Goal: Task Accomplishment & Management: Complete application form

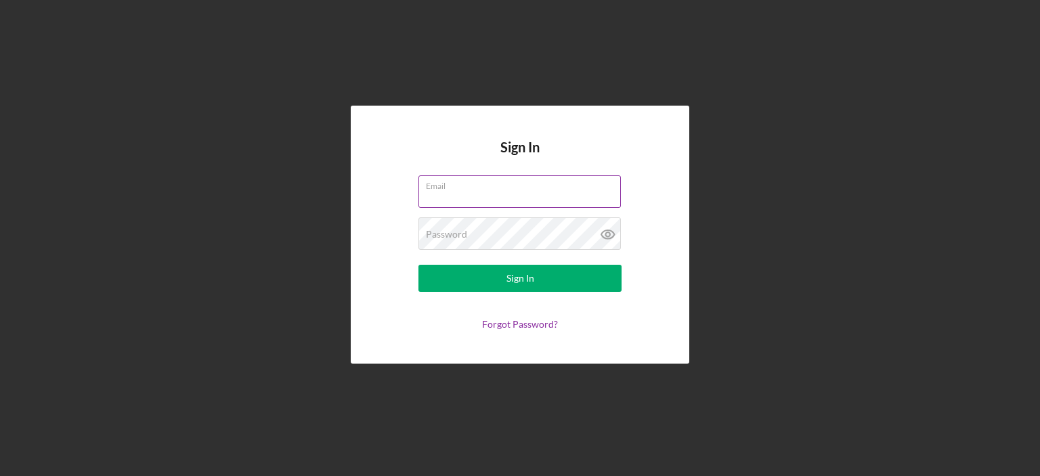
click at [502, 194] on input "Email" at bounding box center [519, 191] width 202 height 32
type input "[EMAIL_ADDRESS][DOMAIN_NAME]"
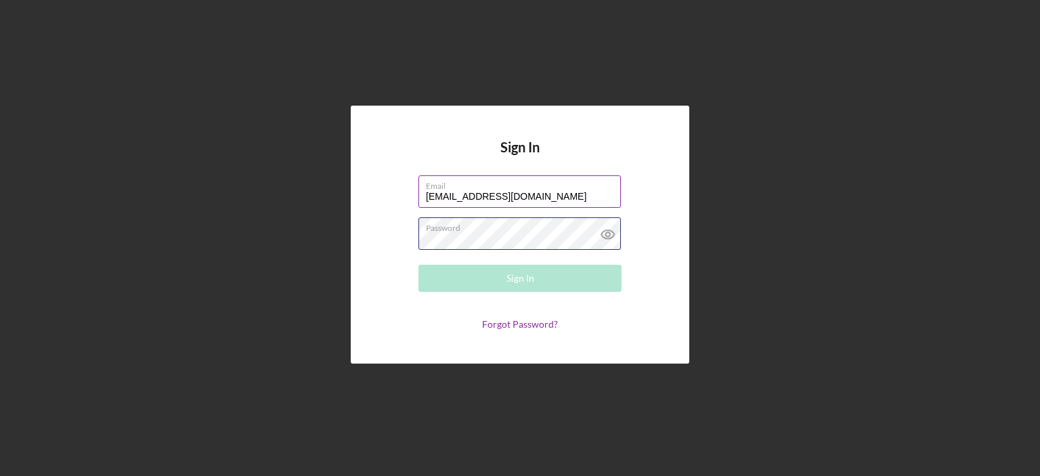
click at [514, 229] on div "Password Required" at bounding box center [519, 234] width 203 height 34
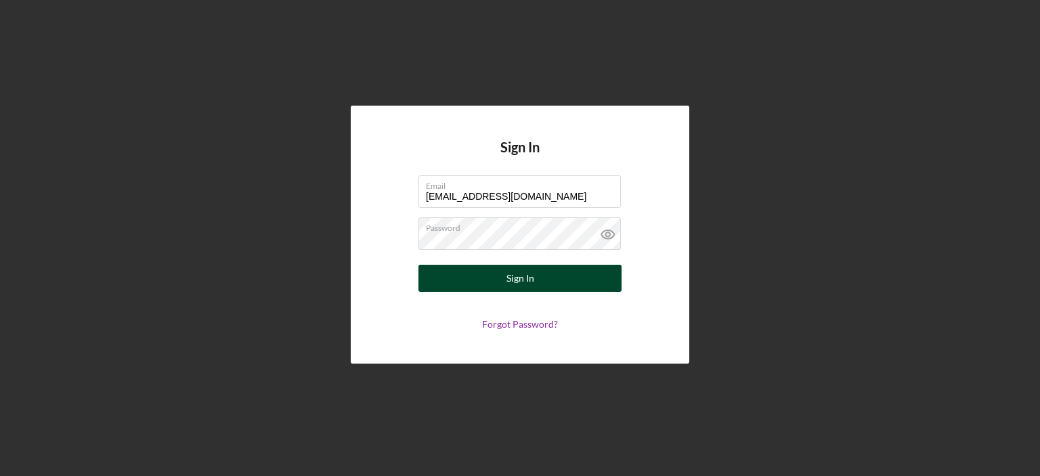
click at [525, 284] on div "Sign In" at bounding box center [520, 278] width 28 height 27
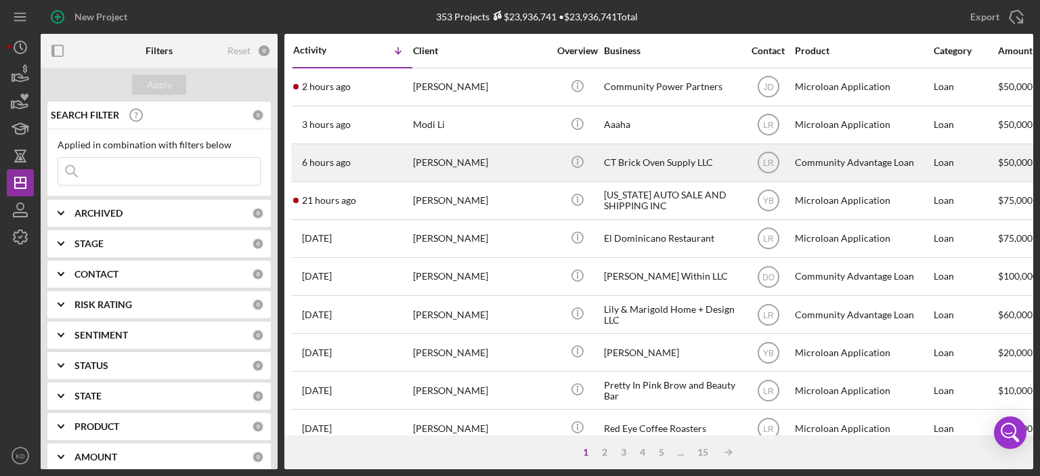
click at [496, 162] on div "[PERSON_NAME]" at bounding box center [480, 163] width 135 height 36
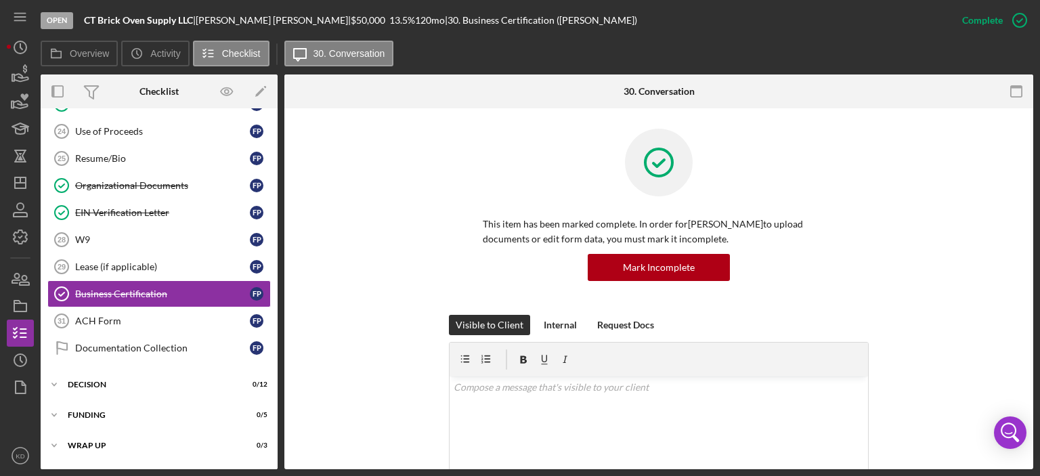
scroll to position [68, 0]
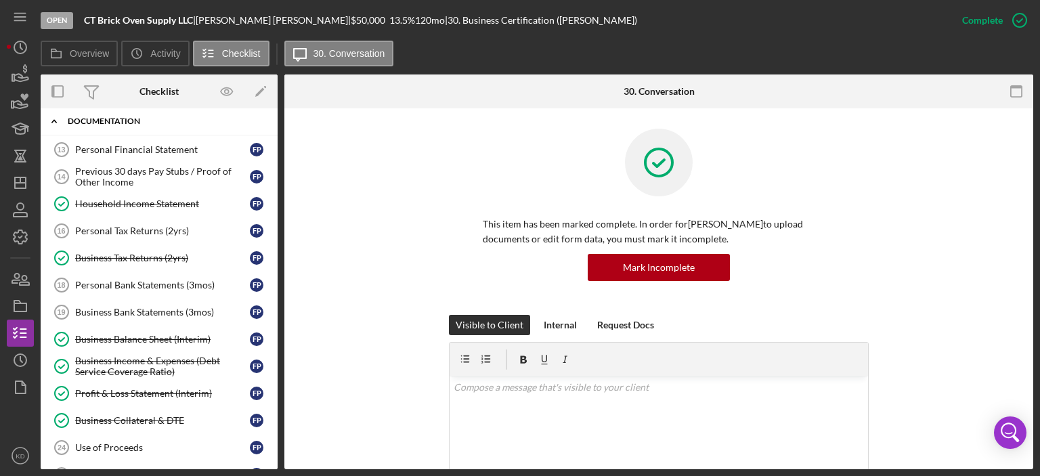
click at [51, 119] on icon "Icon/Expander" at bounding box center [54, 121] width 27 height 27
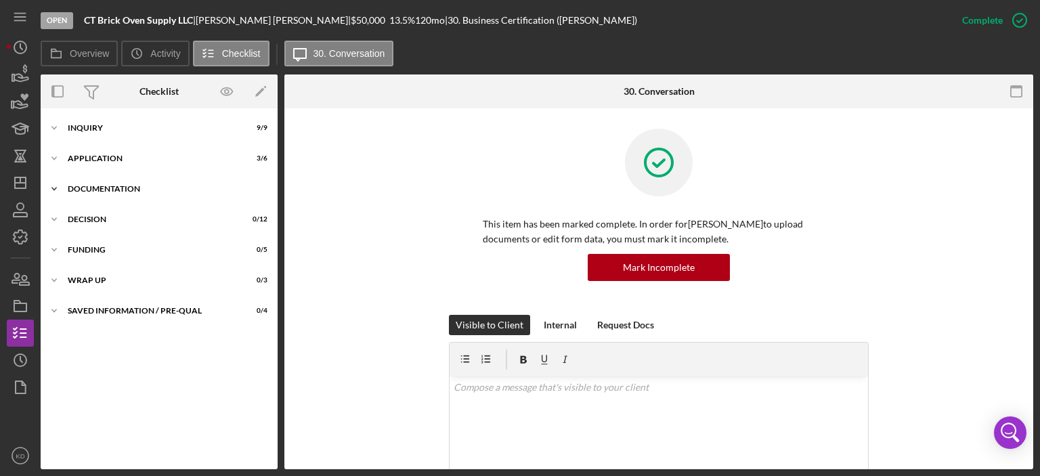
click at [51, 119] on icon "Icon/Expander" at bounding box center [54, 127] width 27 height 27
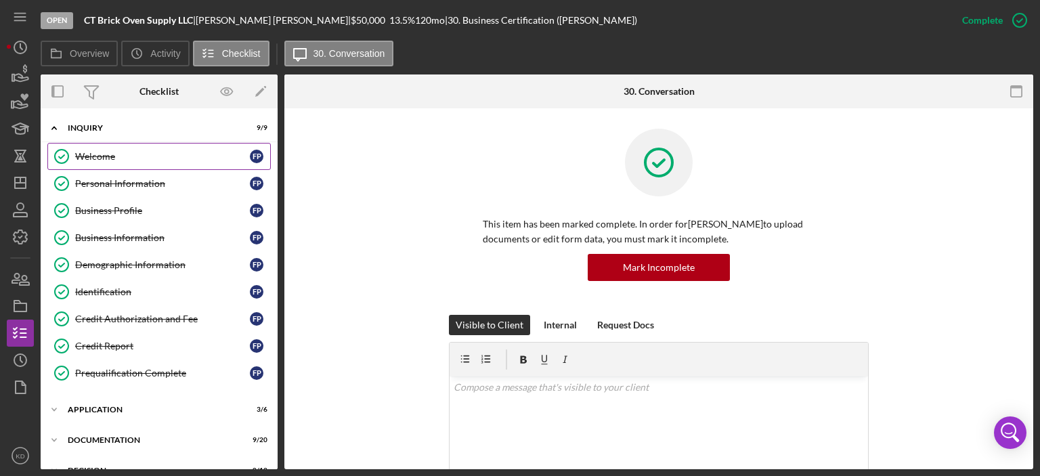
click at [90, 156] on div "Welcome" at bounding box center [162, 156] width 175 height 11
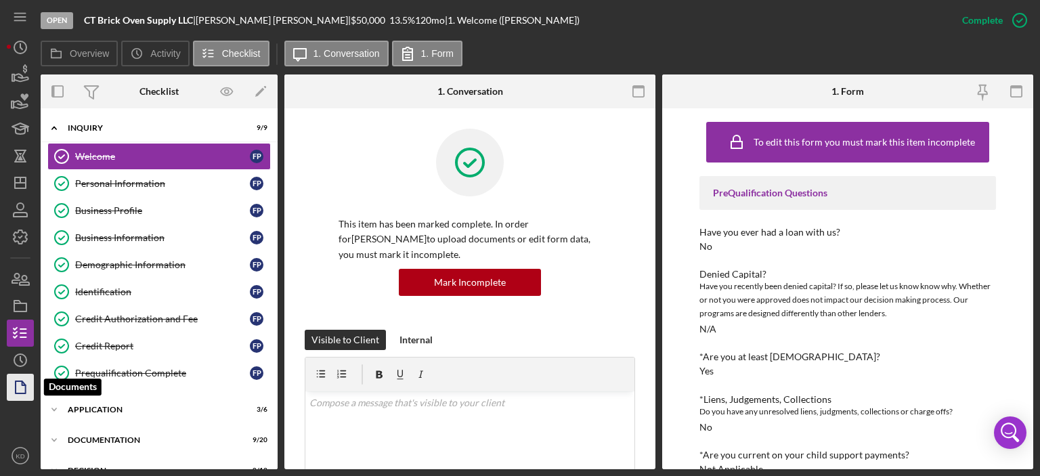
click at [18, 386] on icon "button" at bounding box center [20, 387] width 34 height 34
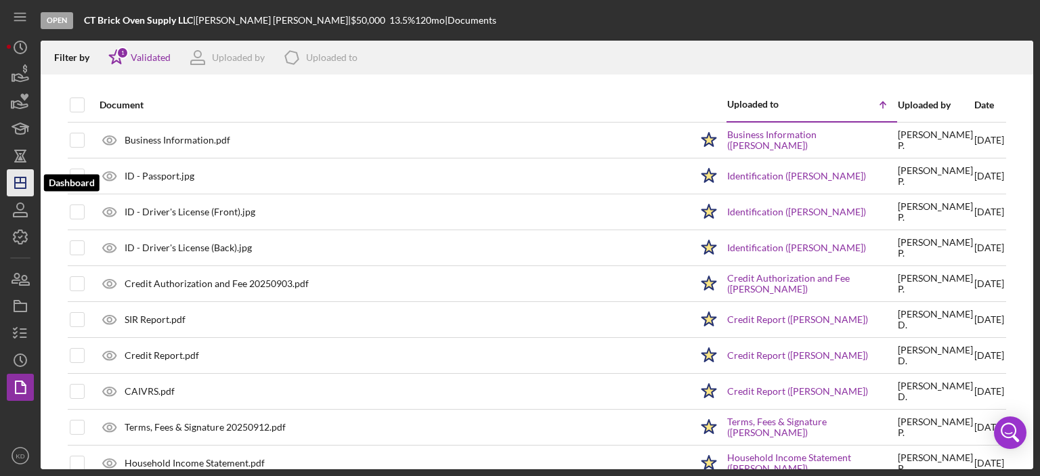
click at [20, 183] on line "button" at bounding box center [20, 183] width 11 height 0
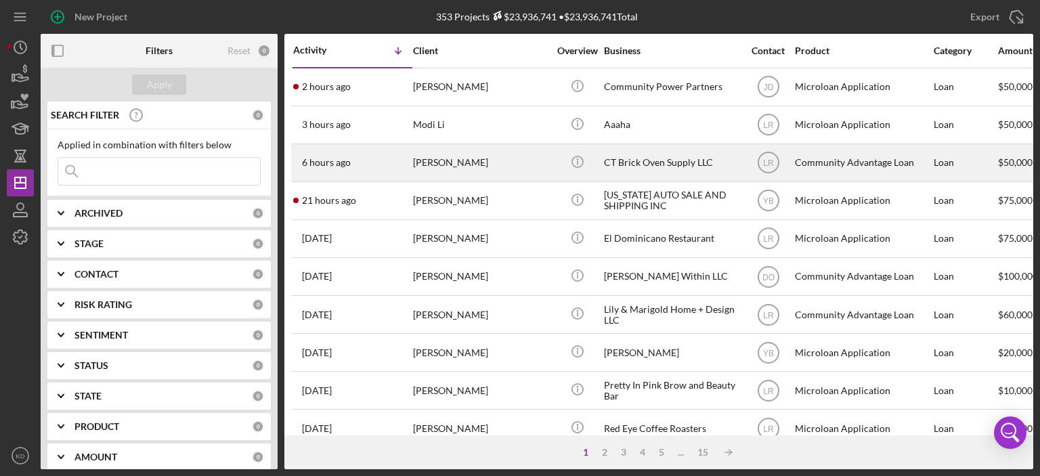
click at [685, 158] on div "CT Brick Oven Supply LLC" at bounding box center [671, 163] width 135 height 36
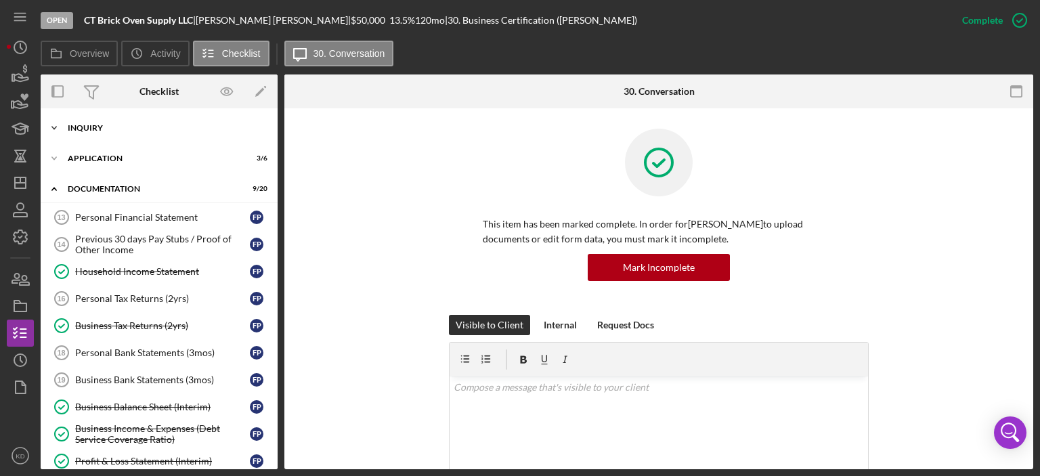
click at [53, 130] on icon "Icon/Expander" at bounding box center [54, 127] width 27 height 27
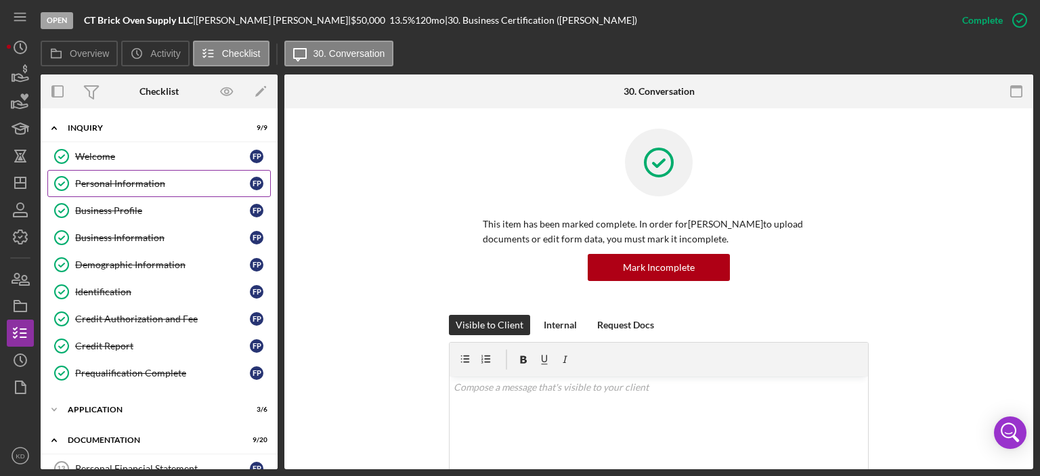
click at [101, 185] on div "Personal Information" at bounding box center [162, 183] width 175 height 11
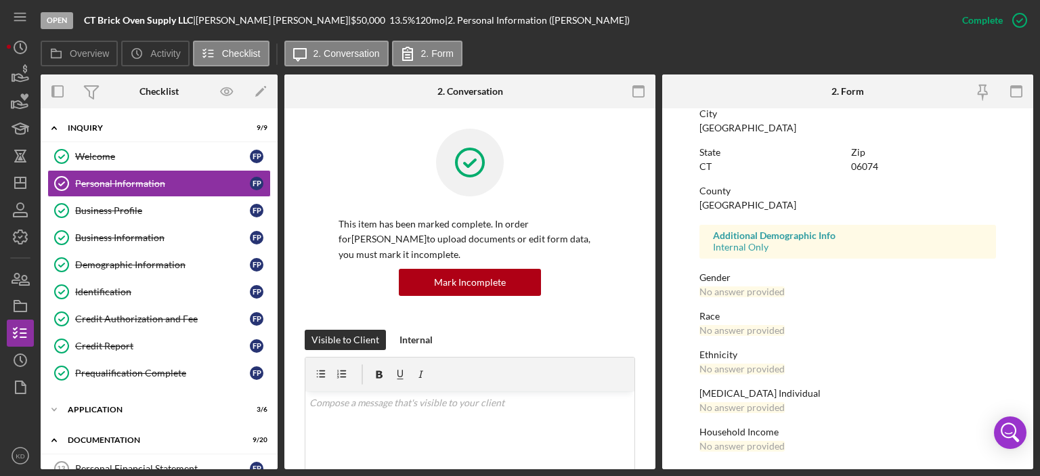
scroll to position [271, 0]
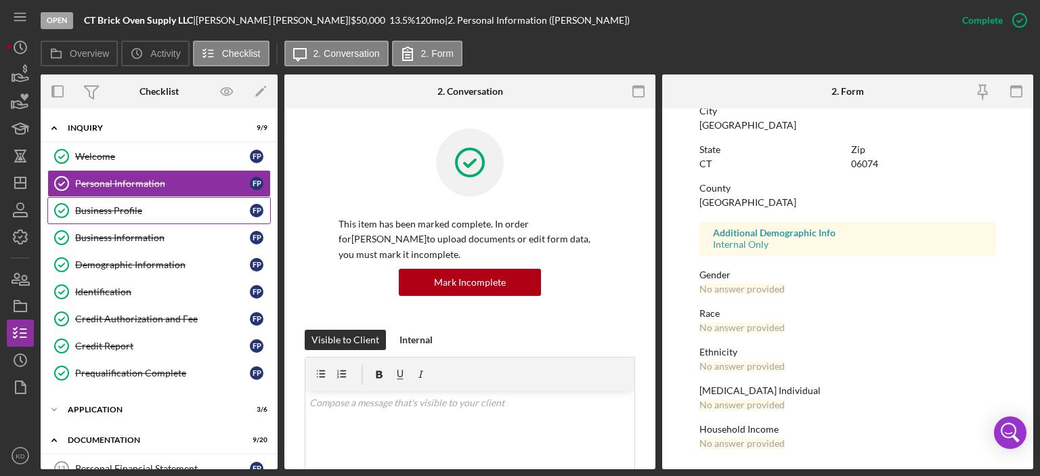
click at [132, 210] on div "Business Profile" at bounding box center [162, 210] width 175 height 11
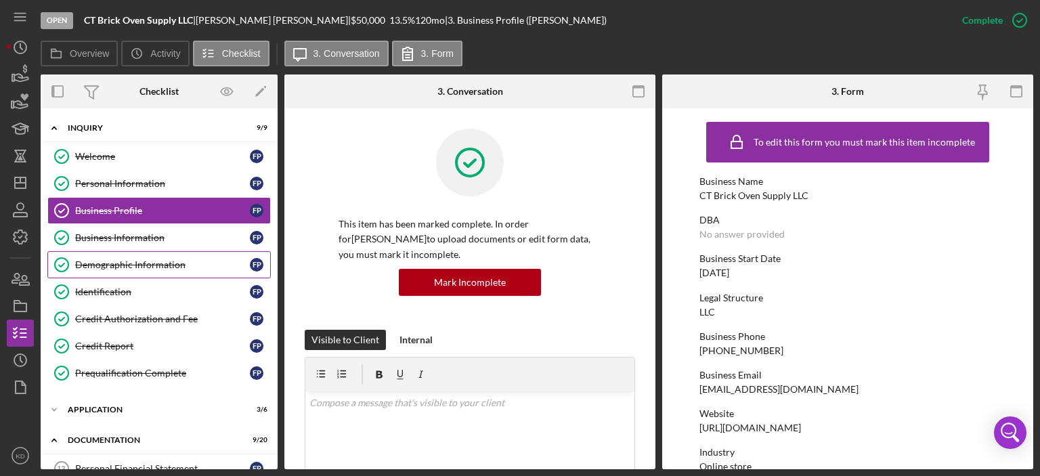
click at [150, 262] on div "Demographic Information" at bounding box center [162, 264] width 175 height 11
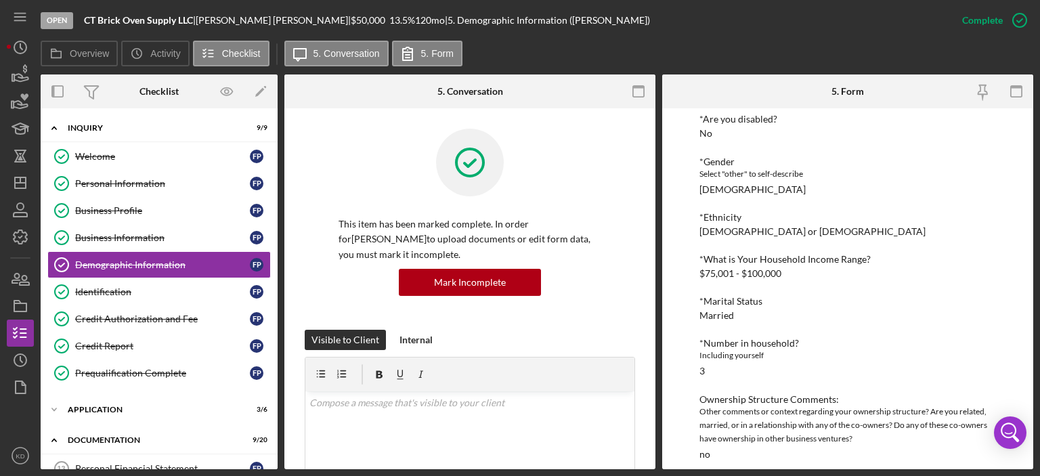
scroll to position [207, 0]
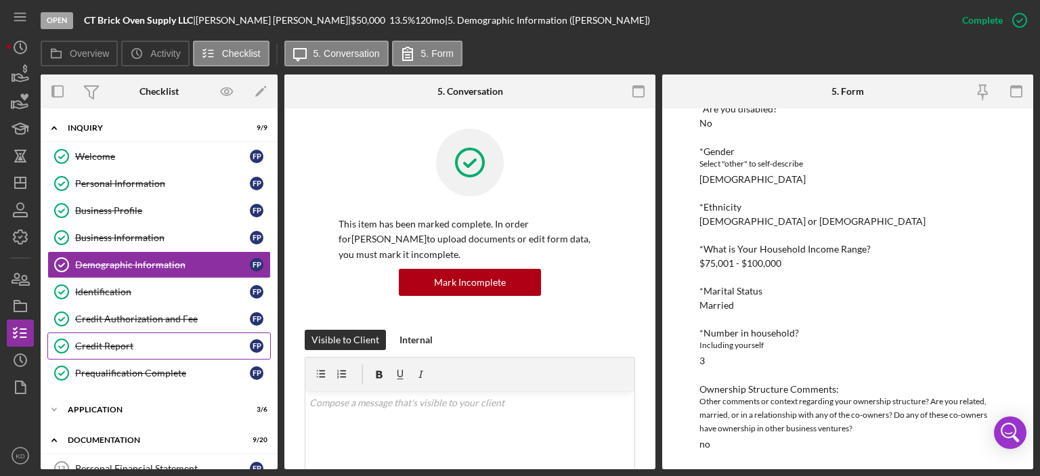
click at [98, 342] on div "Credit Report" at bounding box center [162, 346] width 175 height 11
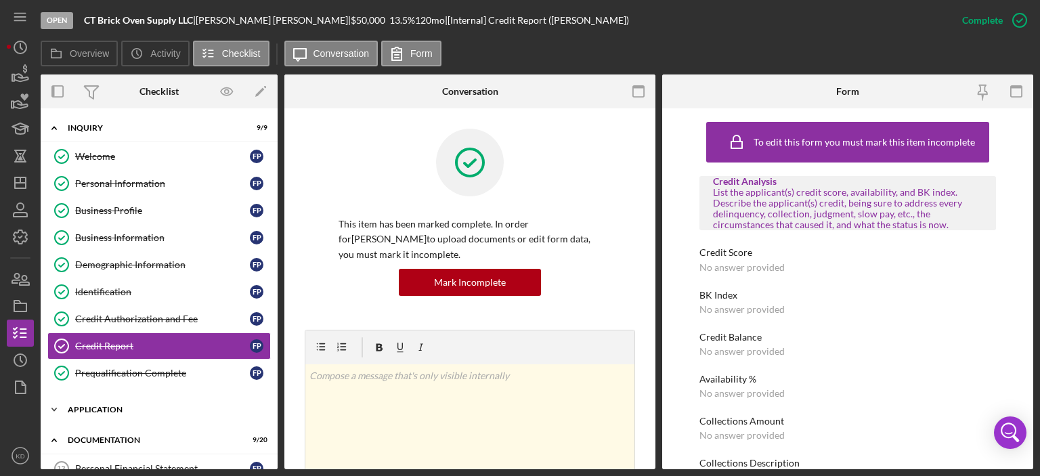
click at [56, 408] on icon "Icon/Expander" at bounding box center [54, 409] width 27 height 27
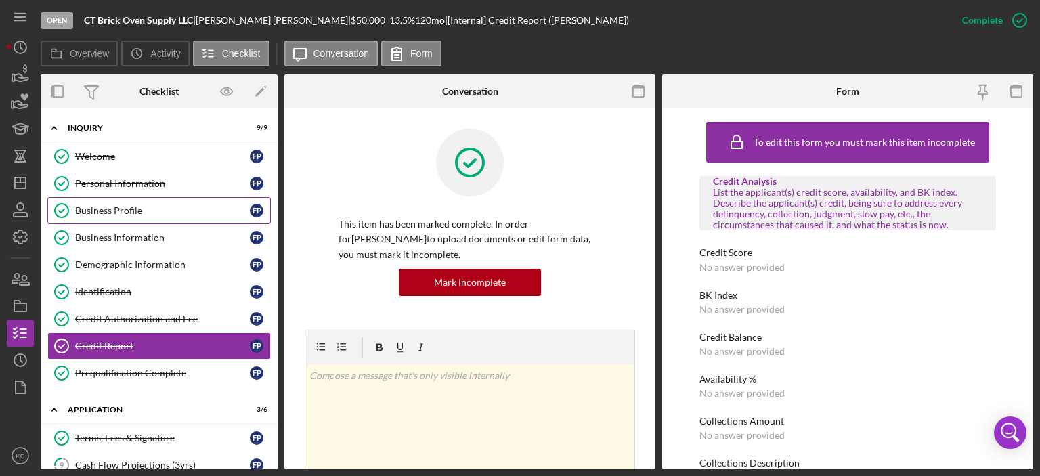
click at [114, 209] on div "Business Profile" at bounding box center [162, 210] width 175 height 11
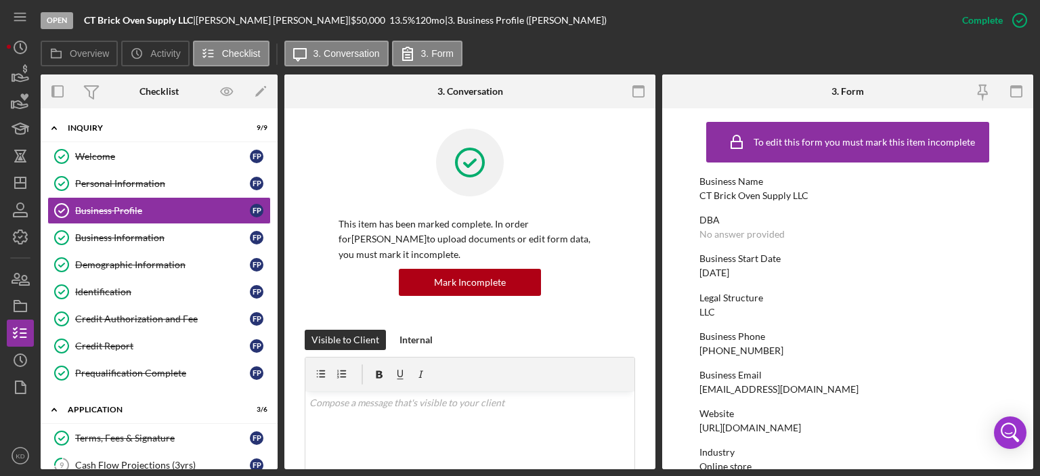
click at [1027, 256] on form "To edit this form you must mark this item incomplete Business Name CT Brick Ove…" at bounding box center [847, 288] width 371 height 361
click at [1028, 257] on form "To edit this form you must mark this item incomplete Business Name CT Brick Ove…" at bounding box center [847, 288] width 371 height 361
drag, startPoint x: 1033, startPoint y: 224, endPoint x: 1032, endPoint y: 248, distance: 24.4
click at [1032, 248] on div "Open CT Brick Oven Supply LLC | [PERSON_NAME] | $50,000 $50,000 13.5 % 120 mo |…" at bounding box center [520, 238] width 1040 height 476
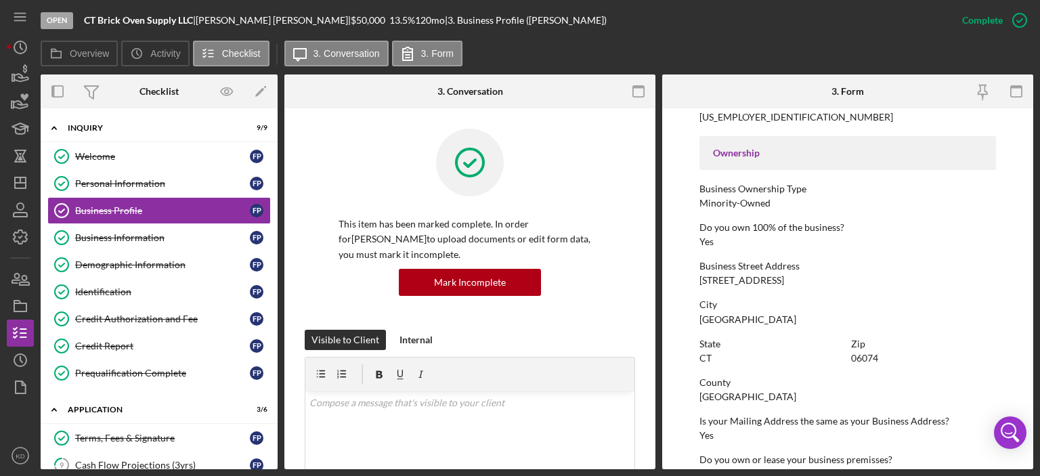
scroll to position [436, 0]
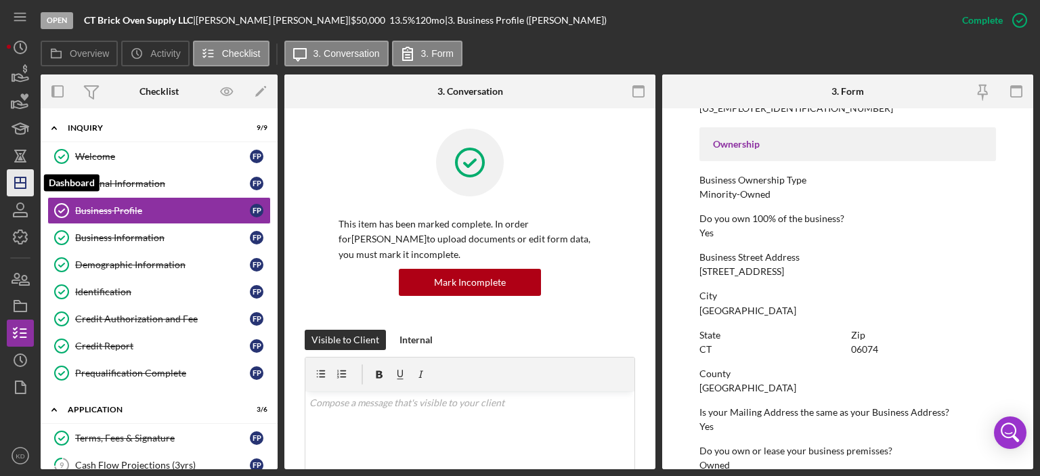
click at [26, 186] on polygon "button" at bounding box center [20, 182] width 11 height 11
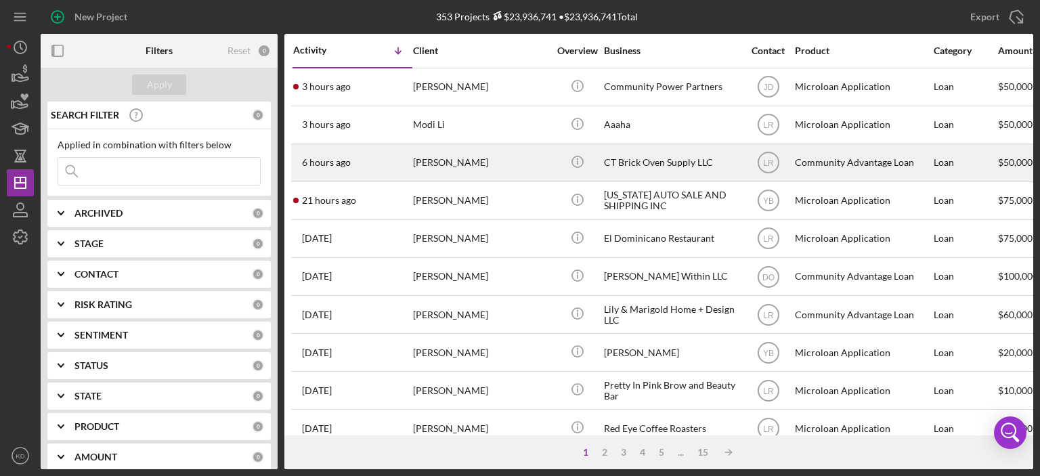
click at [655, 162] on div "CT Brick Oven Supply LLC" at bounding box center [671, 163] width 135 height 36
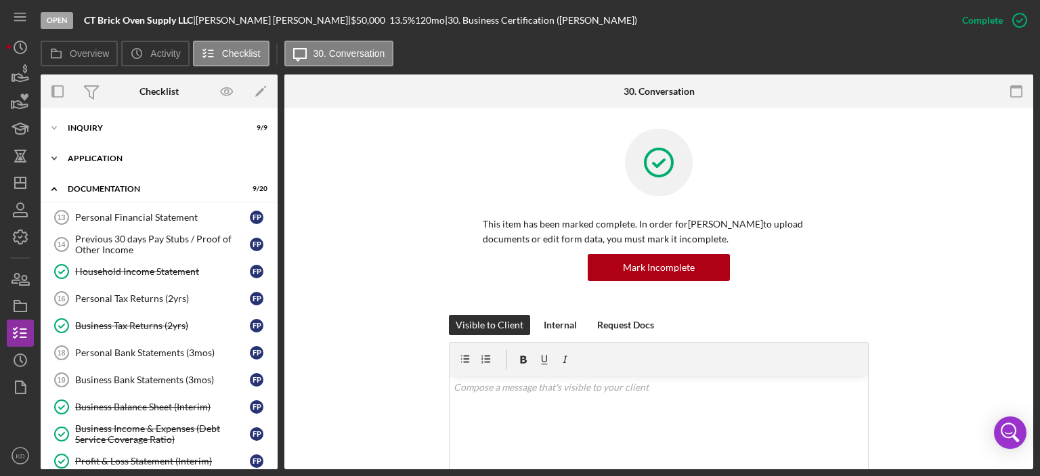
click at [53, 158] on polyline at bounding box center [54, 158] width 4 height 3
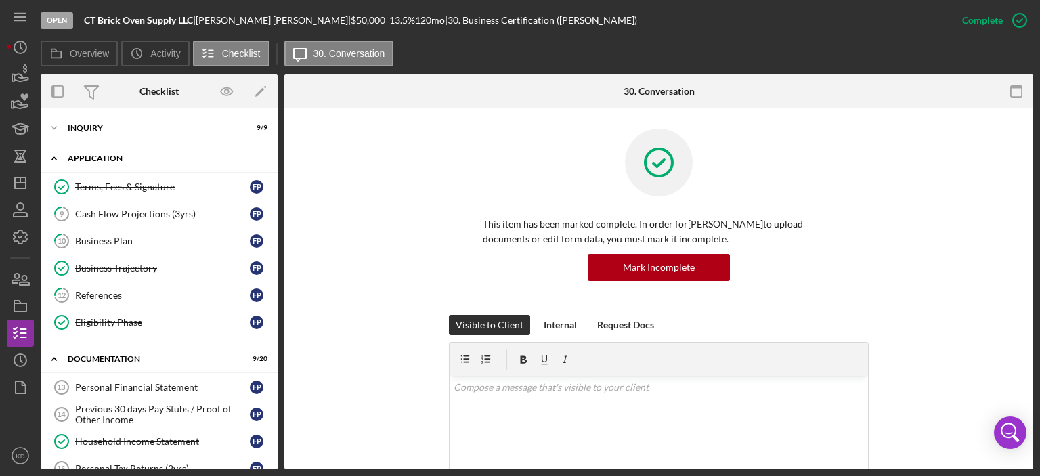
click at [53, 158] on polyline at bounding box center [54, 158] width 4 height 3
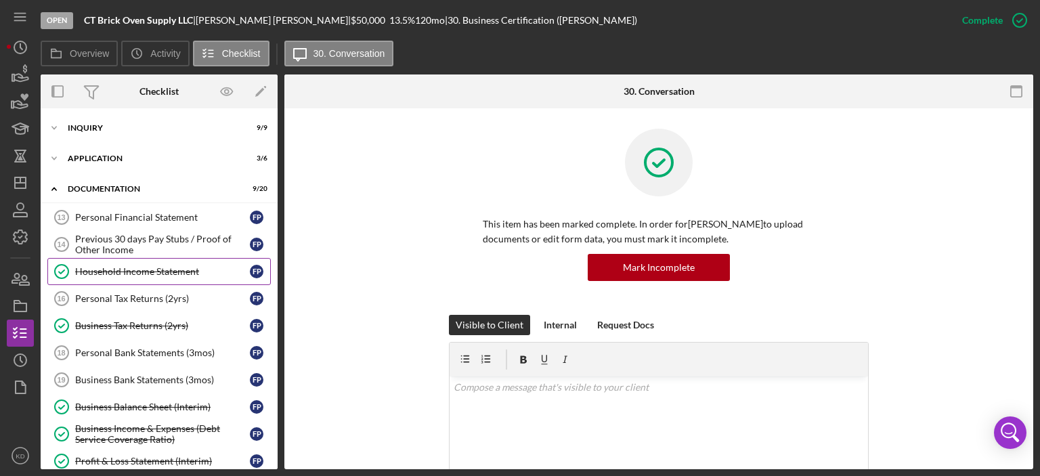
click at [130, 273] on div "Household Income Statement" at bounding box center [162, 271] width 175 height 11
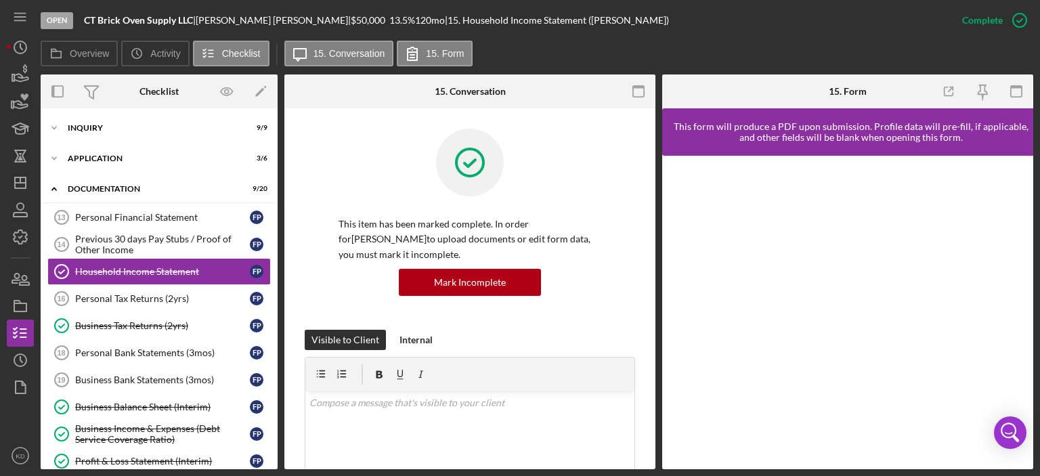
scroll to position [316, 0]
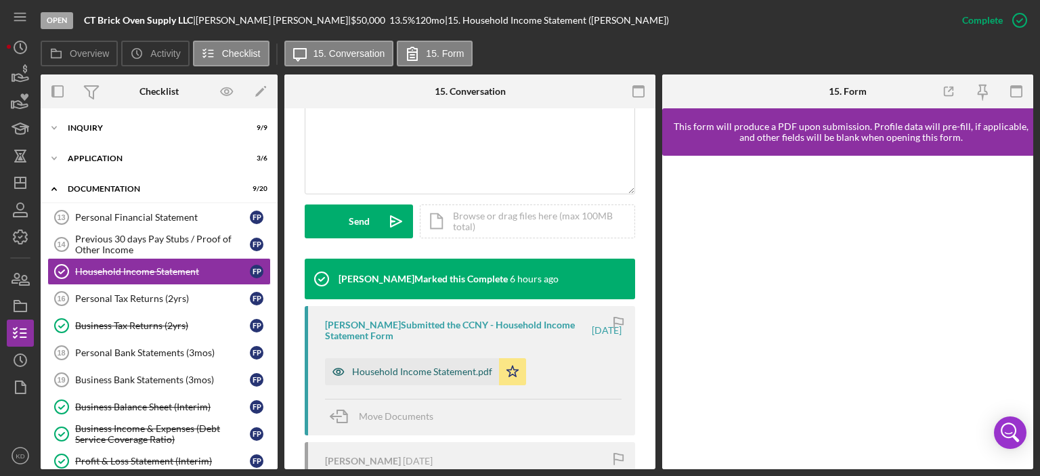
click at [387, 368] on div "Household Income Statement.pdf" at bounding box center [422, 371] width 140 height 11
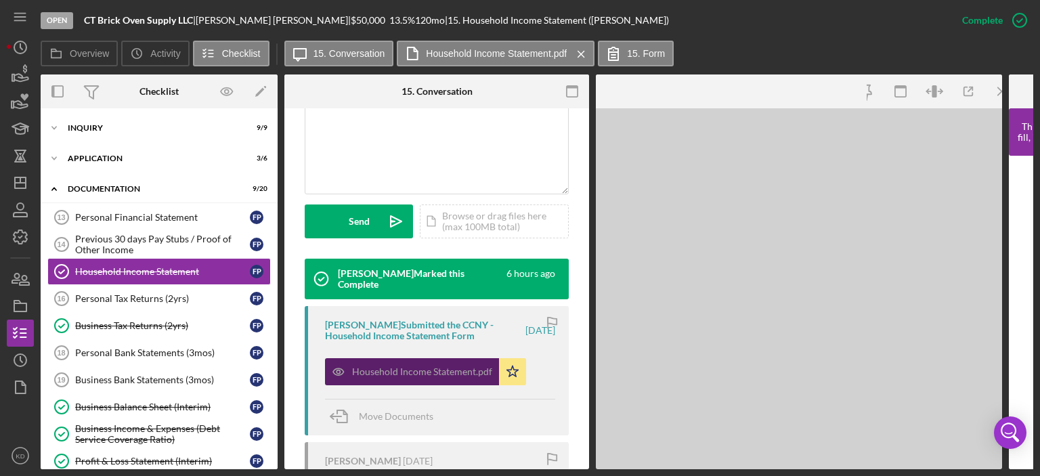
scroll to position [331, 0]
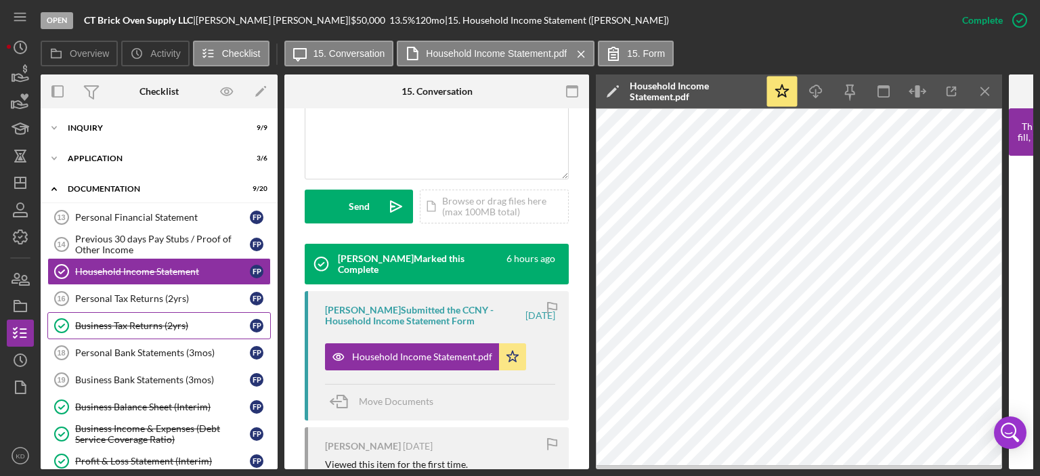
click at [142, 324] on div "Business Tax Returns (2yrs)" at bounding box center [162, 325] width 175 height 11
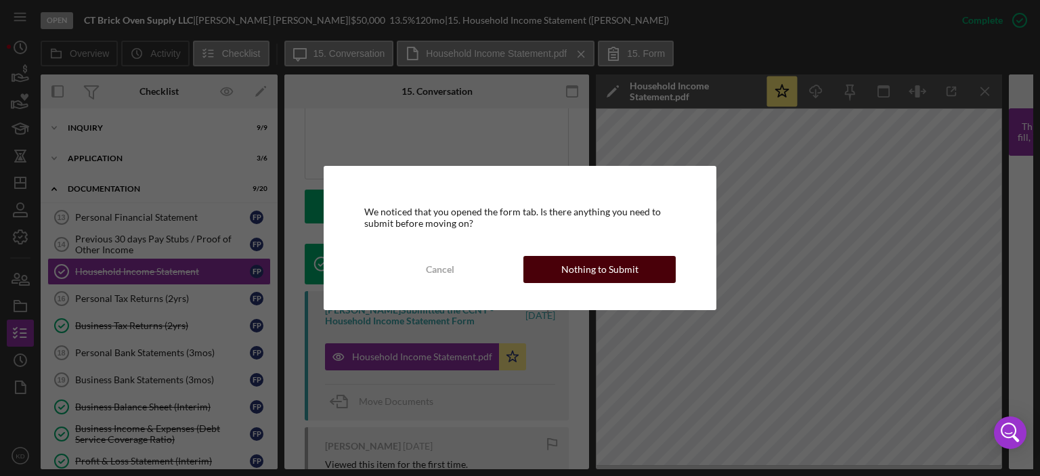
click at [613, 269] on div "Nothing to Submit" at bounding box center [599, 269] width 77 height 27
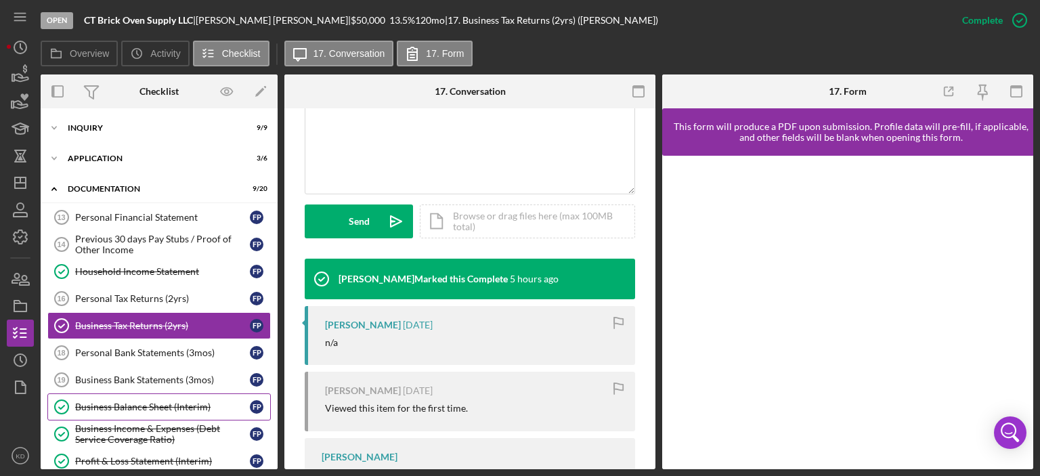
click at [84, 404] on div "Business Balance Sheet (Interim)" at bounding box center [162, 406] width 175 height 11
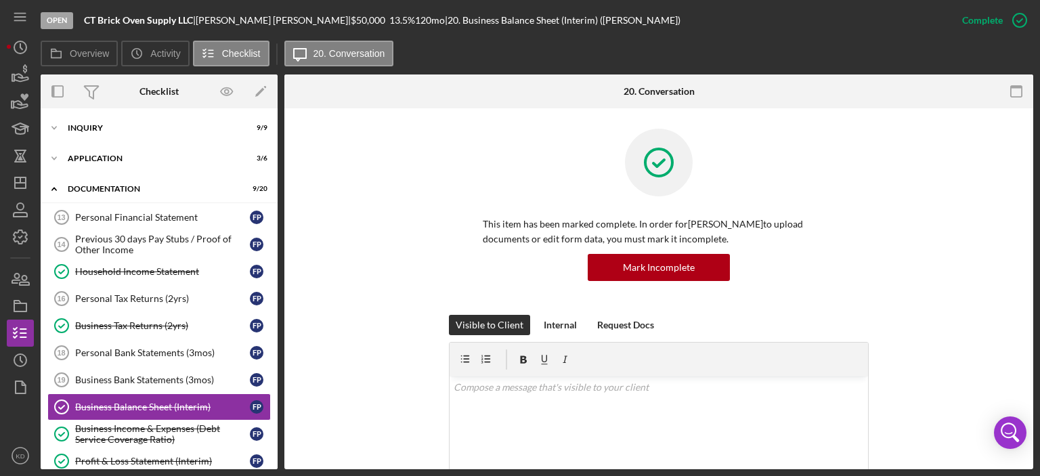
scroll to position [316, 0]
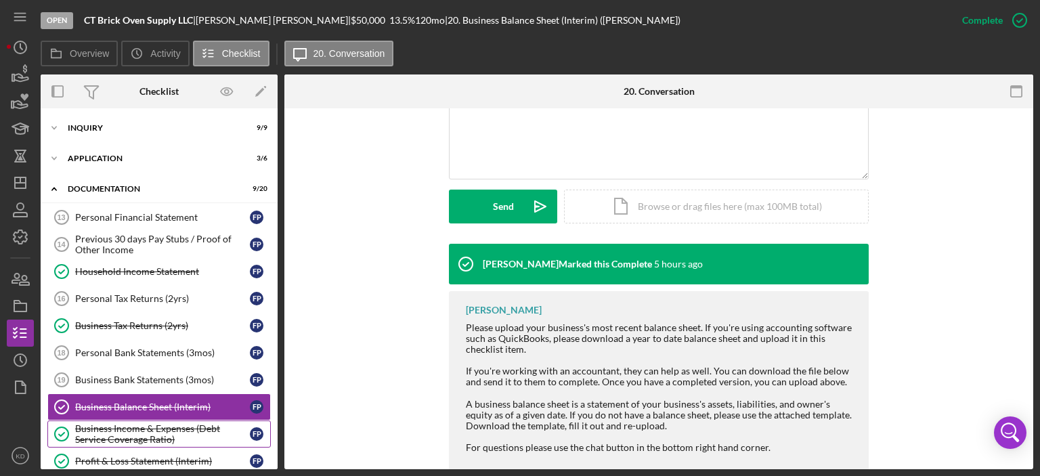
click at [118, 423] on div "Business Income & Expenses (Debt Service Coverage Ratio)" at bounding box center [162, 434] width 175 height 22
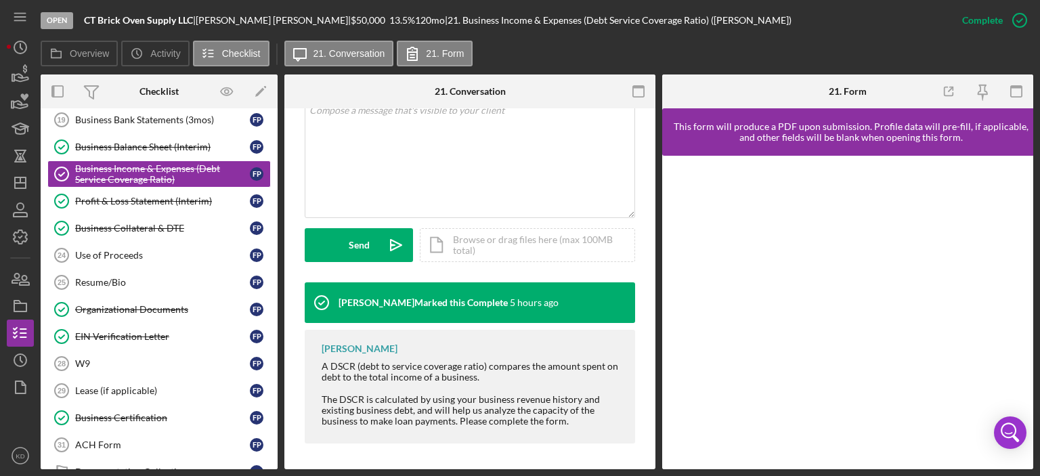
scroll to position [260, 0]
click at [118, 198] on div "Profit & Loss Statement (Interim)" at bounding box center [162, 201] width 175 height 11
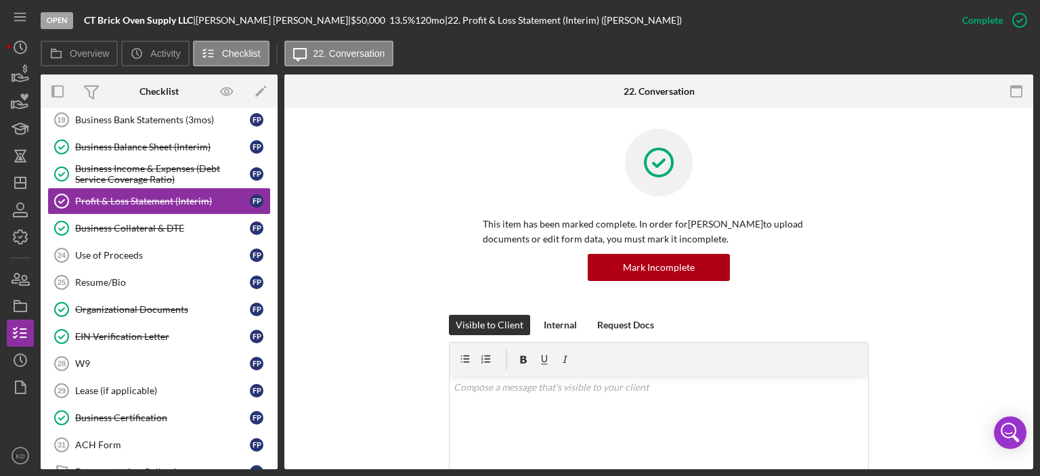
drag, startPoint x: 1028, startPoint y: 243, endPoint x: 1026, endPoint y: 297, distance: 54.2
click at [1026, 297] on div "This item has been marked complete. In order for [PERSON_NAME] to upload docume…" at bounding box center [658, 455] width 749 height 695
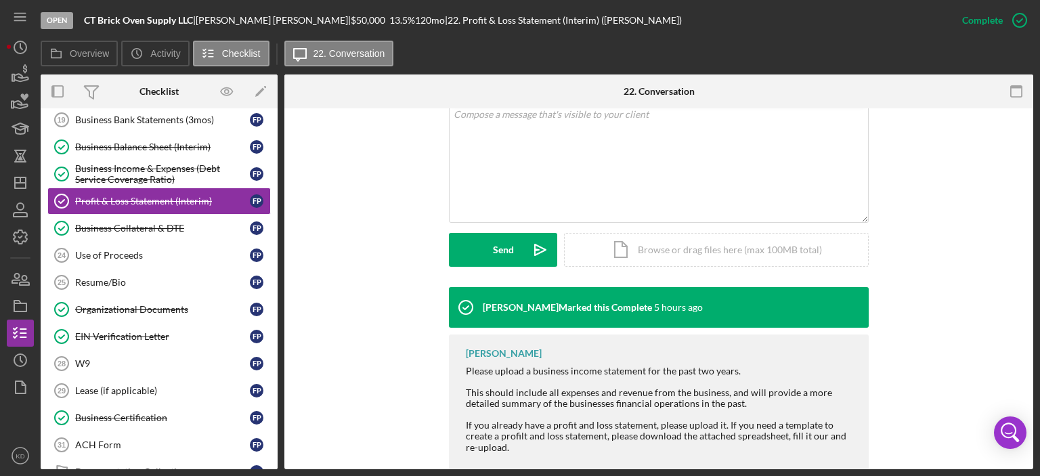
scroll to position [333, 0]
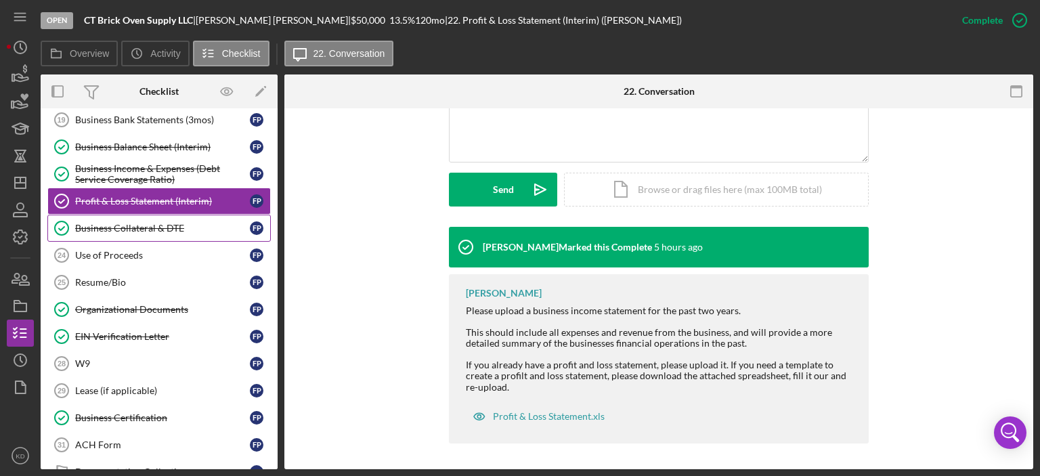
click at [83, 223] on div "Business Collateral & DTE" at bounding box center [162, 228] width 175 height 11
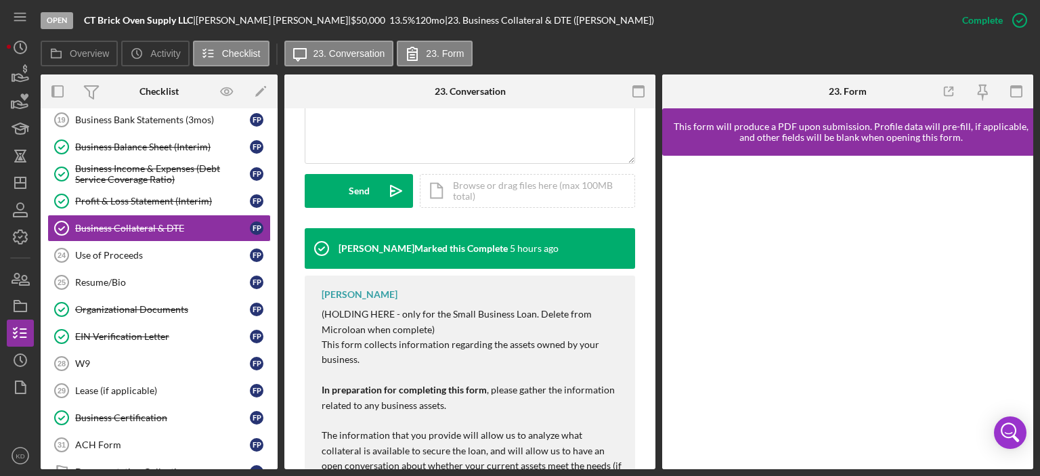
scroll to position [351, 0]
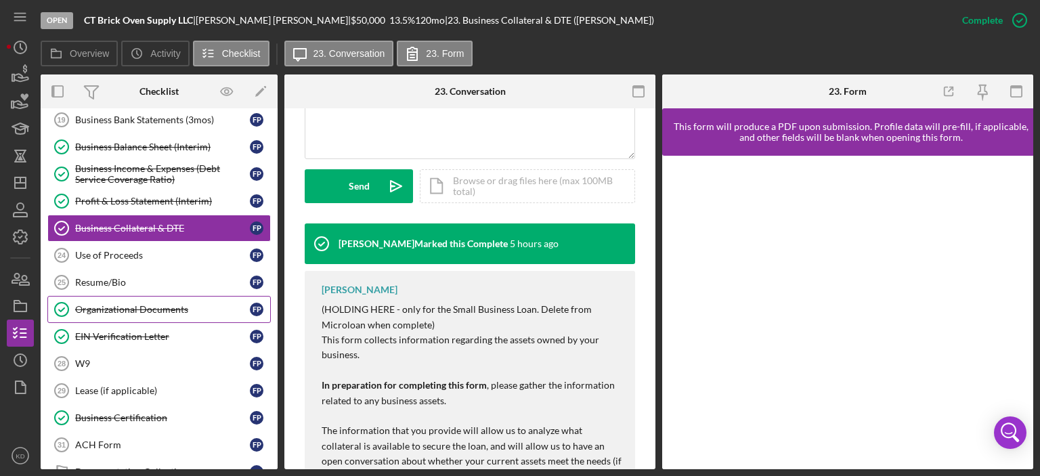
click at [103, 306] on div "Organizational Documents" at bounding box center [162, 309] width 175 height 11
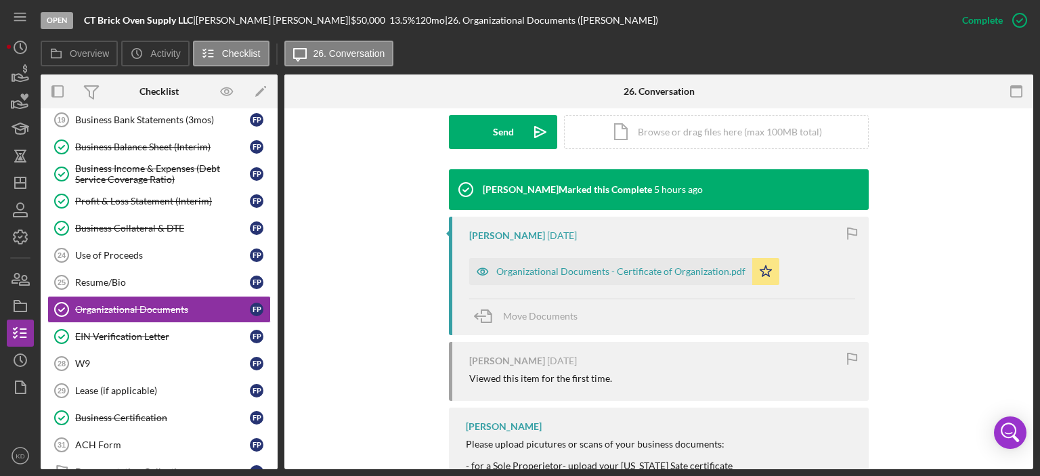
scroll to position [460, 0]
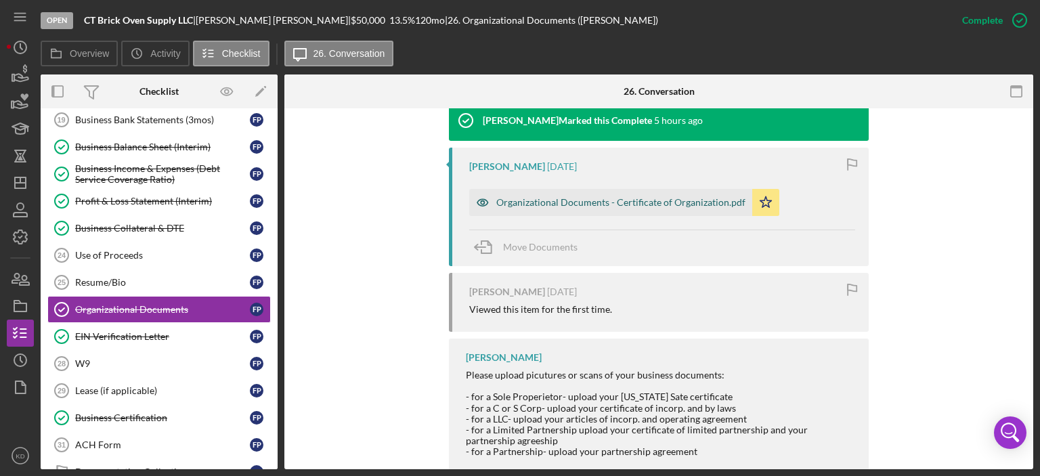
click at [580, 202] on div "Organizational Documents - Certificate of Organization.pdf" at bounding box center [620, 202] width 249 height 11
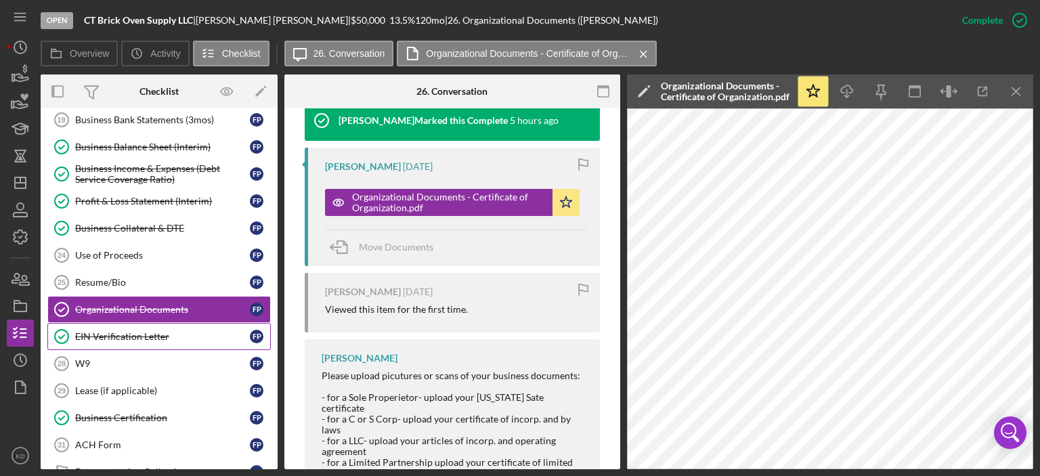
click at [148, 334] on div "EIN Verification Letter" at bounding box center [162, 336] width 175 height 11
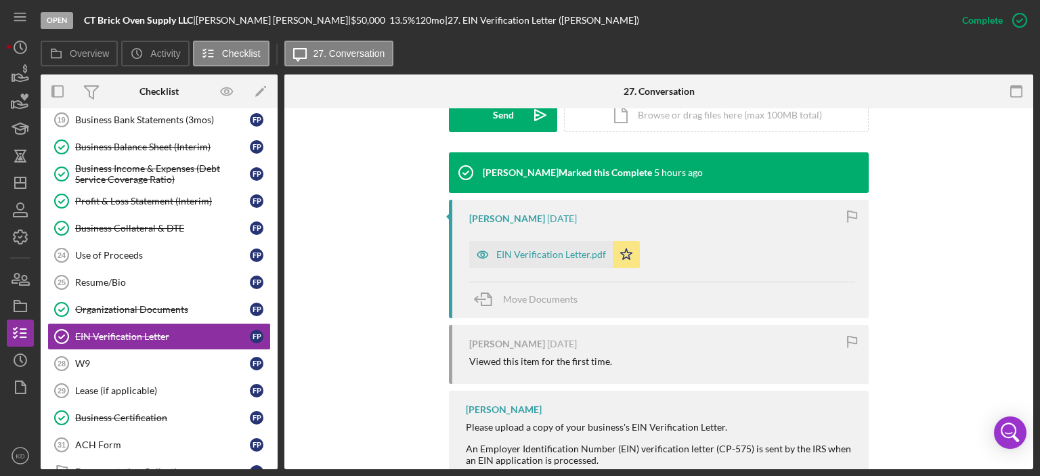
scroll to position [425, 0]
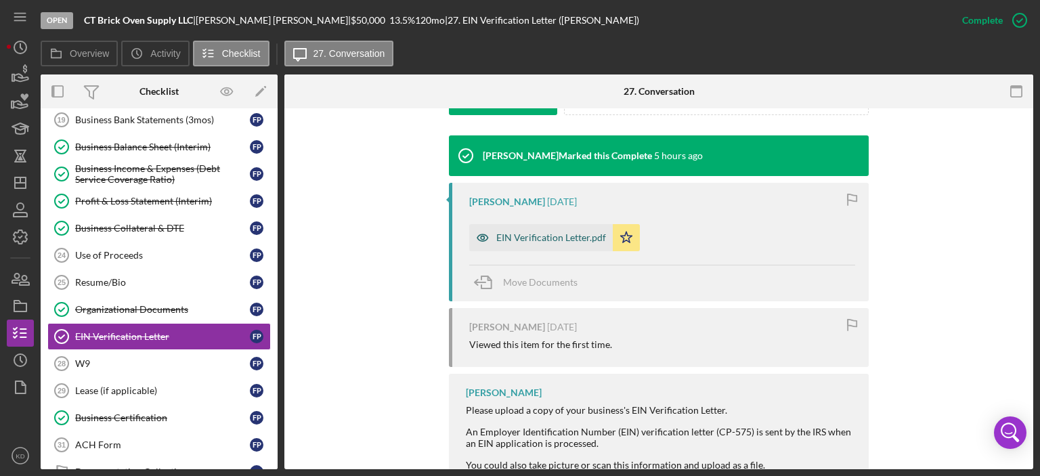
click at [528, 236] on div "EIN Verification Letter.pdf" at bounding box center [551, 237] width 110 height 11
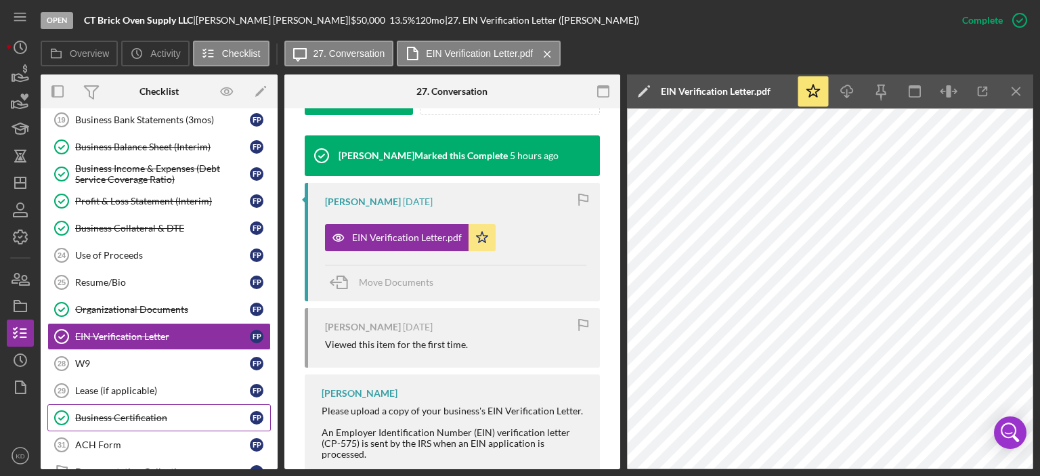
click at [115, 412] on div "Business Certification" at bounding box center [162, 417] width 175 height 11
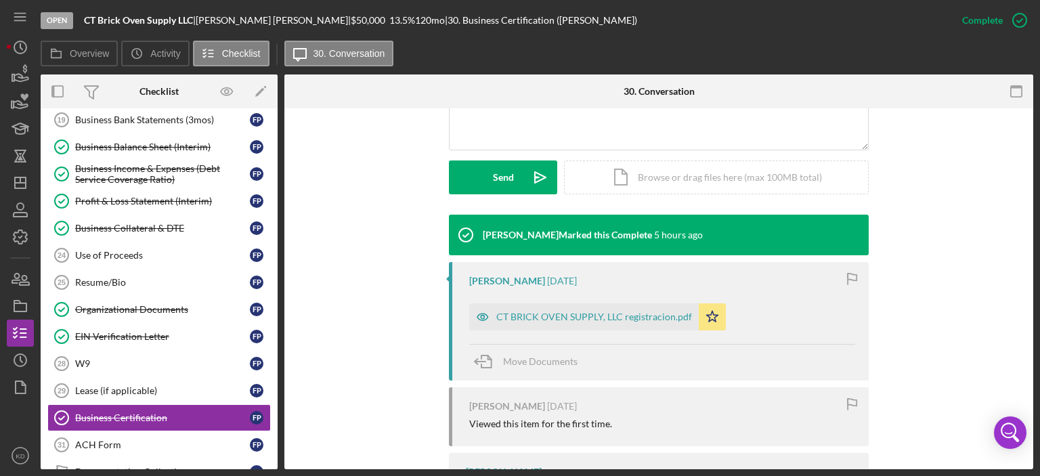
scroll to position [391, 0]
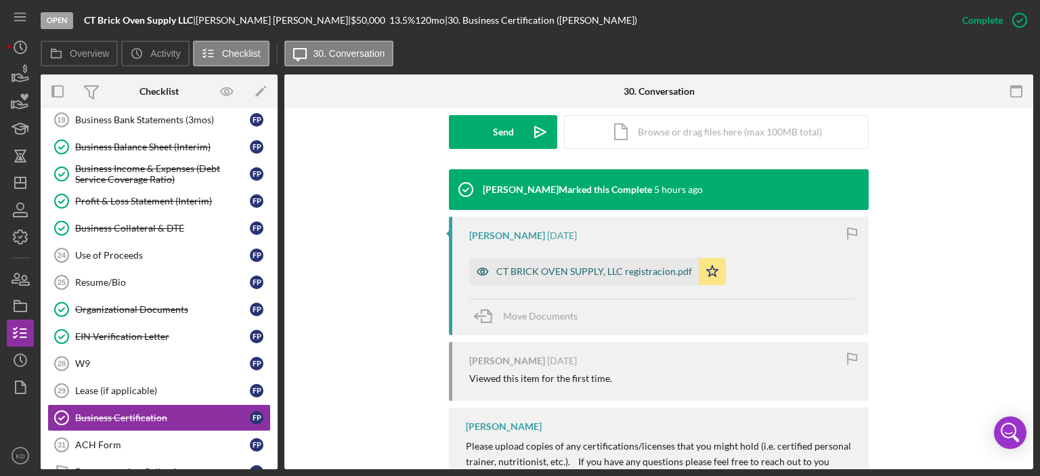
click at [608, 269] on div "CT BRICK OVEN SUPPLY, LLC registracion.pdf" at bounding box center [594, 271] width 196 height 11
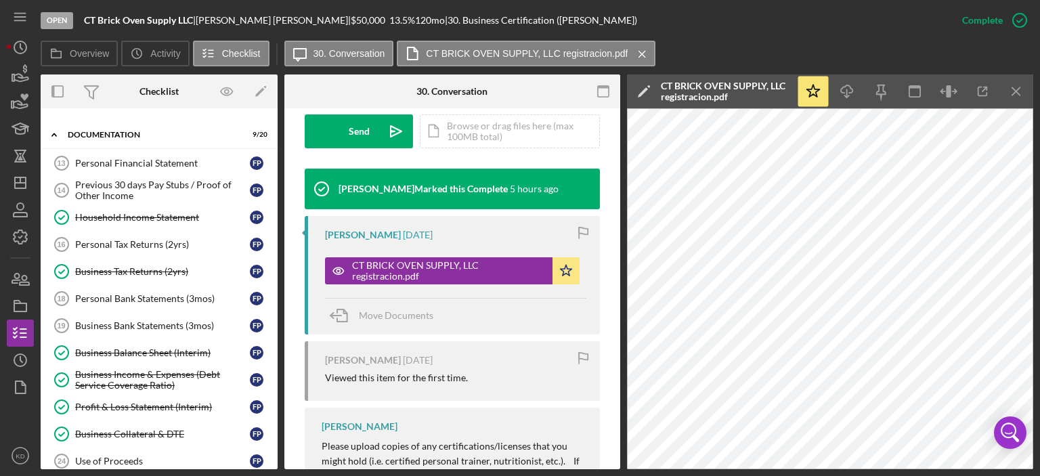
scroll to position [0, 0]
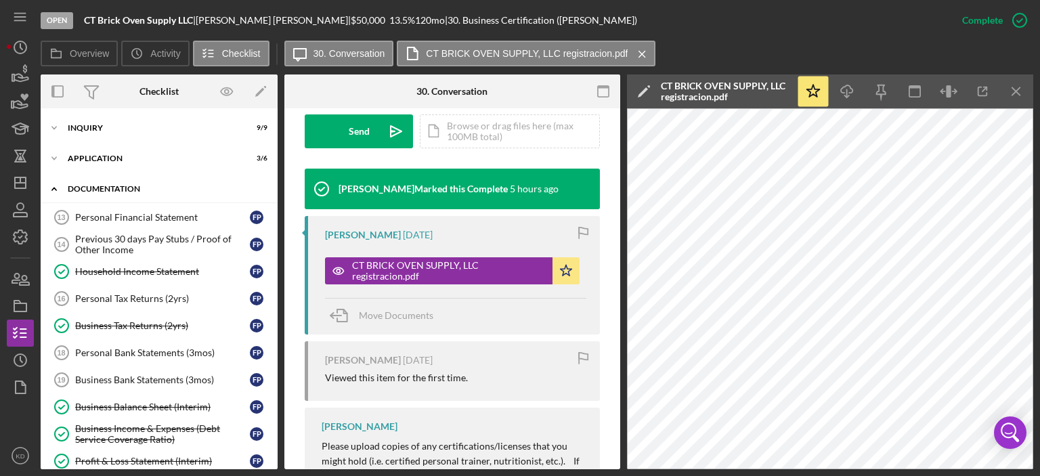
click at [51, 189] on icon "Icon/Expander" at bounding box center [54, 188] width 27 height 27
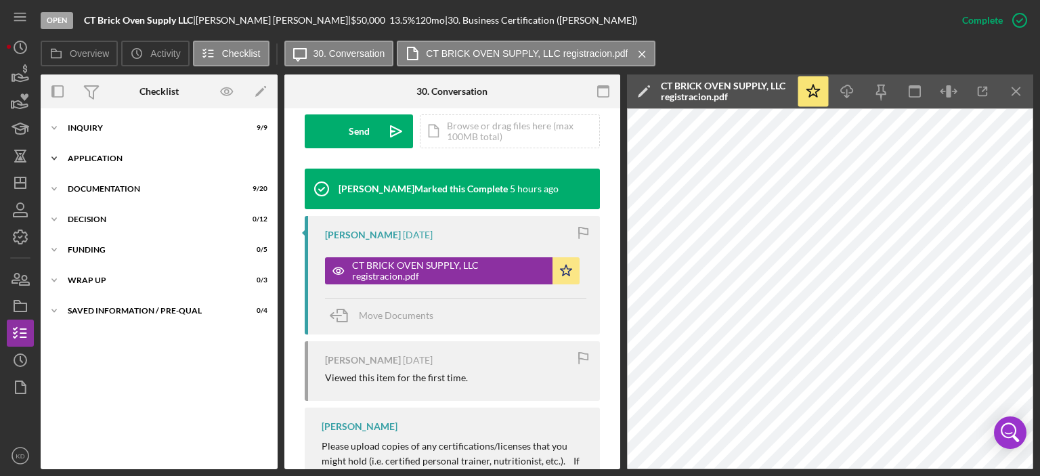
click at [51, 158] on icon "Icon/Expander" at bounding box center [54, 158] width 27 height 27
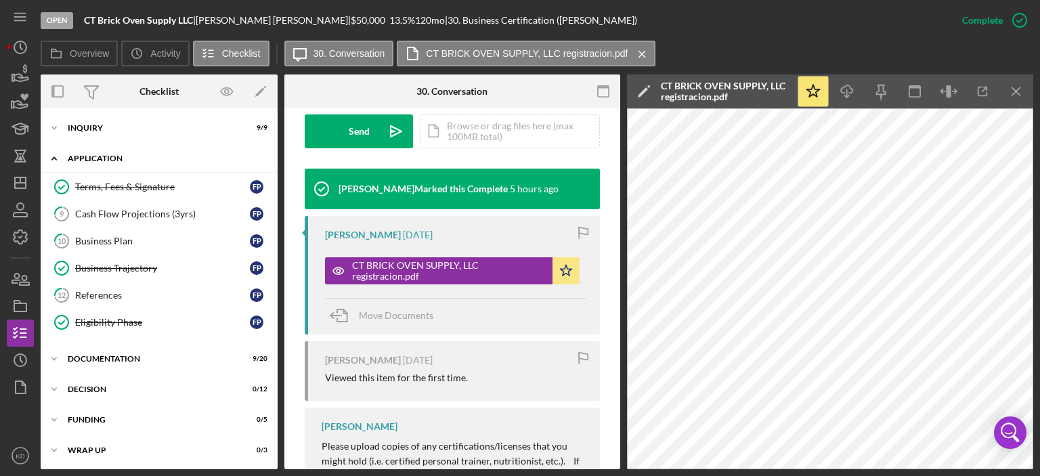
click at [51, 158] on icon "Icon/Expander" at bounding box center [54, 158] width 27 height 27
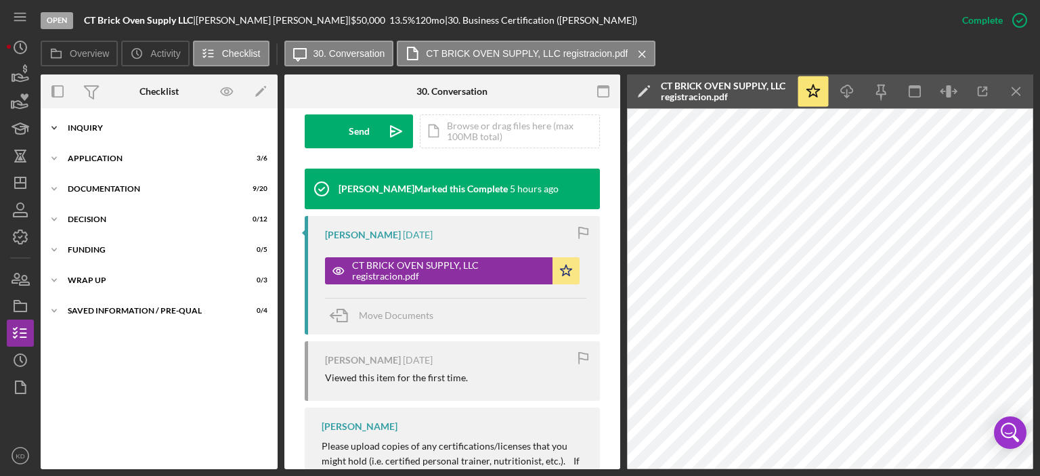
click at [53, 127] on polyline at bounding box center [54, 128] width 4 height 3
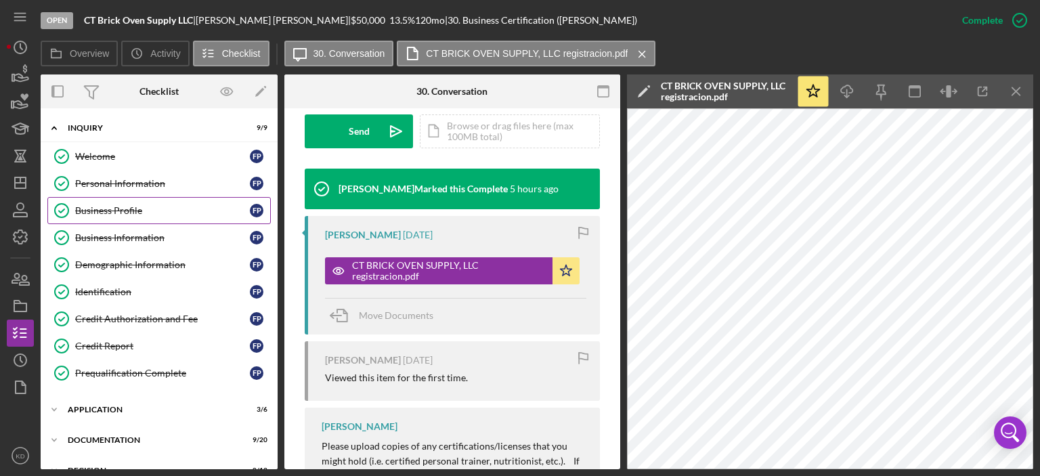
click at [99, 211] on div "Business Profile" at bounding box center [162, 210] width 175 height 11
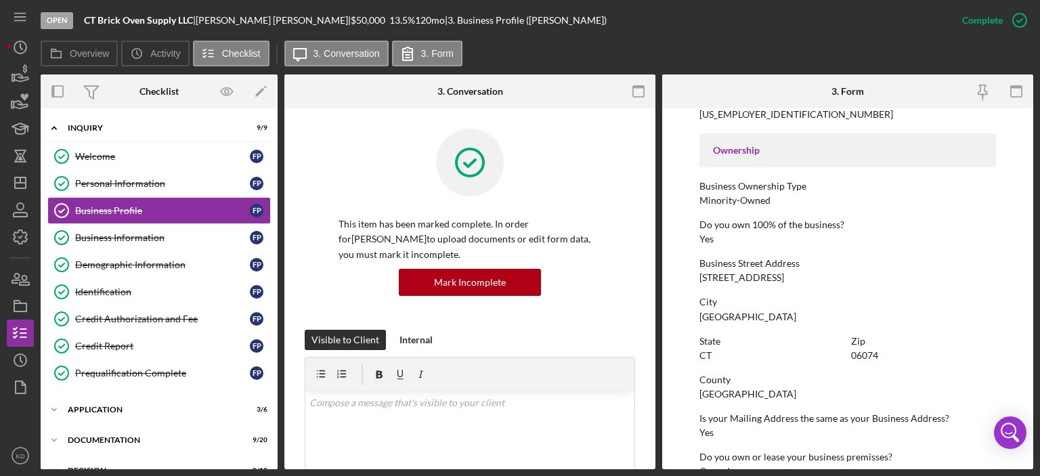
scroll to position [439, 0]
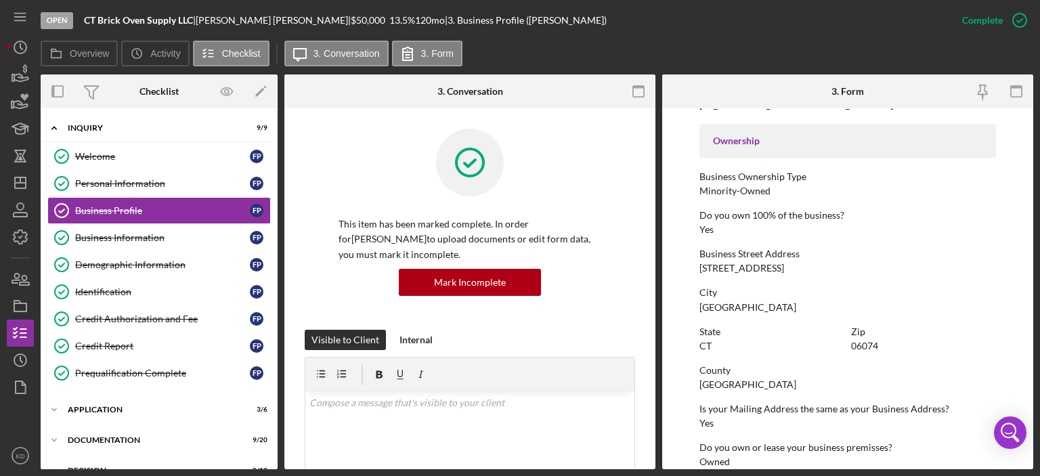
click at [1028, 201] on form "To edit this form you must mark this item incomplete Business Name CT Brick Ove…" at bounding box center [847, 288] width 371 height 361
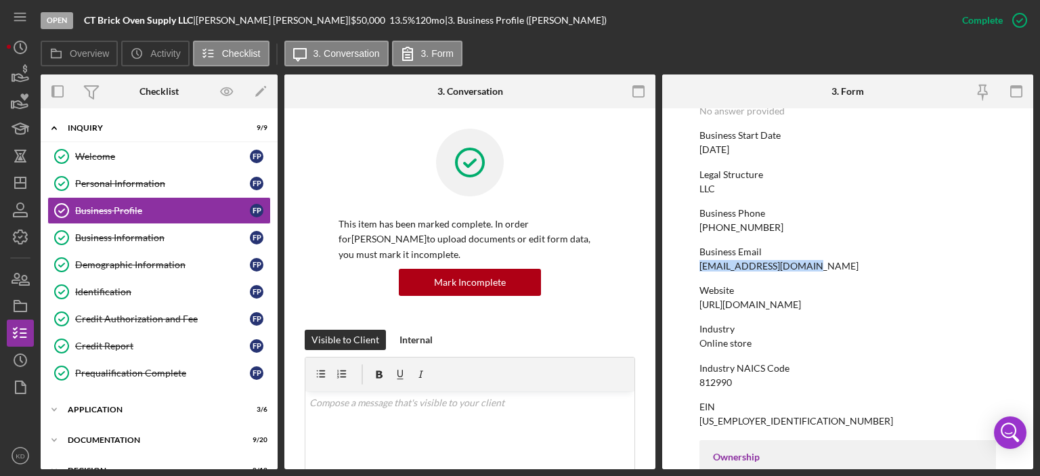
drag, startPoint x: 810, startPoint y: 262, endPoint x: 700, endPoint y: 270, distance: 110.0
click at [700, 270] on div "Business Email [EMAIL_ADDRESS][DOMAIN_NAME]" at bounding box center [847, 258] width 297 height 25
copy div "[EMAIL_ADDRESS][DOMAIN_NAME]"
click at [27, 183] on icon "Icon/Dashboard" at bounding box center [20, 183] width 34 height 34
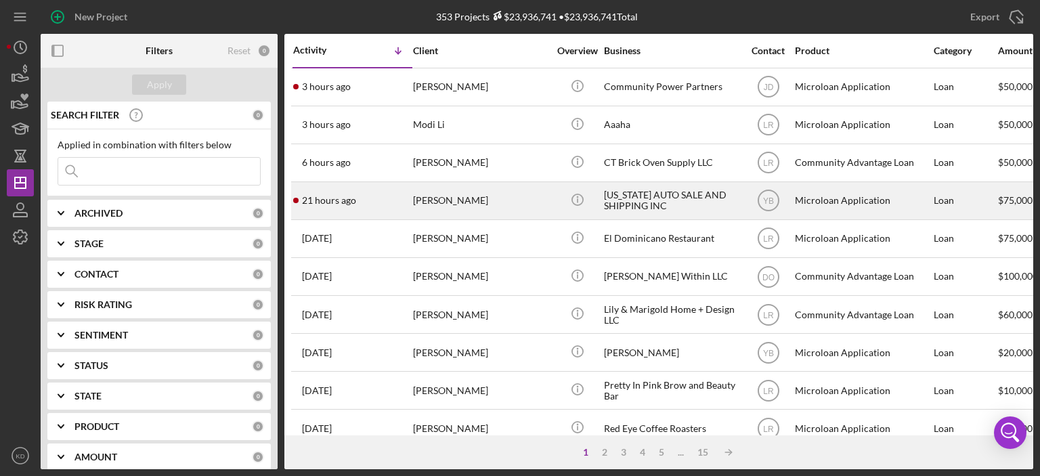
click at [469, 194] on div "[PERSON_NAME]" at bounding box center [480, 201] width 135 height 36
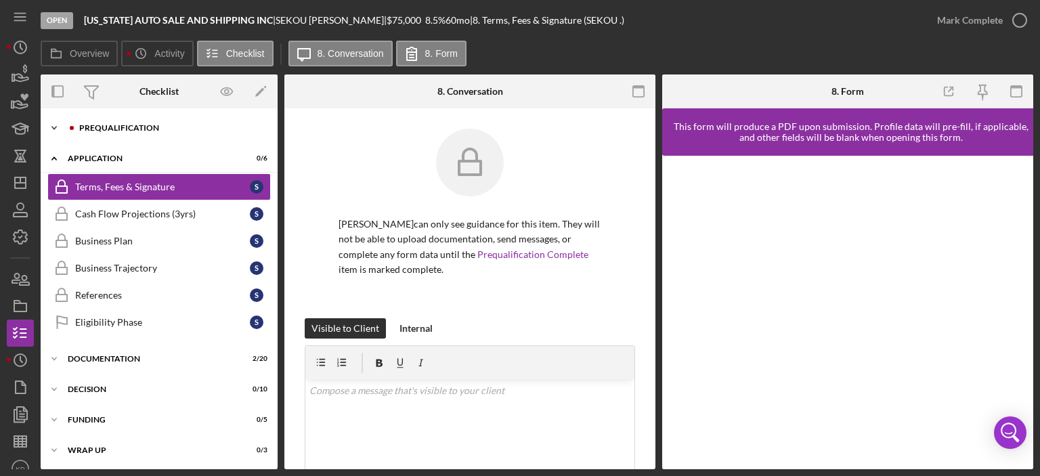
click at [53, 130] on icon "Icon/Expander" at bounding box center [54, 127] width 27 height 27
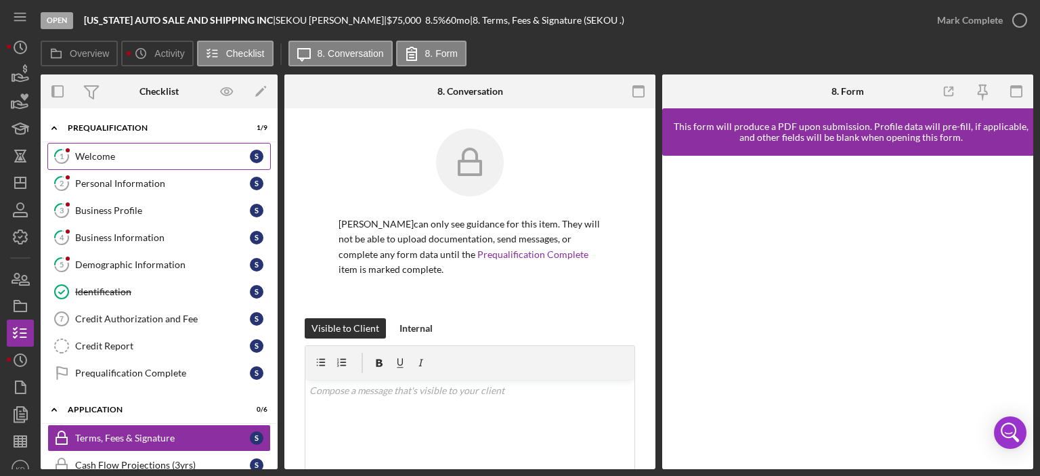
click at [110, 154] on div "Welcome" at bounding box center [162, 156] width 175 height 11
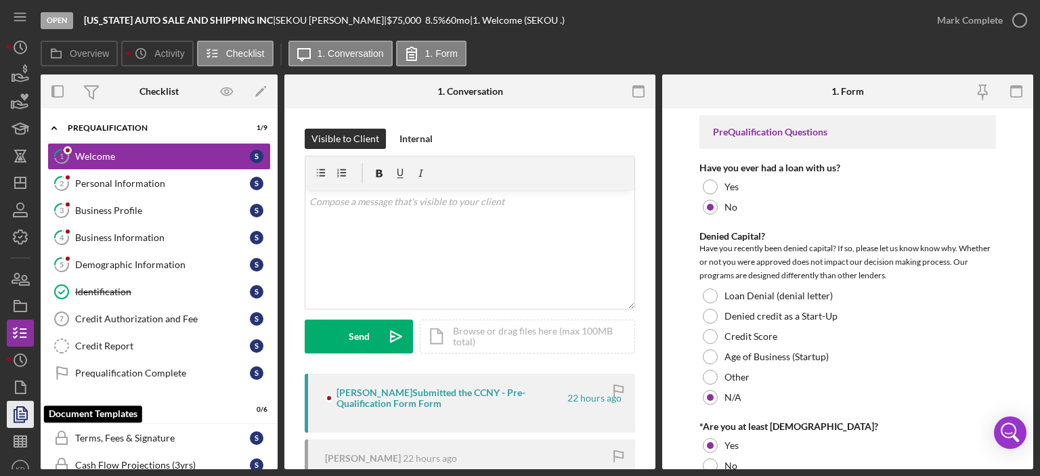
click at [17, 413] on polygon "button" at bounding box center [22, 413] width 10 height 12
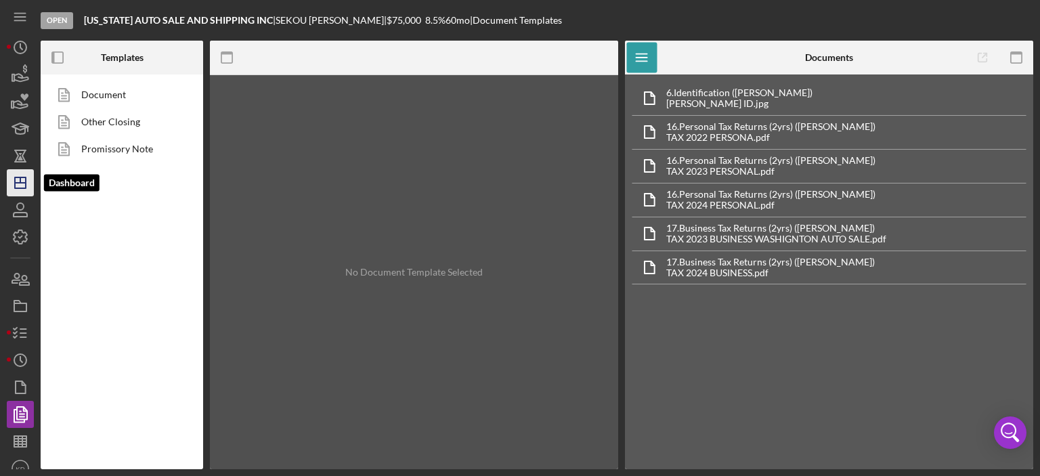
click at [18, 178] on icon "Icon/Dashboard" at bounding box center [20, 183] width 34 height 34
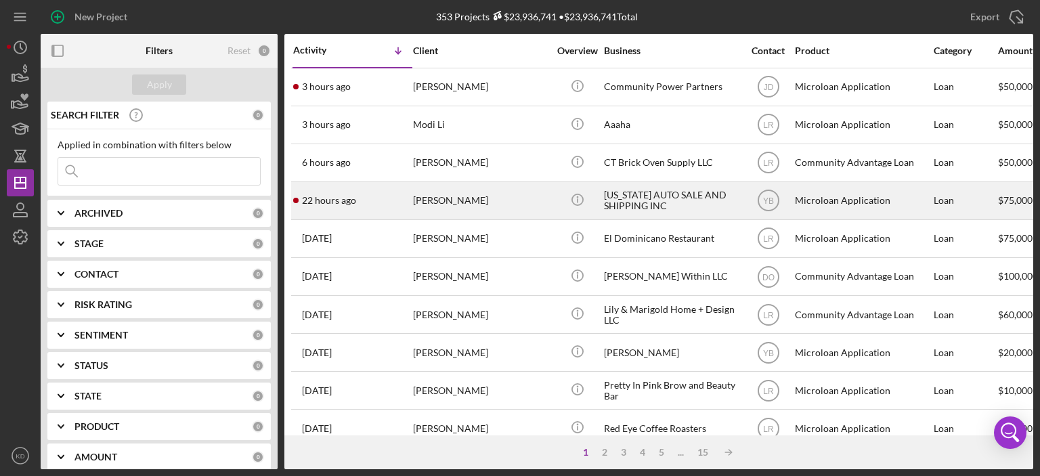
click at [460, 205] on div "[PERSON_NAME]" at bounding box center [480, 201] width 135 height 36
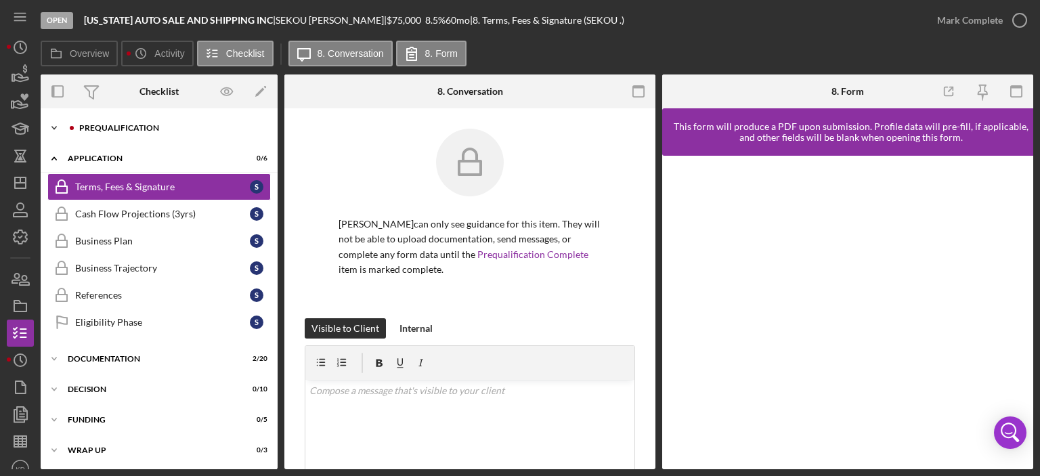
click at [53, 127] on icon "Icon/Expander" at bounding box center [54, 127] width 27 height 27
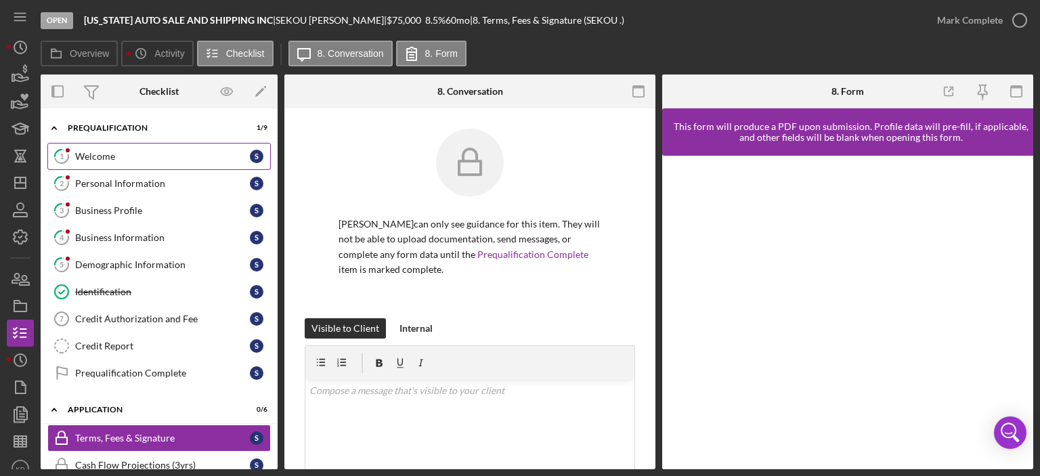
click at [99, 156] on div "Welcome" at bounding box center [162, 156] width 175 height 11
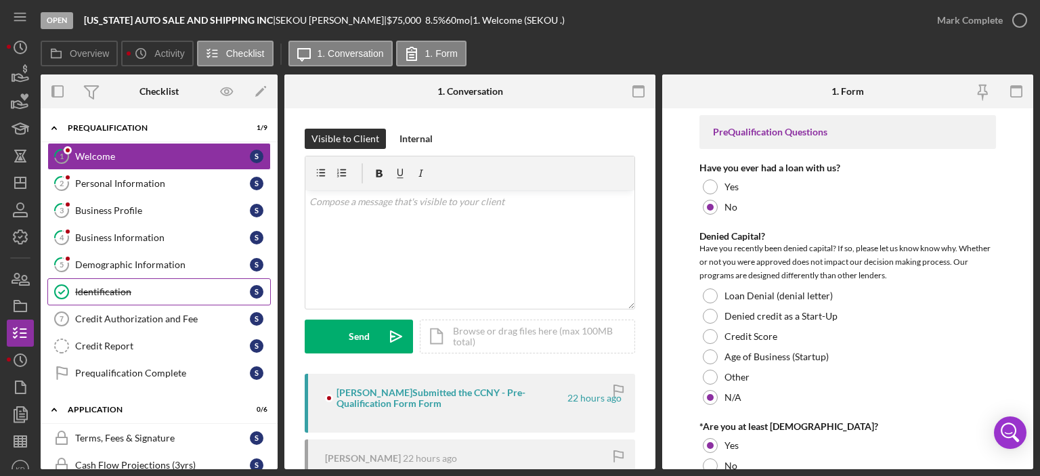
click at [85, 289] on div "Identification" at bounding box center [162, 291] width 175 height 11
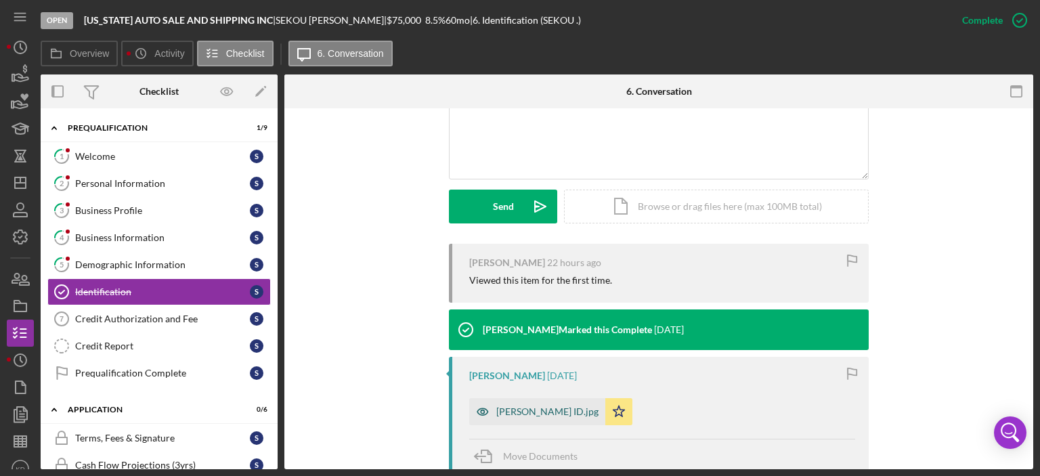
click at [550, 414] on div "[PERSON_NAME] ID.jpg" at bounding box center [547, 411] width 102 height 11
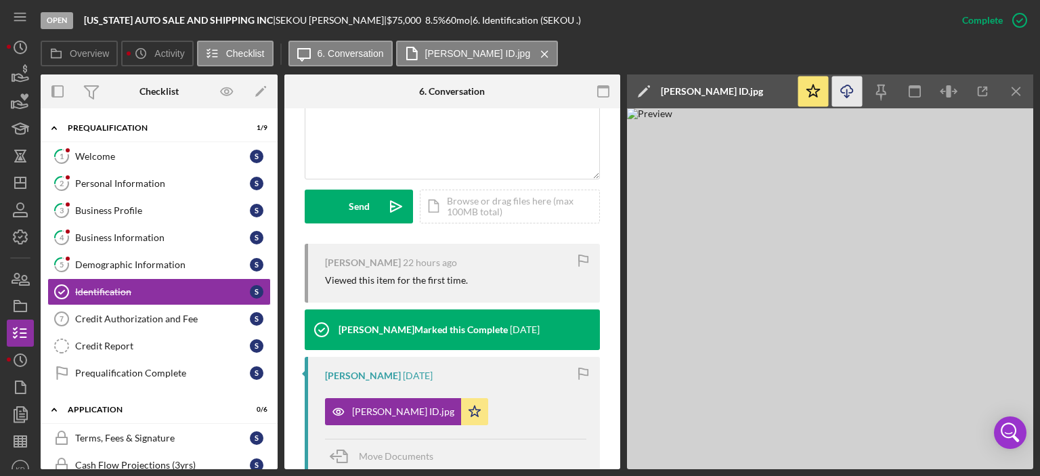
click at [845, 93] on icon "button" at bounding box center [847, 88] width 12 height 7
click at [112, 181] on div "Personal Information" at bounding box center [162, 183] width 175 height 11
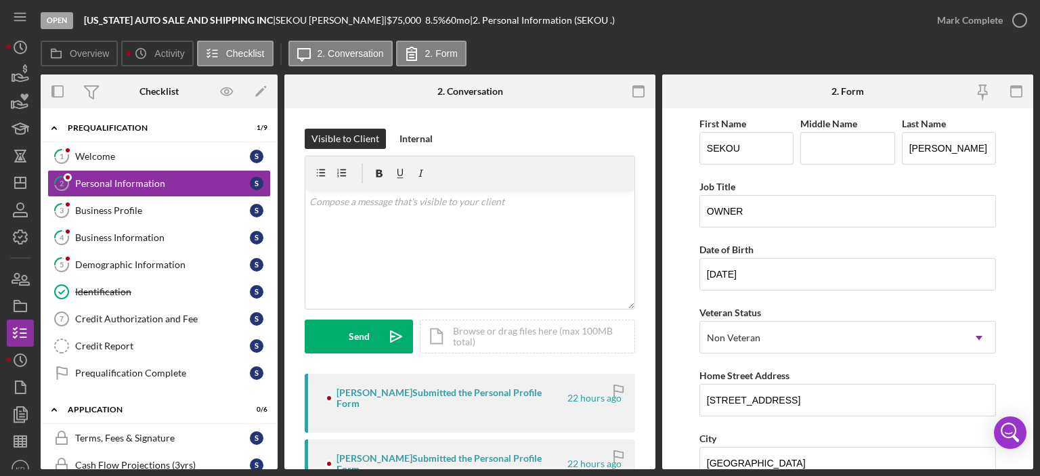
scroll to position [316, 0]
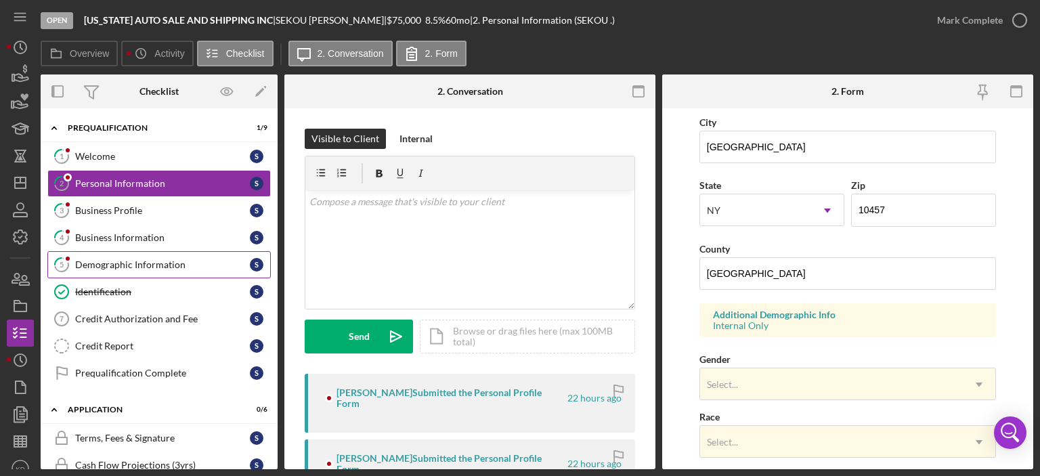
click at [110, 265] on div "Demographic Information" at bounding box center [162, 264] width 175 height 11
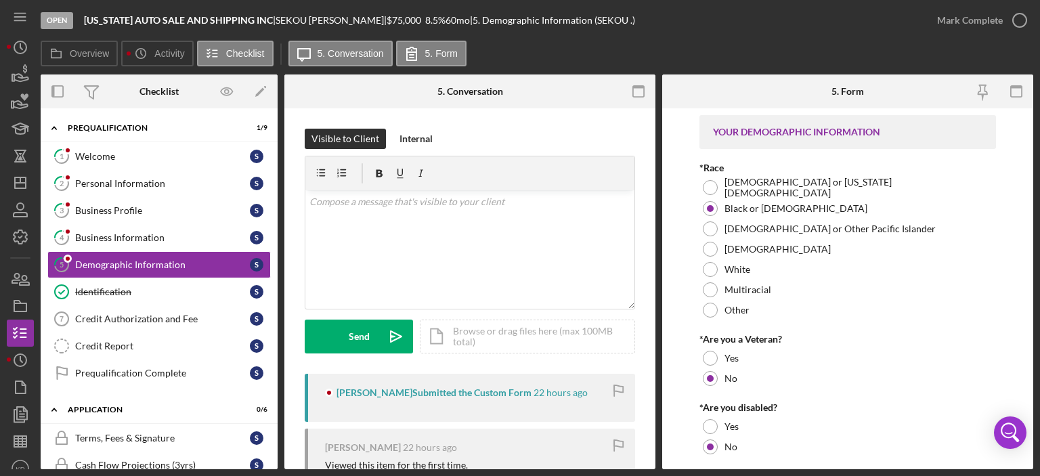
scroll to position [316, 0]
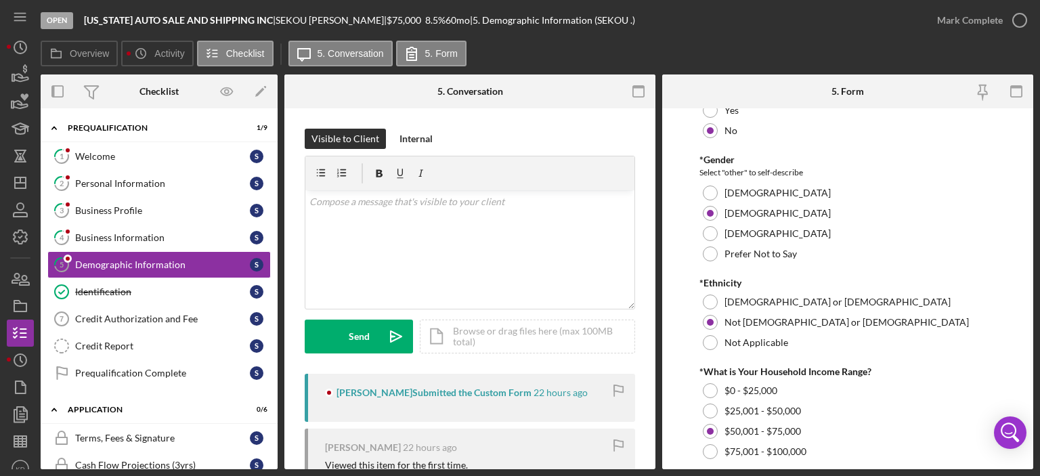
click at [1033, 389] on form "YOUR DEMOGRAPHIC INFORMATION *Race [DEMOGRAPHIC_DATA] or [US_STATE][DEMOGRAPHIC…" at bounding box center [847, 288] width 371 height 361
click at [1028, 389] on form "YOUR DEMOGRAPHIC INFORMATION *Race [DEMOGRAPHIC_DATA] or [US_STATE][DEMOGRAPHIC…" at bounding box center [847, 288] width 371 height 361
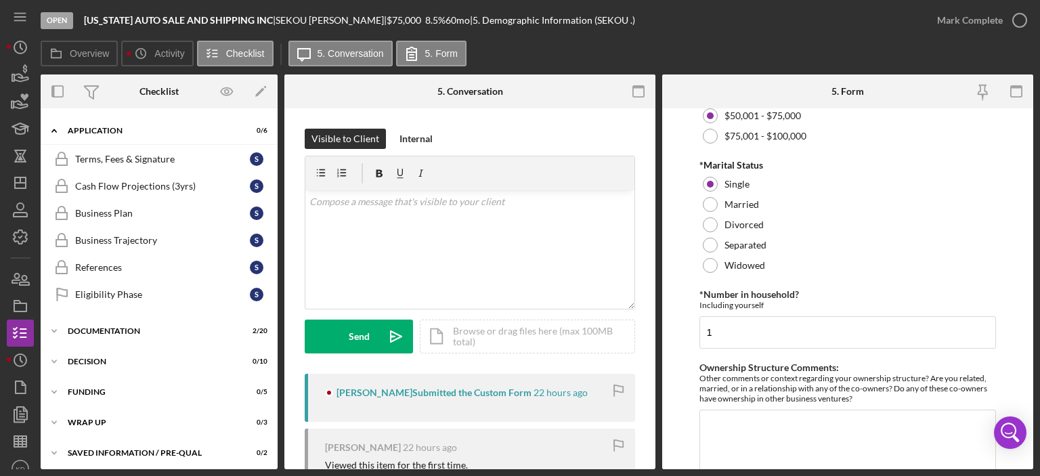
scroll to position [0, 0]
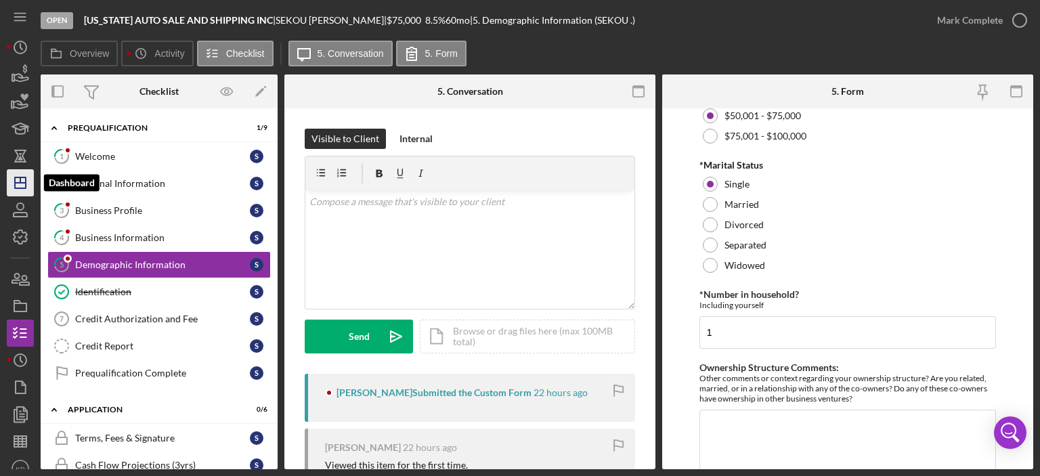
click at [19, 180] on icon "Icon/Dashboard" at bounding box center [20, 183] width 34 height 34
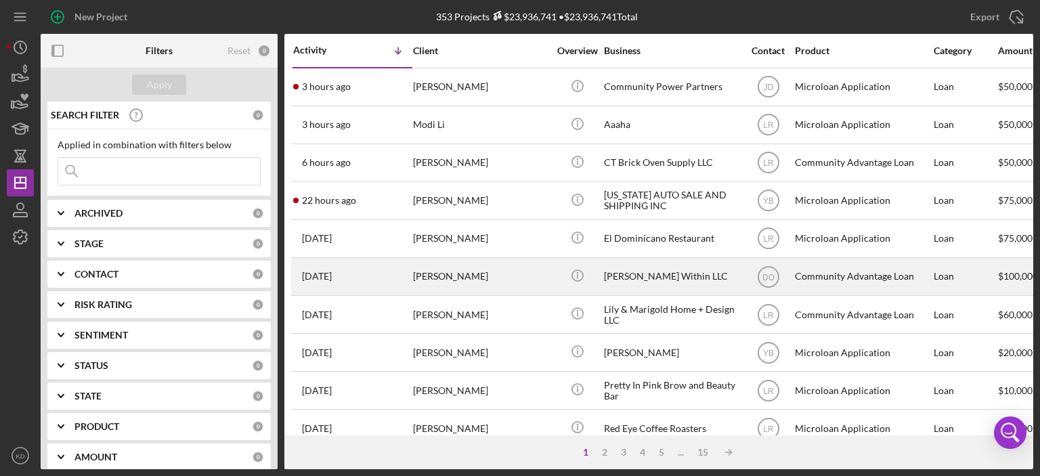
click at [658, 274] on div "[PERSON_NAME] Within LLC" at bounding box center [671, 277] width 135 height 36
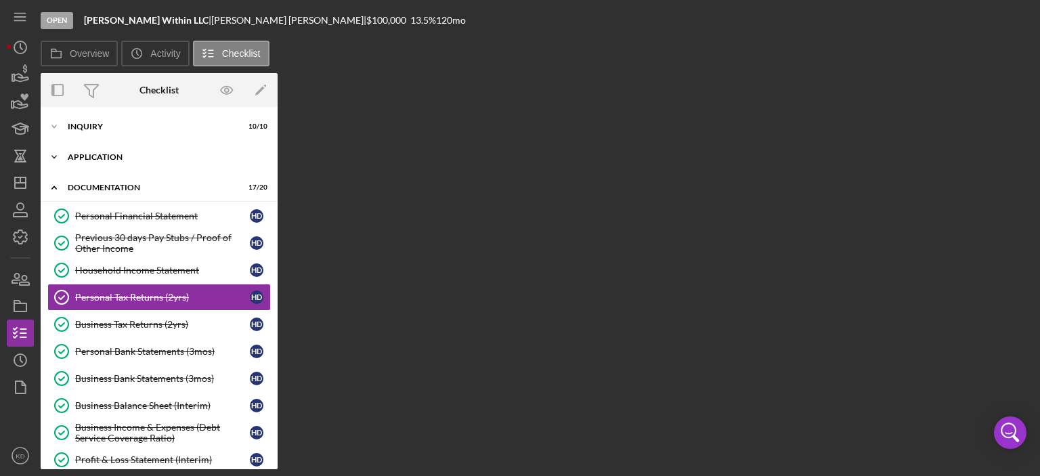
scroll to position [8, 0]
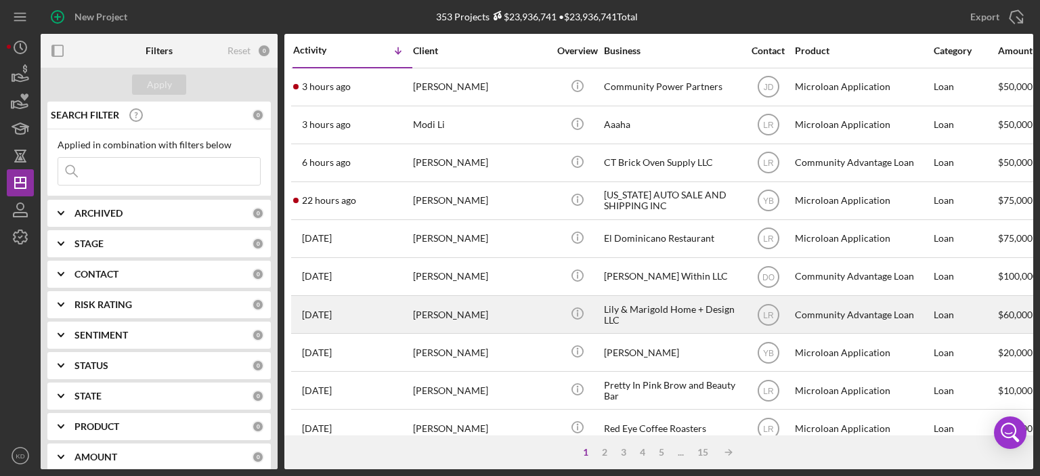
click at [647, 305] on div "Lily & Marigold Home + Design LLC" at bounding box center [671, 315] width 135 height 36
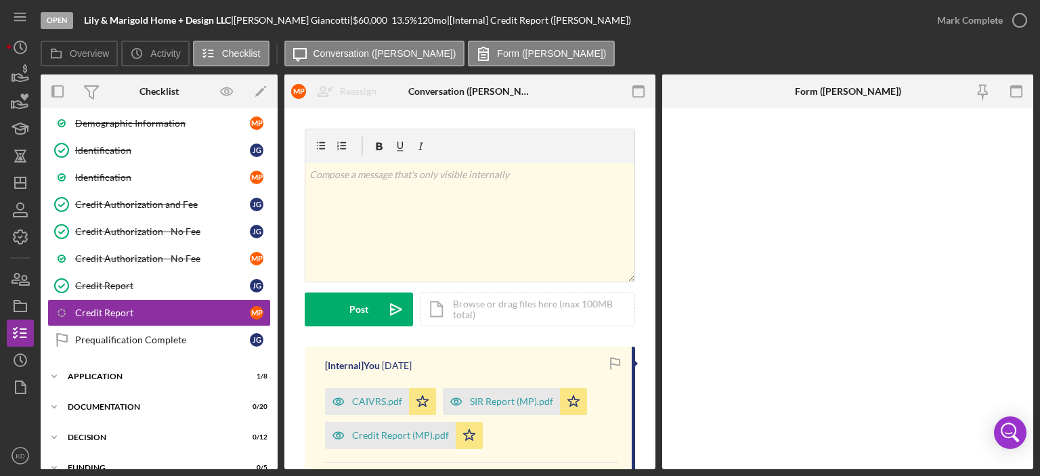
scroll to position [271, 0]
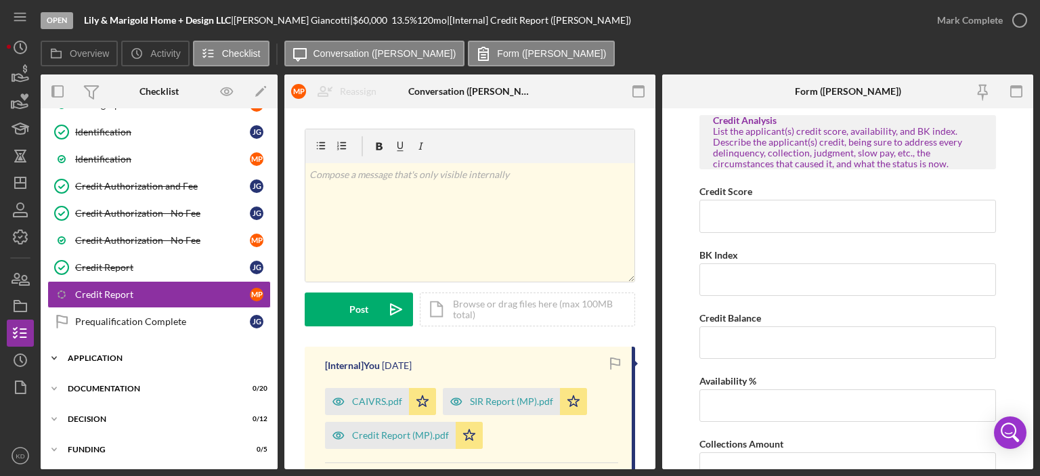
click at [55, 350] on icon "Icon/Expander" at bounding box center [54, 358] width 27 height 27
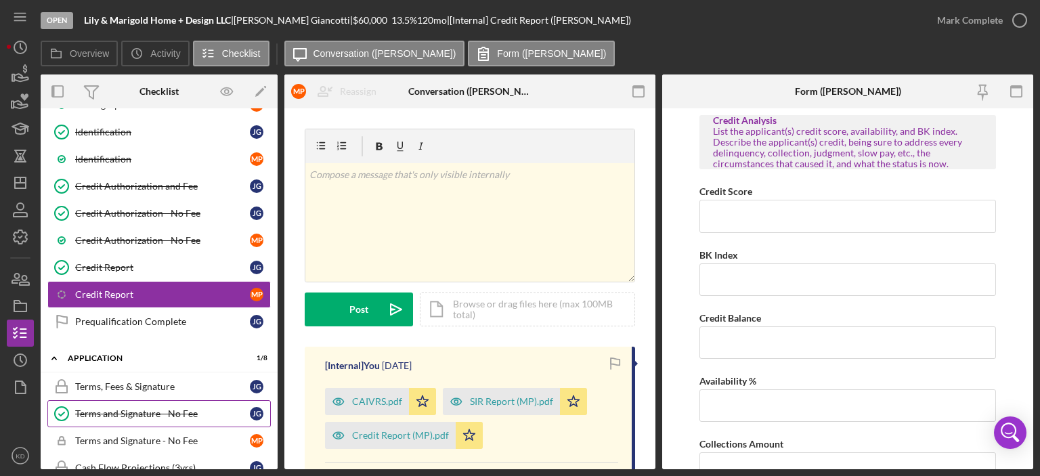
click at [144, 408] on div "Terms and Signature - No Fee" at bounding box center [162, 413] width 175 height 11
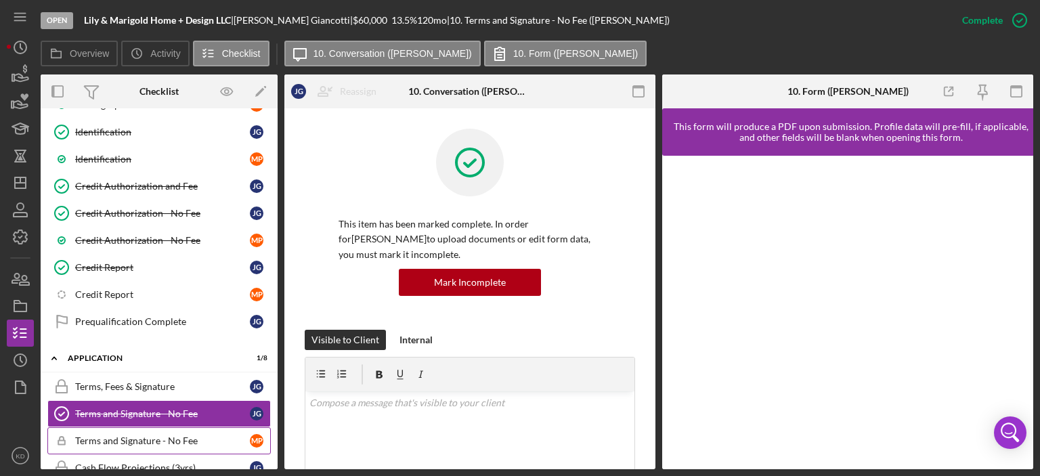
click at [118, 427] on link "Icon/Checklist Item Sub Locked Terms and Signature - No Fee M P" at bounding box center [158, 440] width 223 height 27
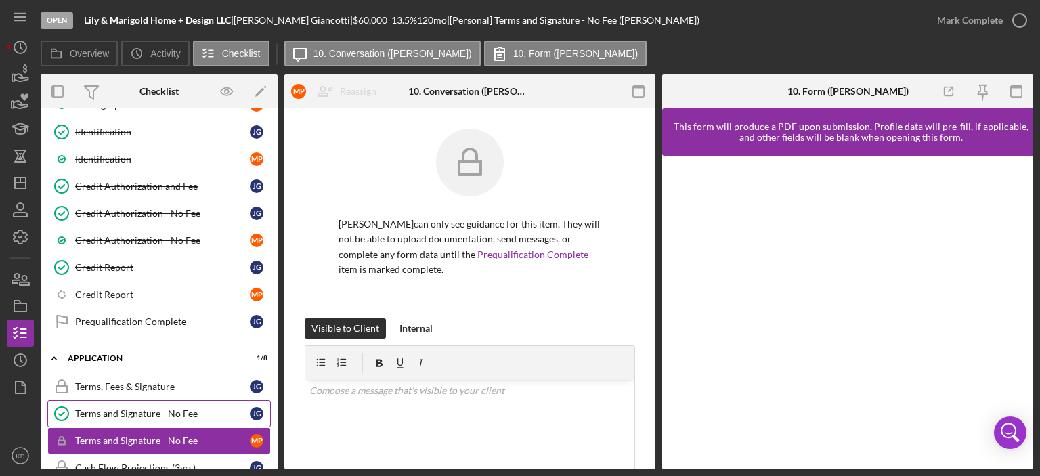
click at [125, 408] on div "Terms and Signature - No Fee" at bounding box center [162, 413] width 175 height 11
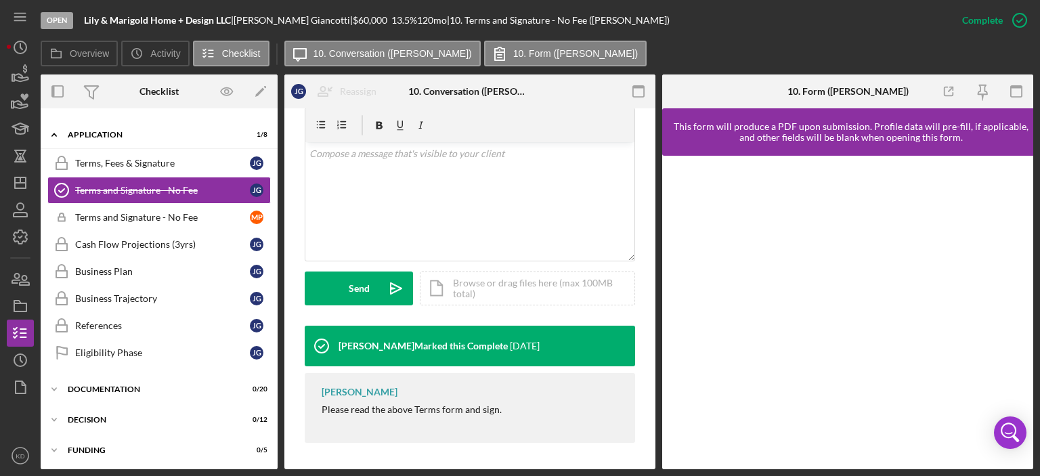
scroll to position [549, 0]
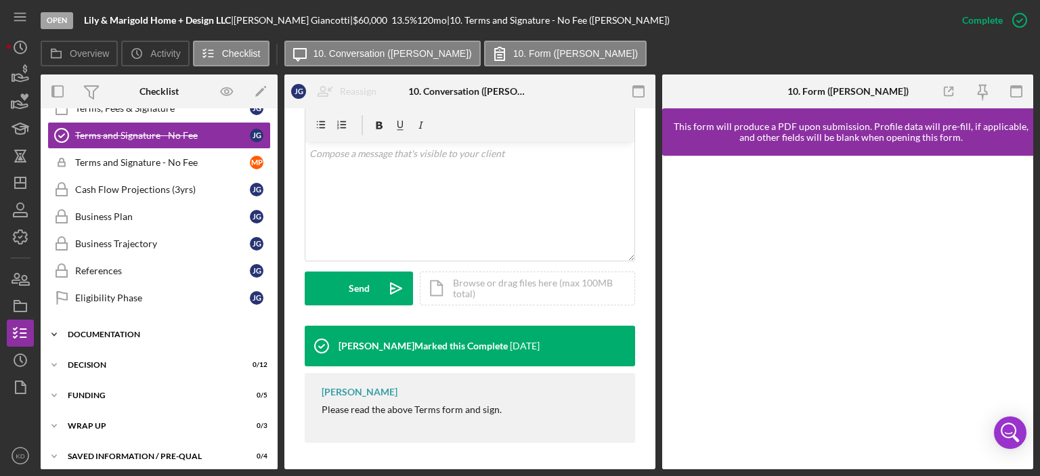
click at [54, 333] on polyline at bounding box center [54, 334] width 4 height 3
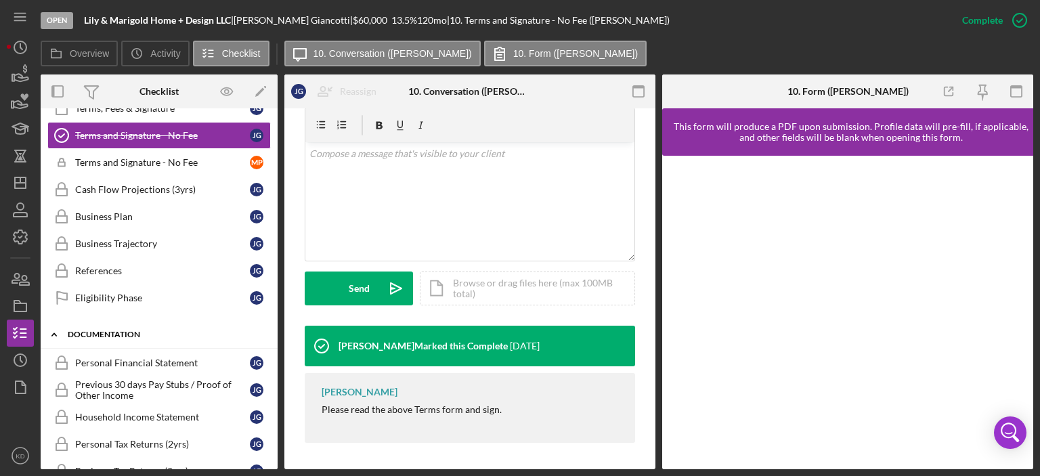
click at [54, 333] on polyline at bounding box center [54, 334] width 4 height 3
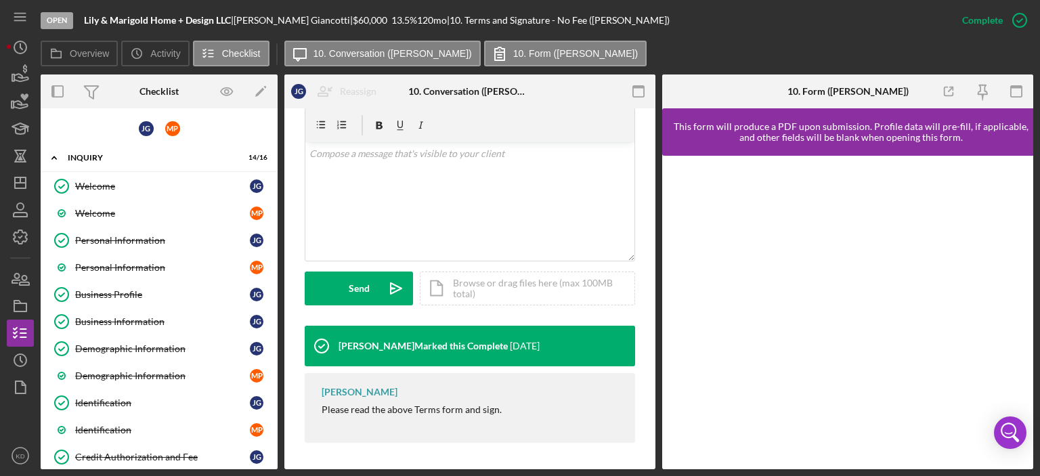
scroll to position [0, 0]
click at [20, 183] on line "button" at bounding box center [20, 183] width 11 height 0
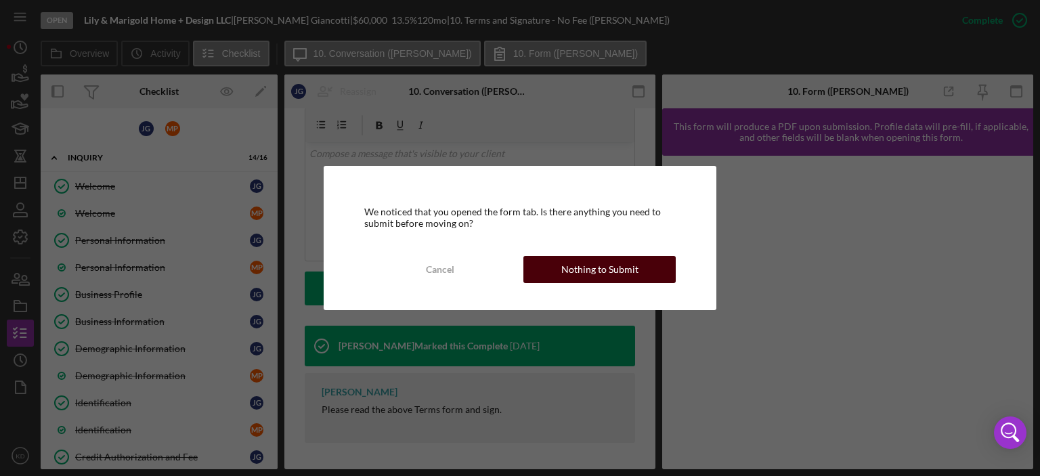
click at [563, 272] on div "Nothing to Submit" at bounding box center [599, 269] width 77 height 27
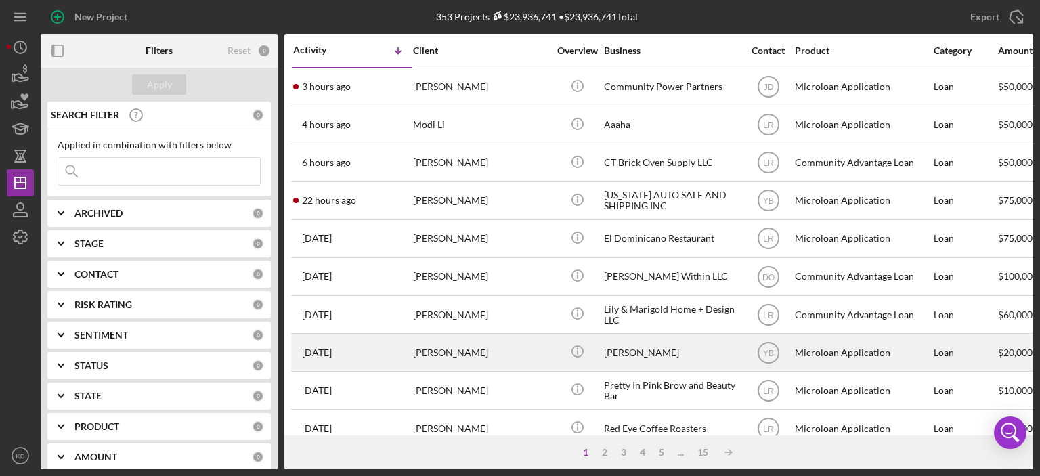
click at [447, 347] on div "[PERSON_NAME]" at bounding box center [480, 352] width 135 height 36
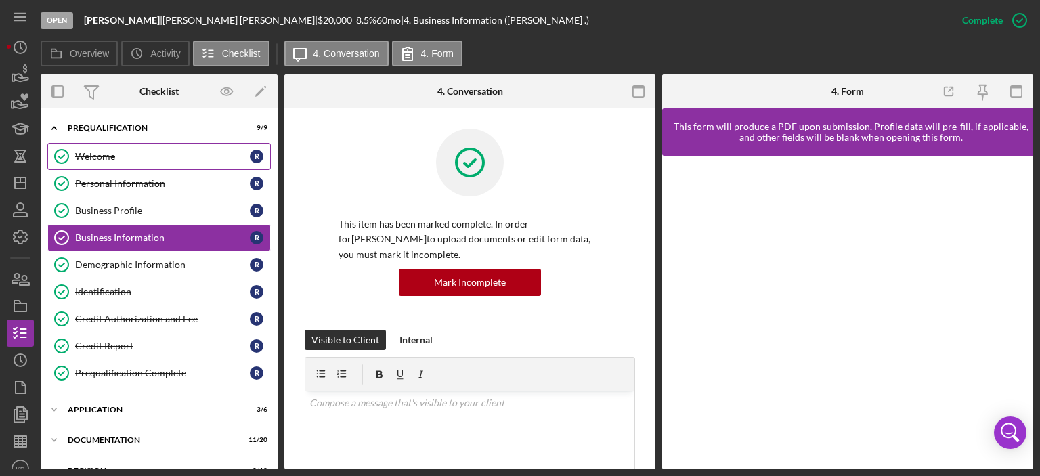
click at [93, 154] on div "Welcome" at bounding box center [162, 156] width 175 height 11
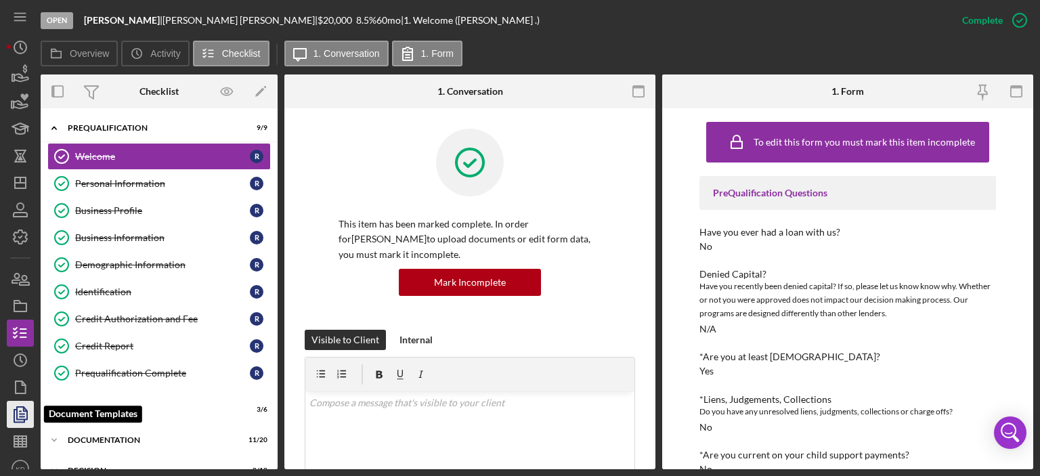
click at [21, 412] on icon "button" at bounding box center [22, 414] width 5 height 5
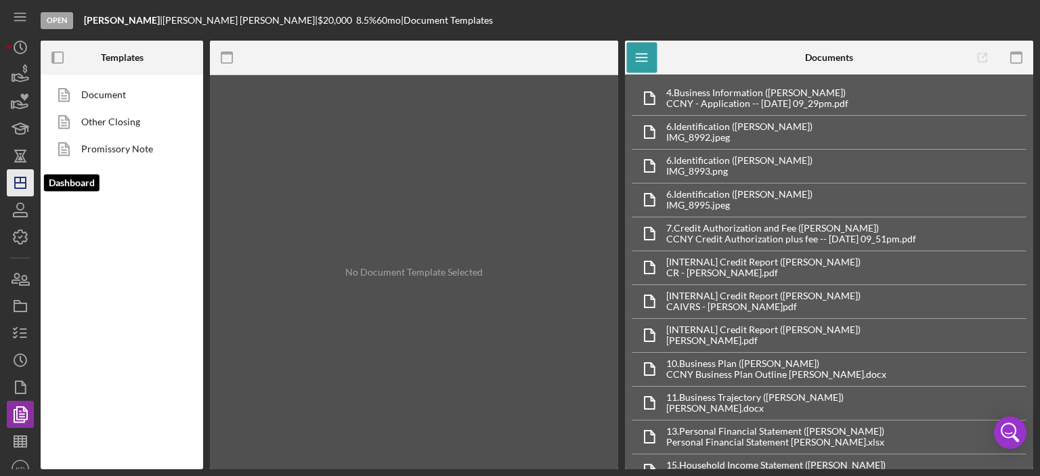
click at [22, 186] on icon "Icon/Dashboard" at bounding box center [20, 183] width 34 height 34
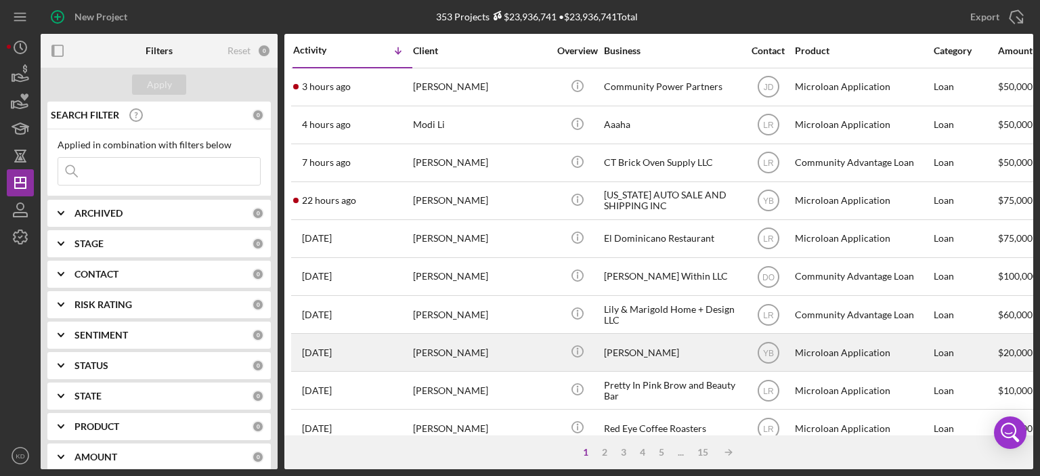
click at [628, 354] on div "[PERSON_NAME]" at bounding box center [671, 352] width 135 height 36
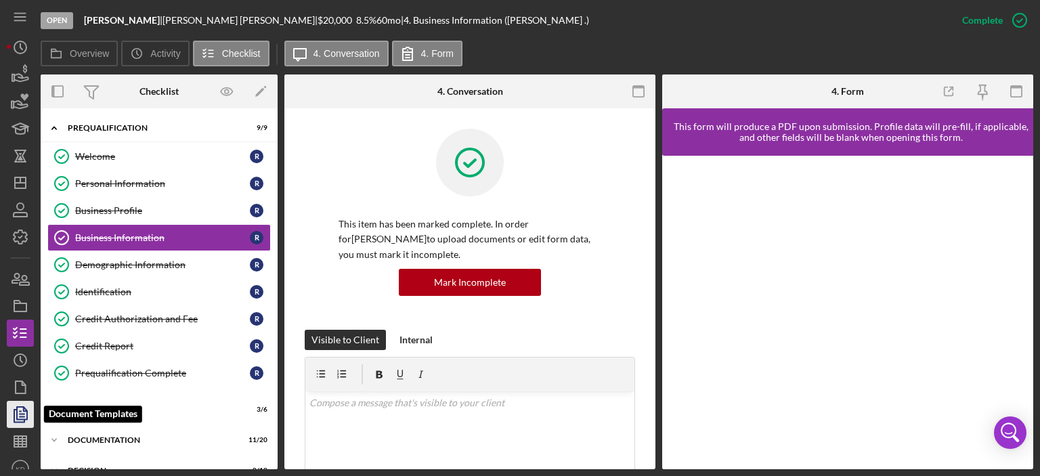
click at [19, 415] on icon "button" at bounding box center [20, 414] width 34 height 34
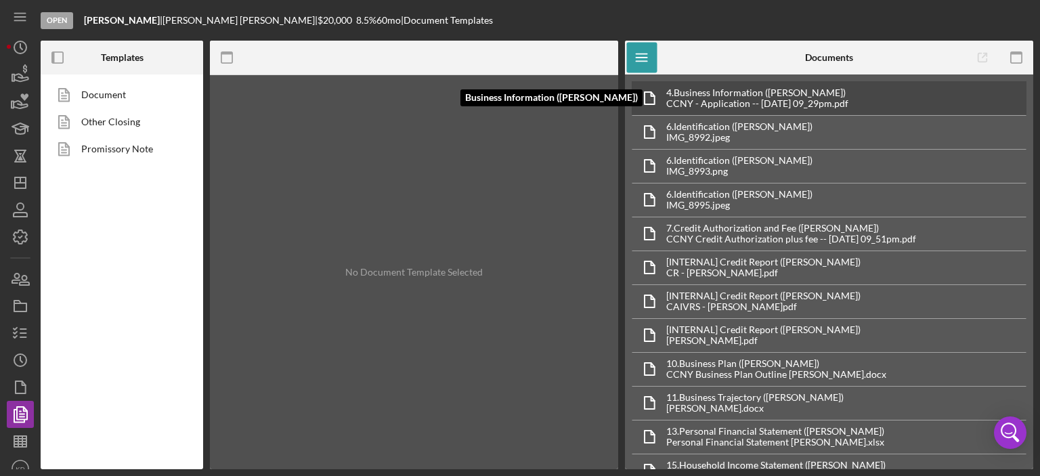
click at [735, 102] on div "CCNY - Application -- [DATE] 09_29pm.pdf" at bounding box center [757, 103] width 182 height 11
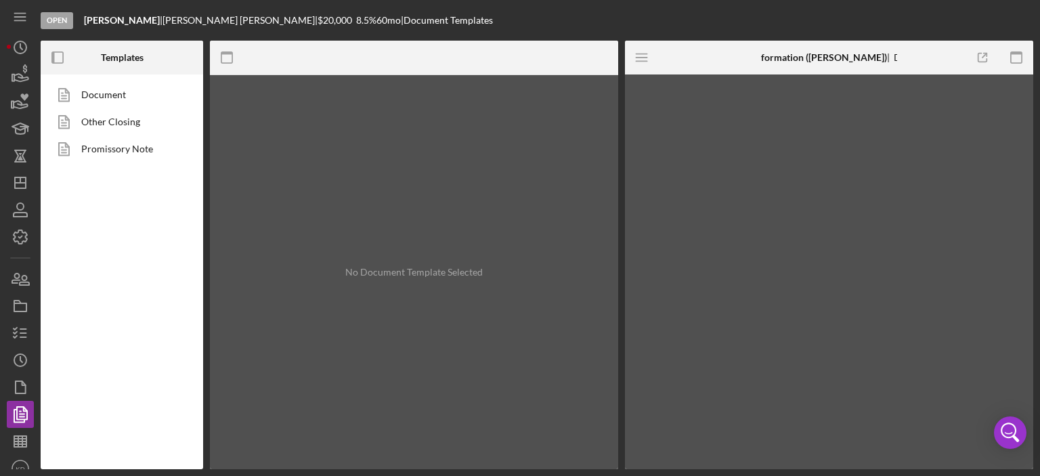
click at [735, 102] on div at bounding box center [829, 271] width 408 height 395
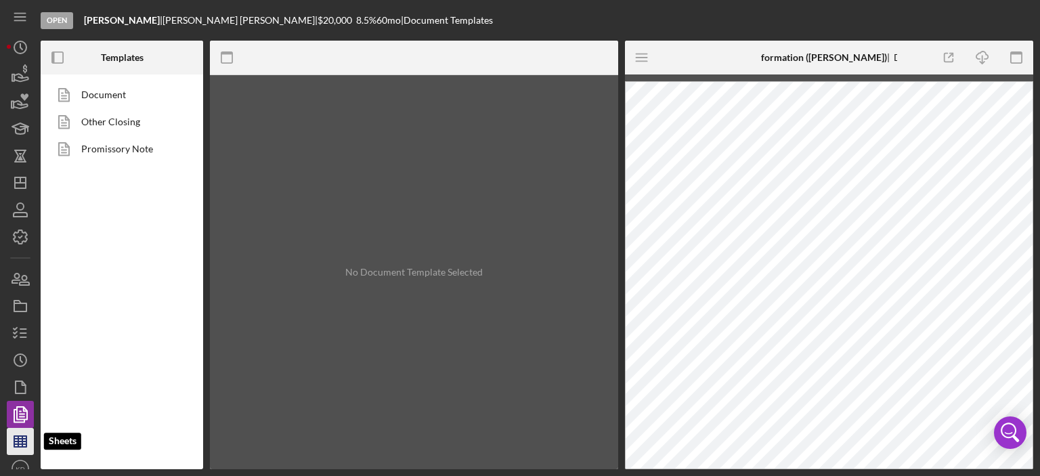
click at [18, 441] on line "button" at bounding box center [18, 441] width 0 height 11
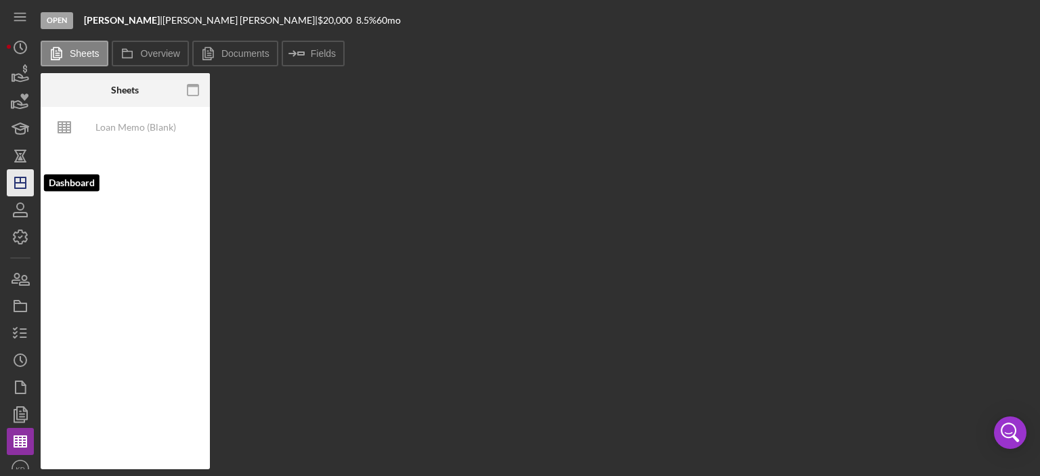
click at [20, 183] on line "button" at bounding box center [20, 183] width 11 height 0
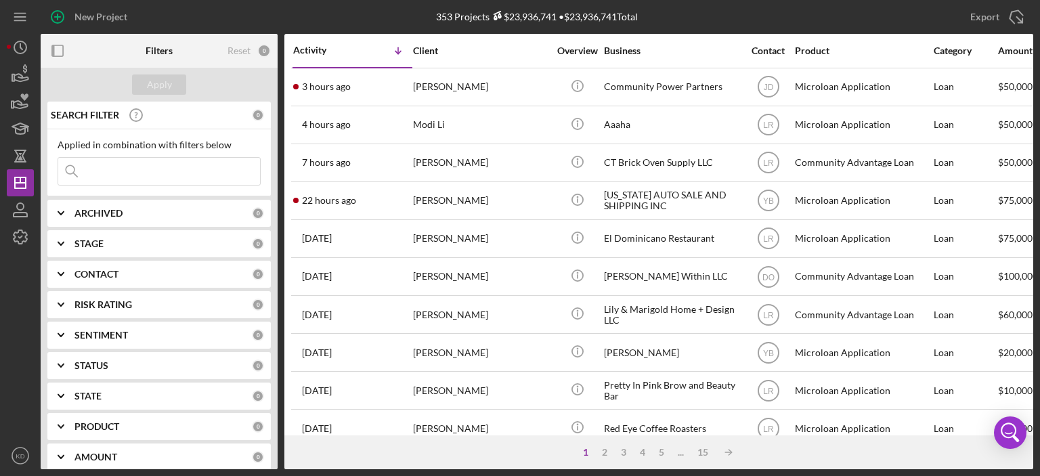
click at [137, 165] on input at bounding box center [159, 171] width 202 height 27
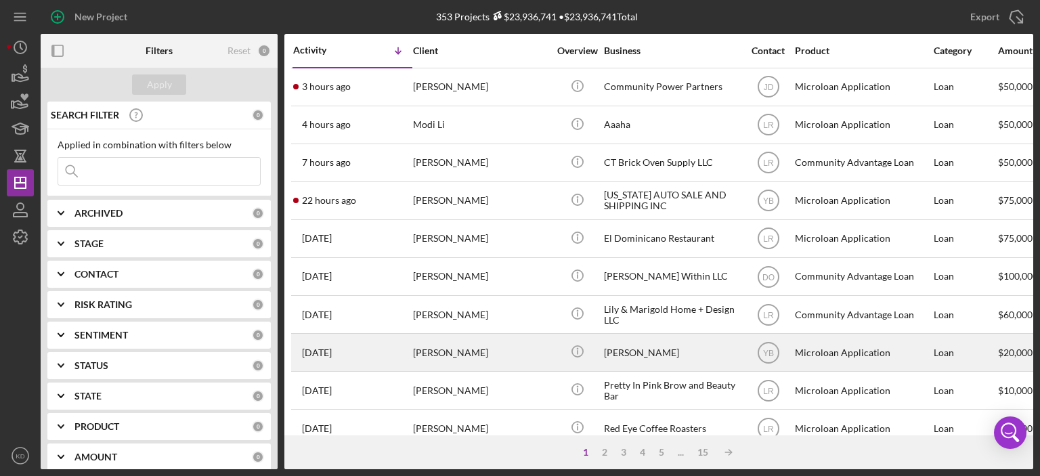
click at [512, 341] on div "[PERSON_NAME]" at bounding box center [480, 352] width 135 height 36
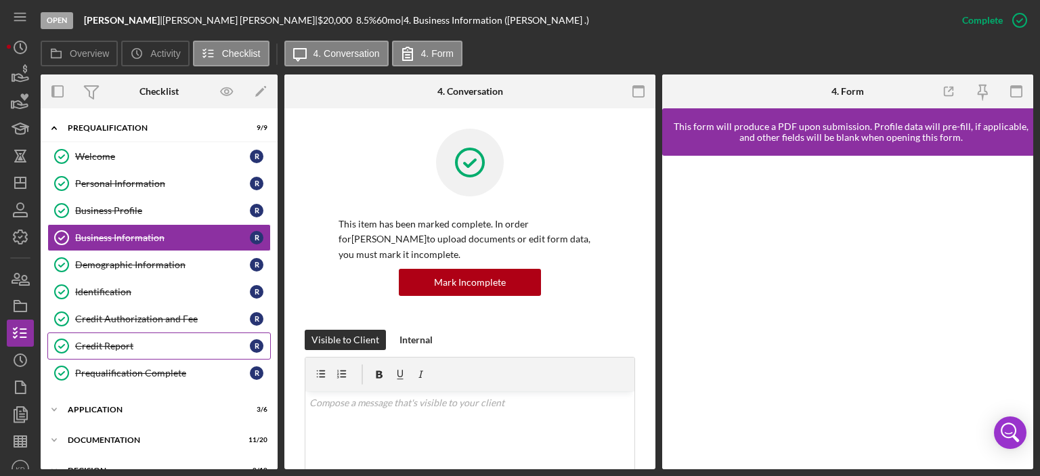
click at [118, 343] on div "Credit Report" at bounding box center [162, 346] width 175 height 11
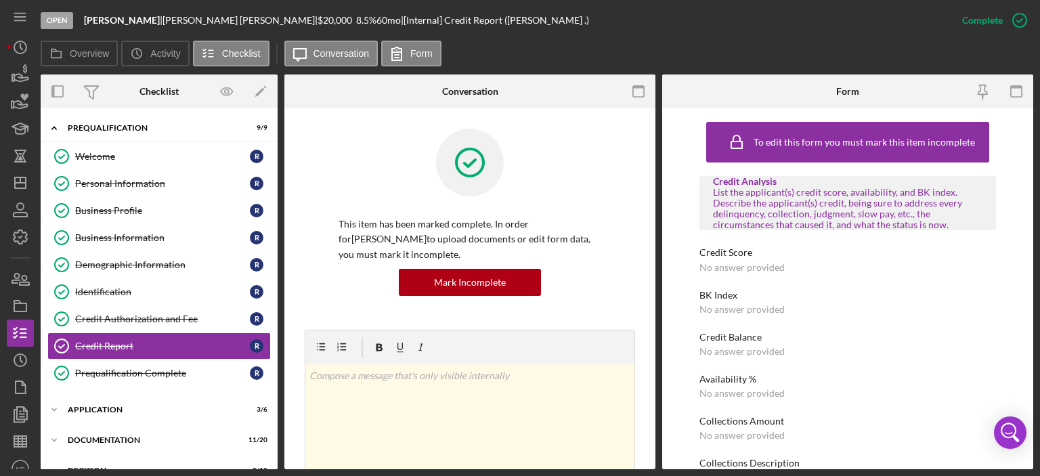
click at [655, 339] on div "Overview Internal Workflow Stage Open Icon/Dropdown Arrow Archive (can unarchiv…" at bounding box center [537, 271] width 993 height 395
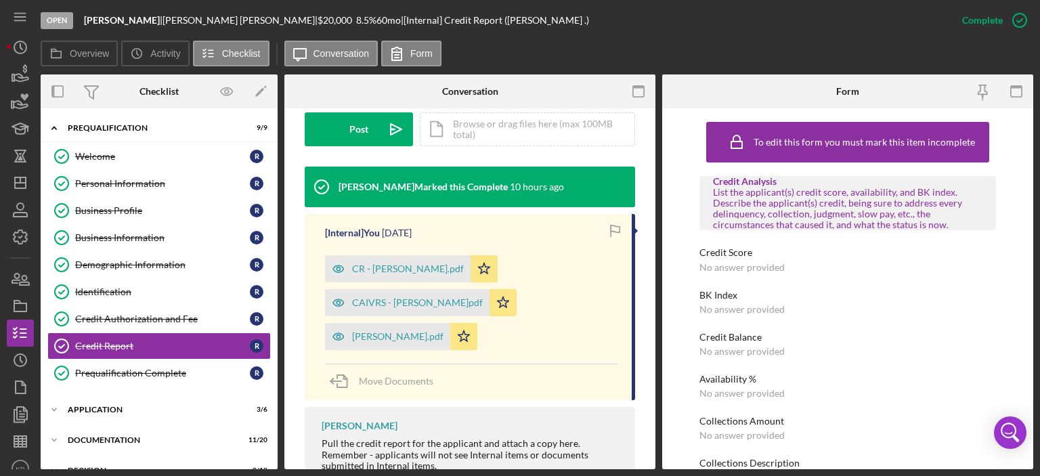
scroll to position [376, 0]
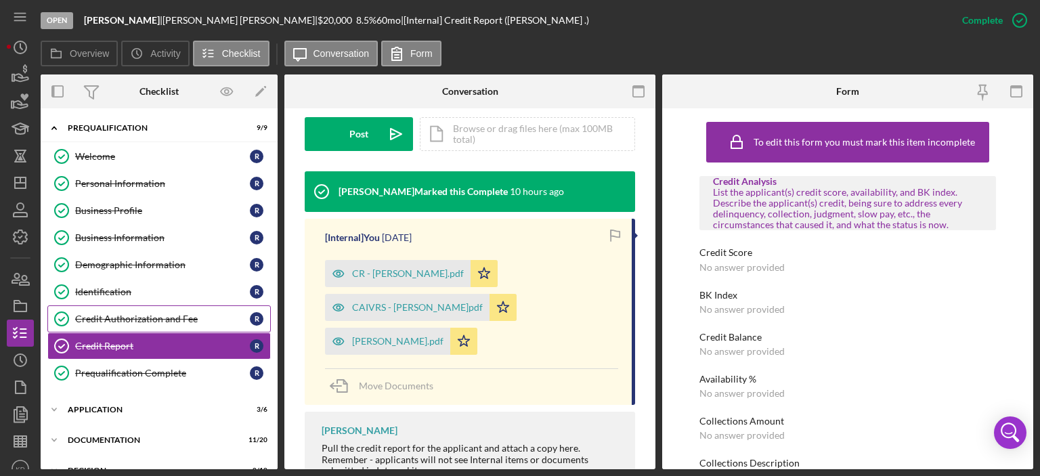
click at [100, 322] on div "Credit Authorization and Fee" at bounding box center [162, 318] width 175 height 11
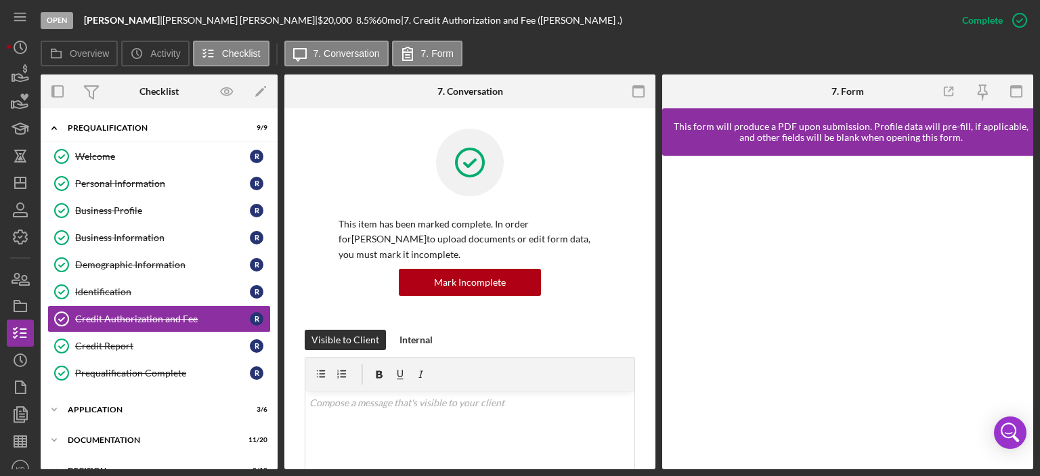
scroll to position [316, 0]
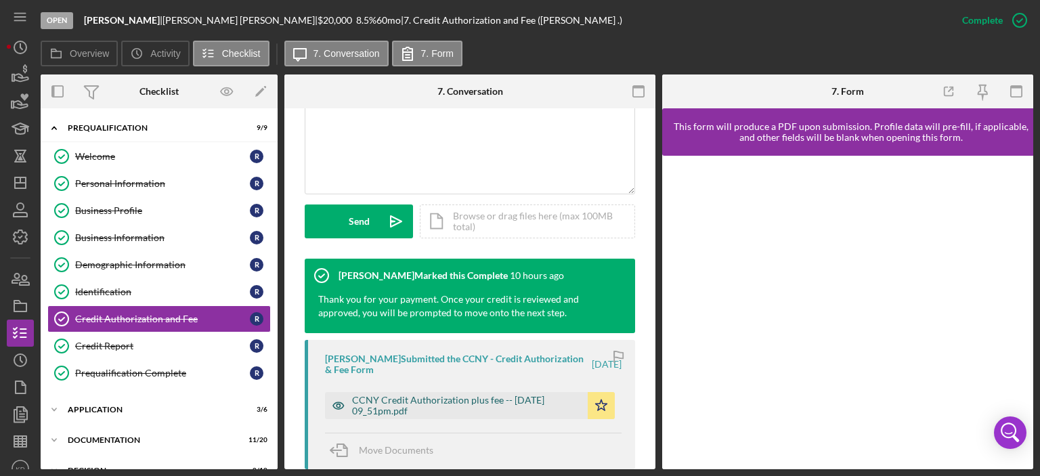
click at [507, 408] on div "CCNY Credit Authorization plus fee -- [DATE] 09_51pm.pdf" at bounding box center [466, 406] width 229 height 22
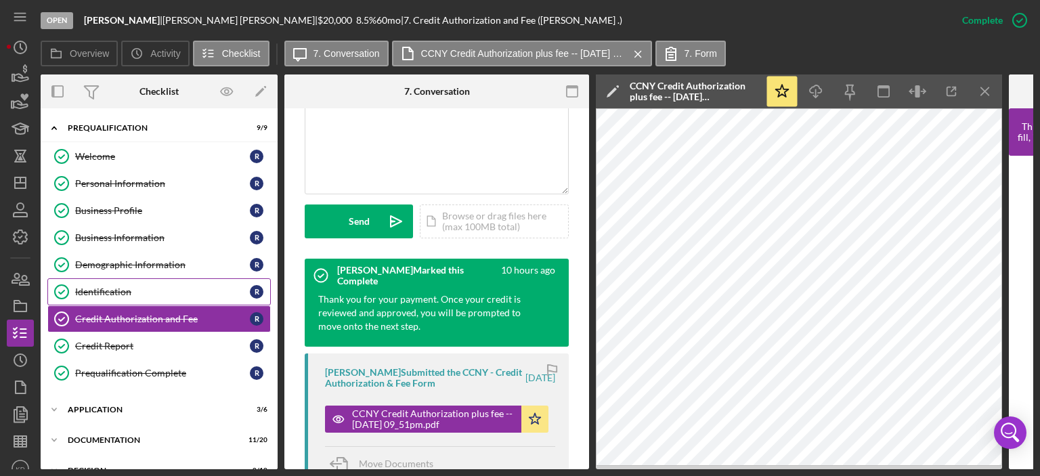
click at [104, 286] on div "Identification" at bounding box center [162, 291] width 175 height 11
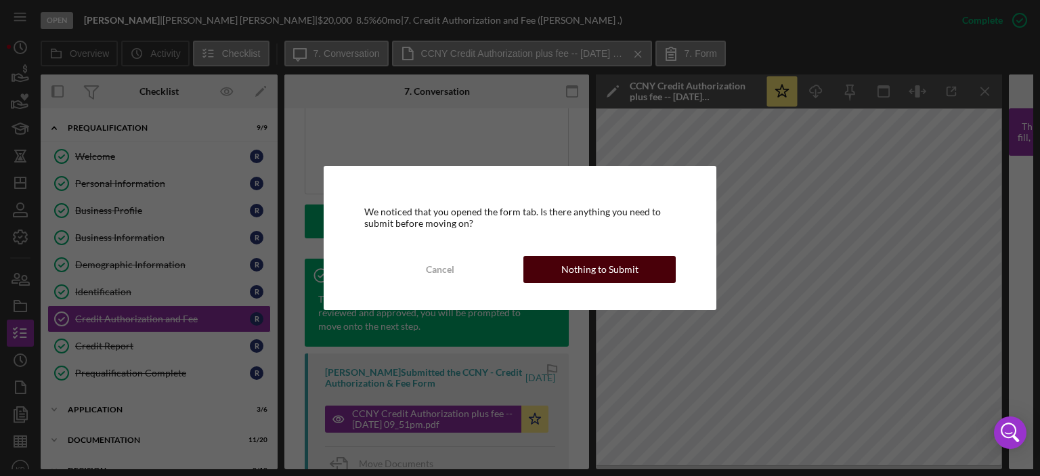
click at [586, 269] on div "Nothing to Submit" at bounding box center [599, 269] width 77 height 27
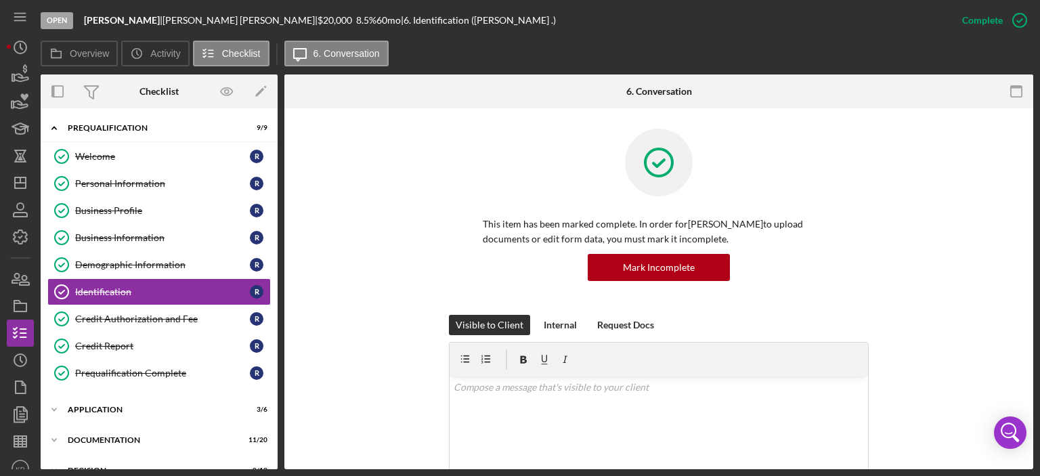
drag, startPoint x: 1030, startPoint y: 194, endPoint x: 1000, endPoint y: 347, distance: 155.4
drag, startPoint x: 1000, startPoint y: 347, endPoint x: 1028, endPoint y: 225, distance: 124.5
drag, startPoint x: 1028, startPoint y: 225, endPoint x: 350, endPoint y: 472, distance: 721.8
click at [350, 472] on div "Open [PERSON_NAME] | [PERSON_NAME] | $20,000 $20,000 8.5 % 60 mo | 6. Identific…" at bounding box center [520, 238] width 1040 height 476
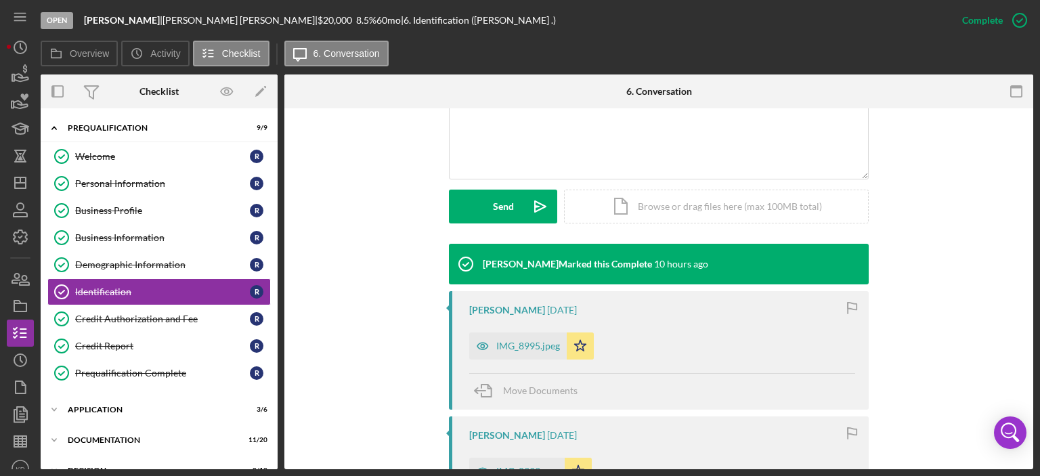
scroll to position [632, 0]
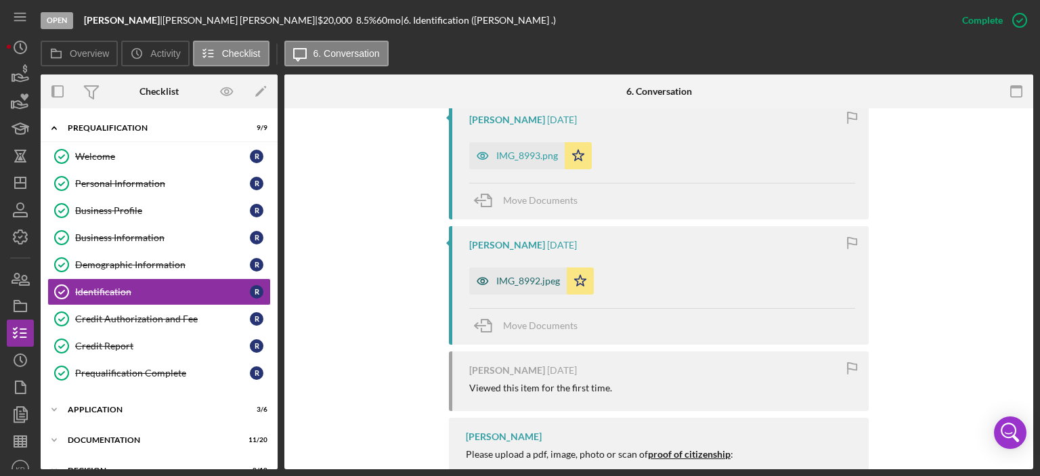
click at [506, 284] on div "IMG_8992.jpeg" at bounding box center [528, 281] width 64 height 11
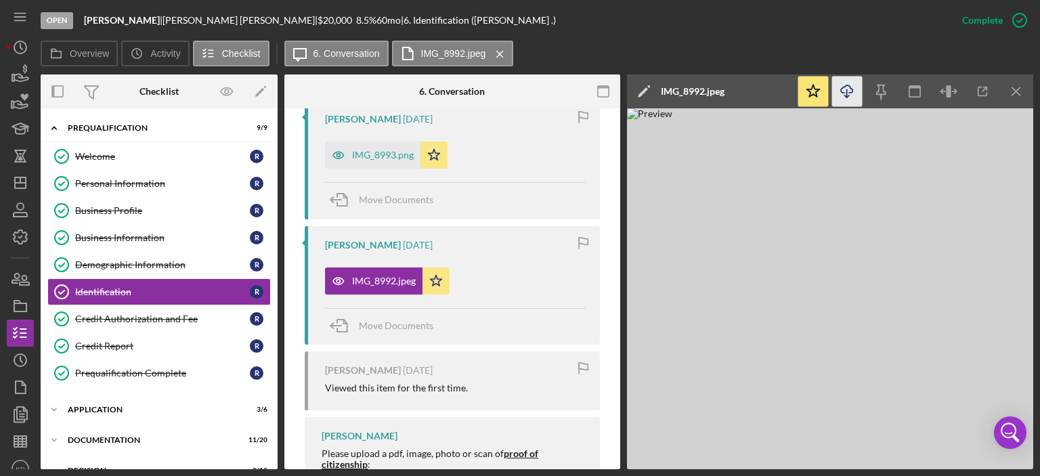
click at [849, 86] on icon "button" at bounding box center [847, 88] width 12 height 7
click at [396, 148] on div "IMG_8993.png" at bounding box center [372, 155] width 95 height 27
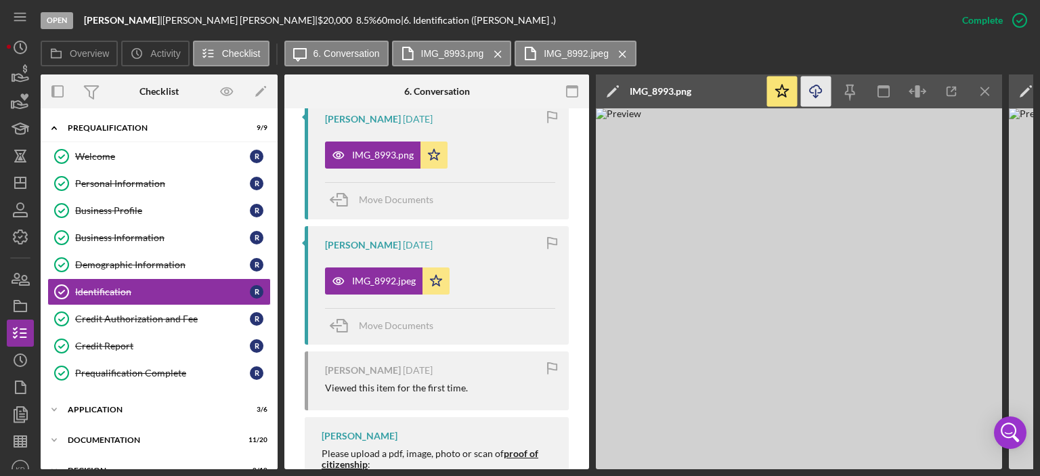
click at [814, 89] on icon "Icon/Download" at bounding box center [816, 92] width 30 height 30
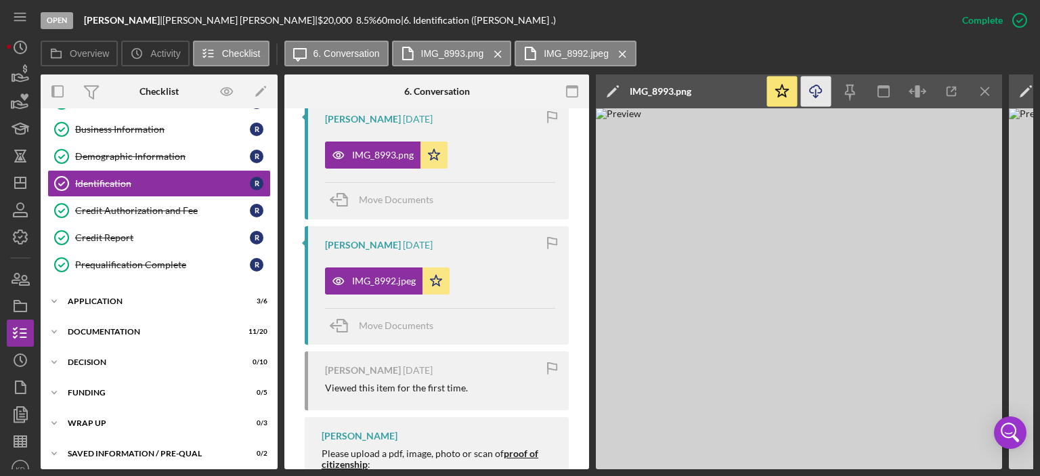
scroll to position [110, 0]
click at [53, 292] on icon "Icon/Expander" at bounding box center [54, 299] width 27 height 27
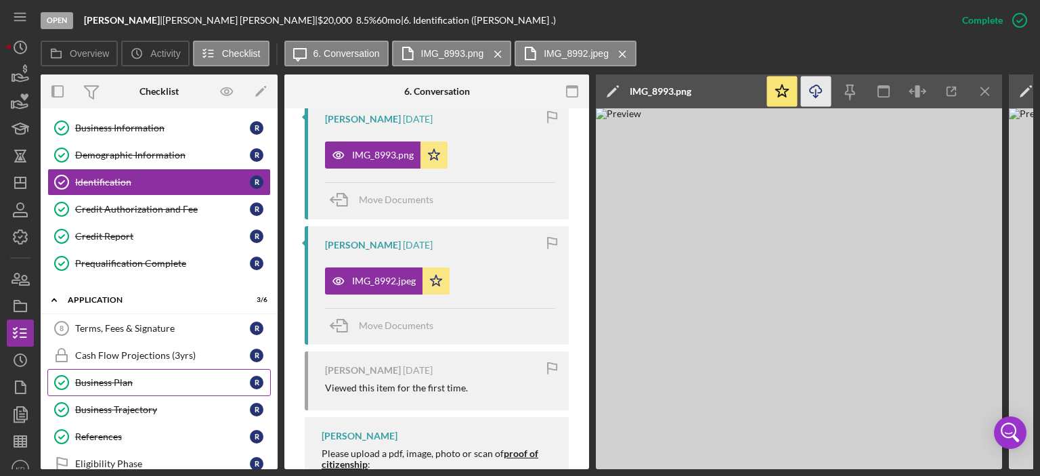
click at [103, 381] on div "Business Plan" at bounding box center [162, 382] width 175 height 11
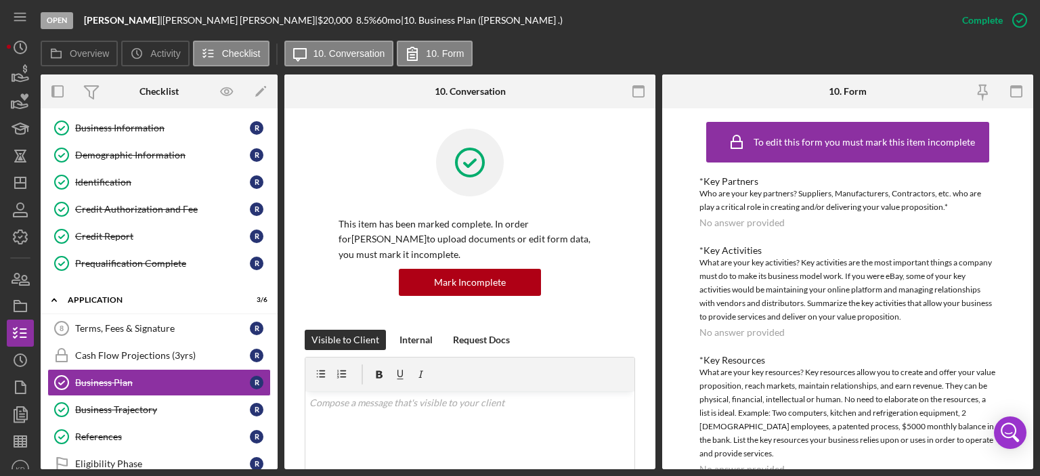
click at [655, 269] on div "Overview Internal Workflow Stage Open Icon/Dropdown Arrow Archive (can unarchiv…" at bounding box center [537, 271] width 993 height 395
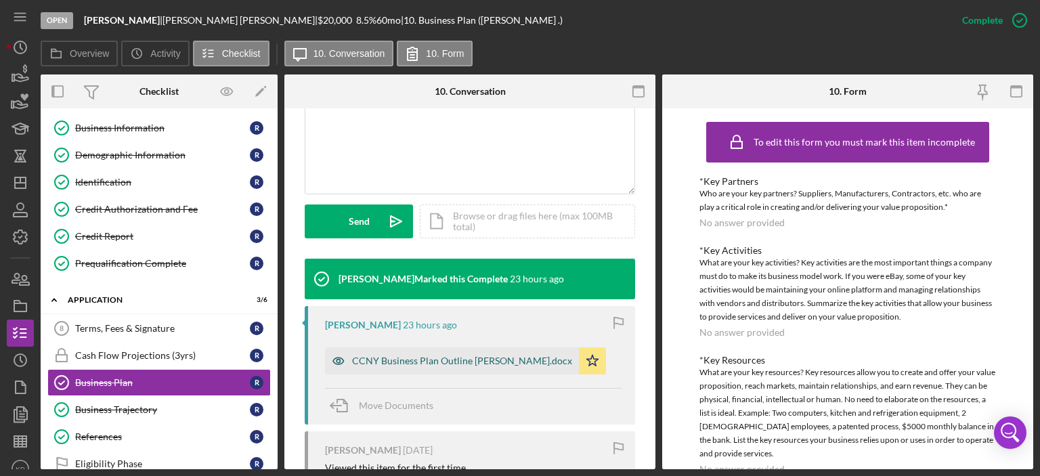
click at [494, 353] on div "CCNY Business Plan Outline [PERSON_NAME].docx" at bounding box center [452, 360] width 254 height 27
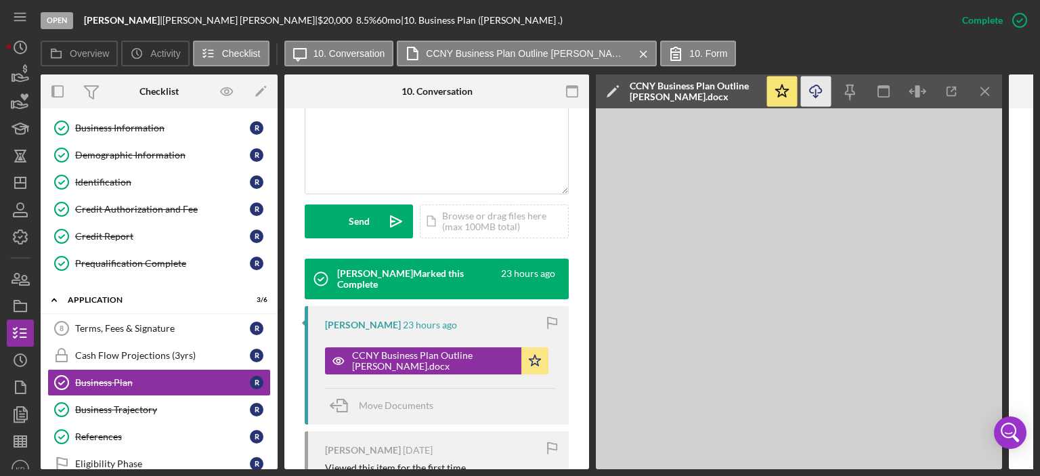
click at [817, 85] on icon "button" at bounding box center [816, 88] width 12 height 7
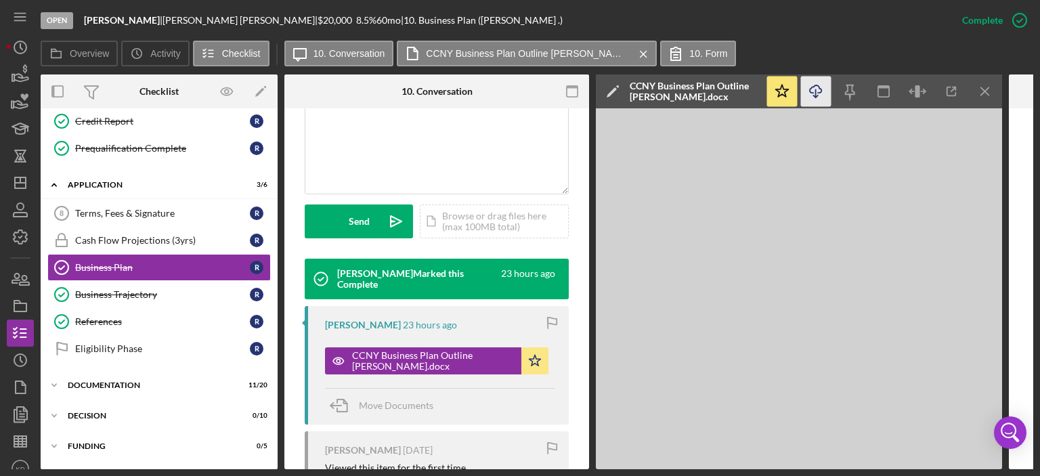
scroll to position [226, 0]
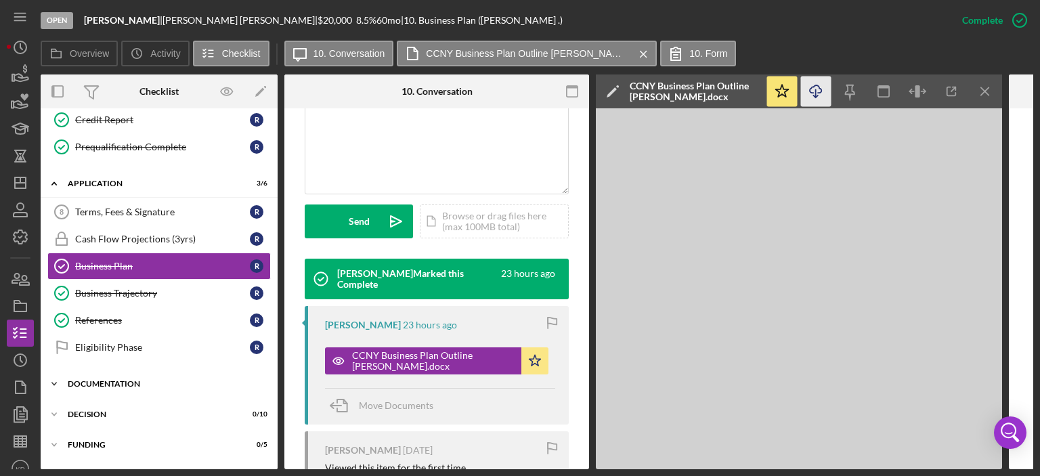
click at [54, 383] on polyline at bounding box center [54, 384] width 4 height 3
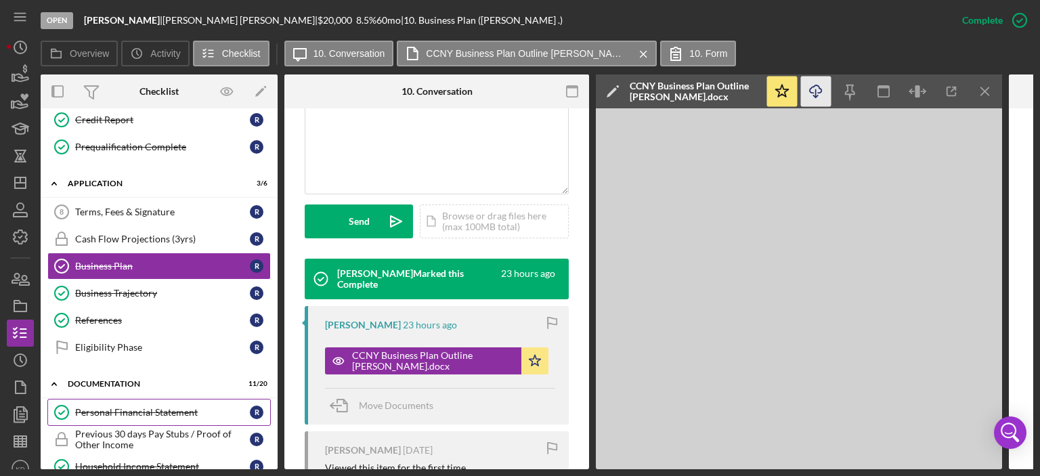
click at [114, 407] on div "Personal Financial Statement" at bounding box center [162, 412] width 175 height 11
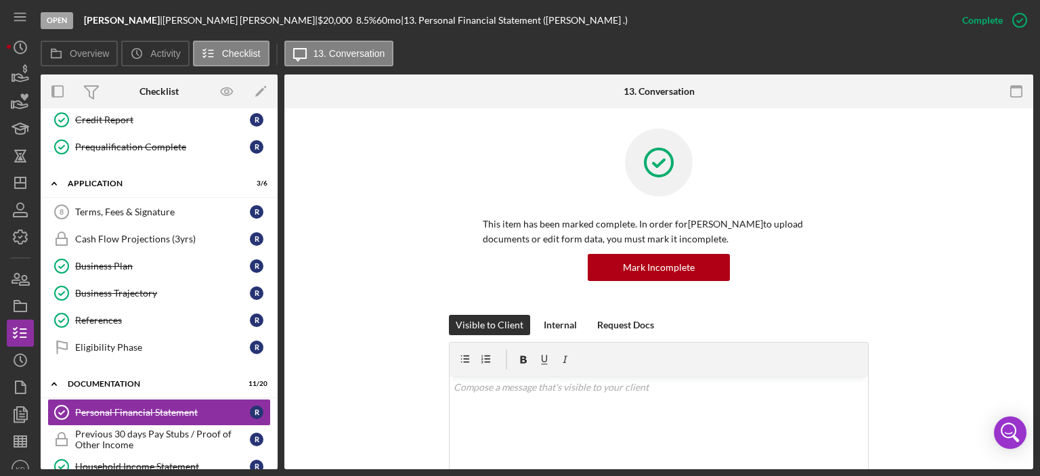
scroll to position [316, 0]
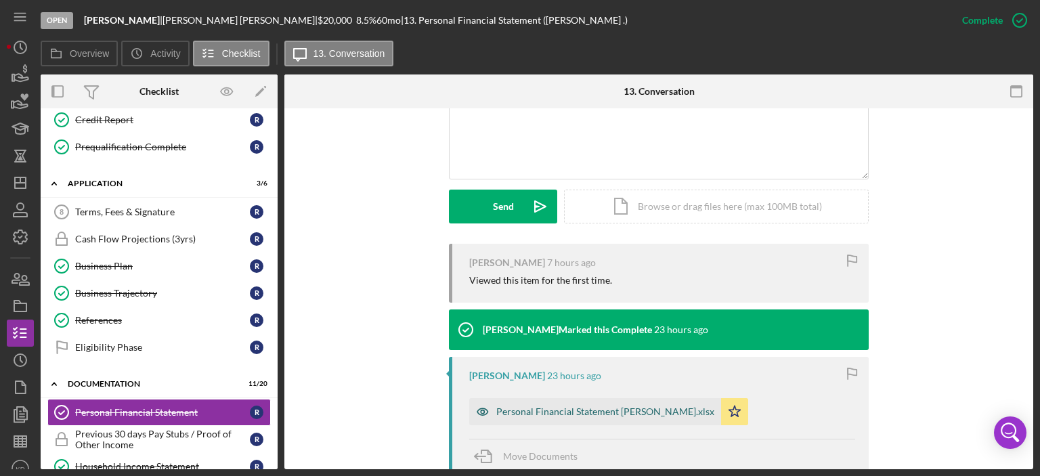
click at [557, 412] on div "Personal Financial Statement [PERSON_NAME].xlsx" at bounding box center [605, 411] width 218 height 11
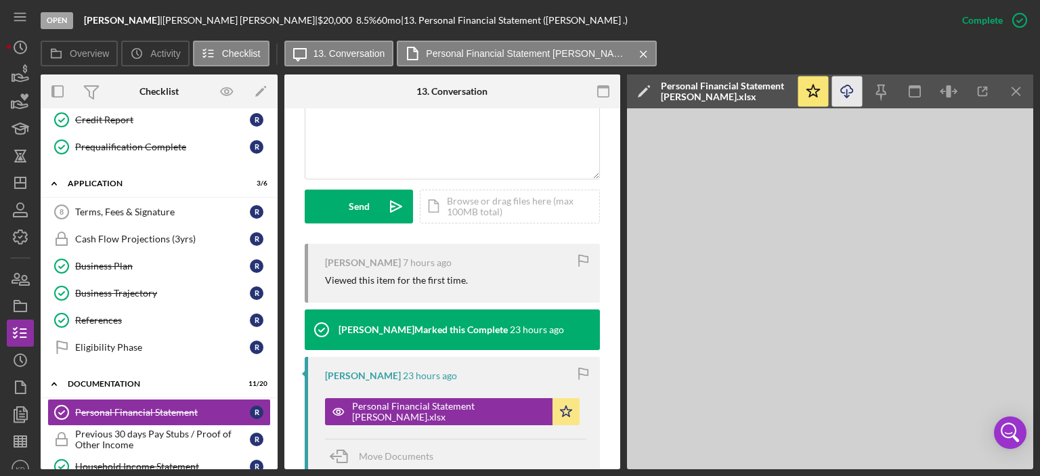
click at [846, 91] on icon "Icon/Download" at bounding box center [847, 92] width 30 height 30
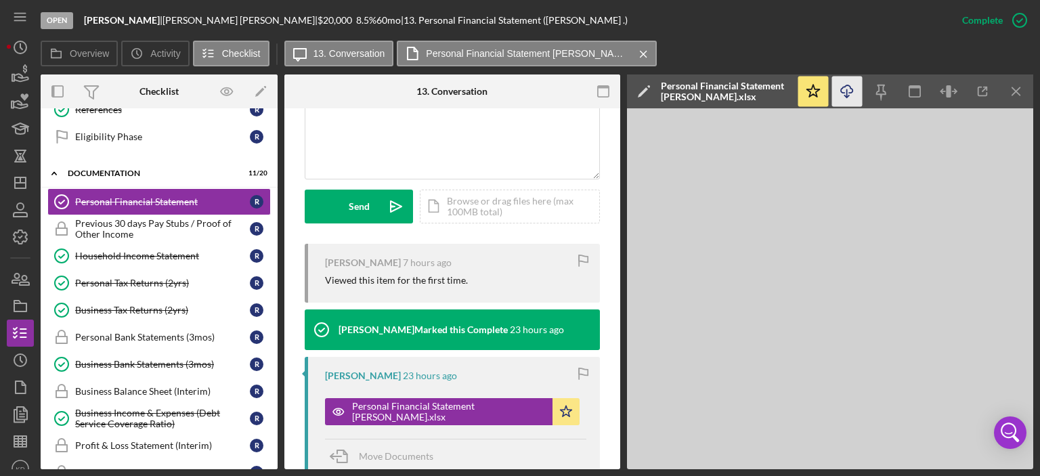
scroll to position [471, 0]
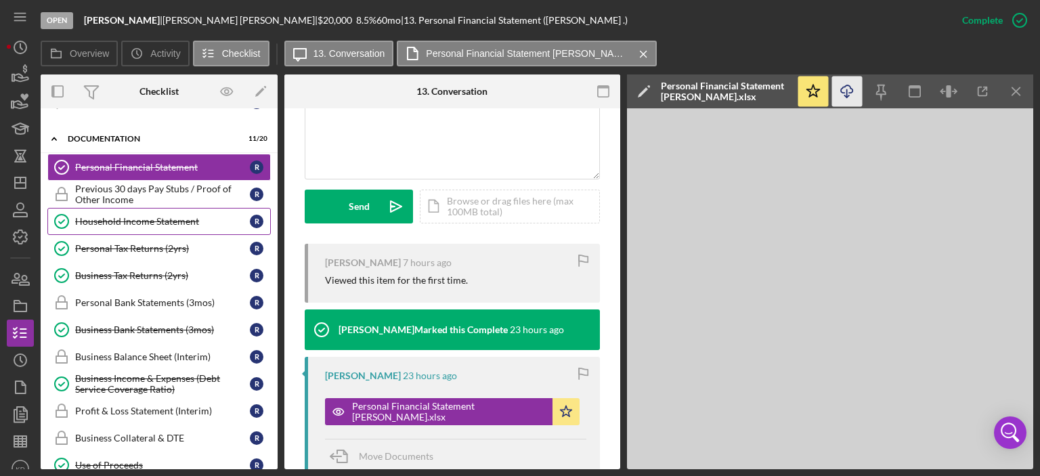
click at [138, 216] on div "Household Income Statement" at bounding box center [162, 221] width 175 height 11
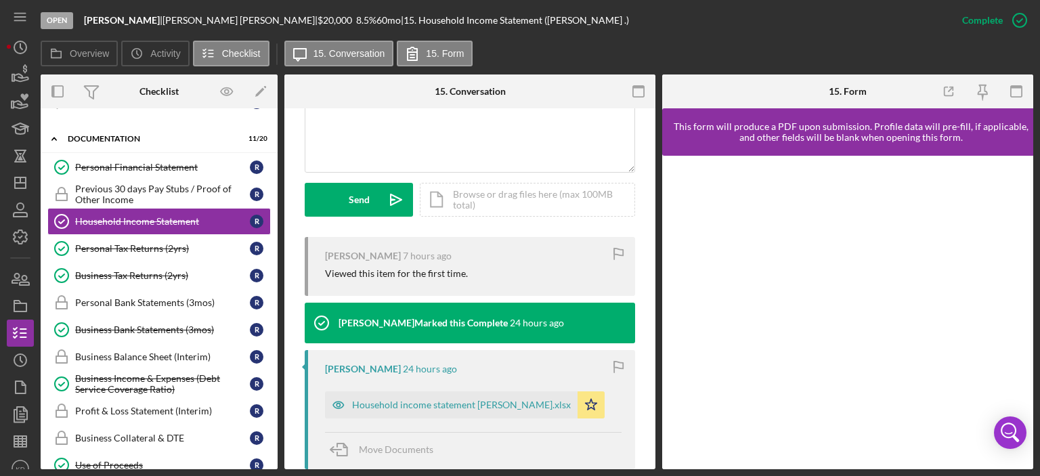
scroll to position [339, 0]
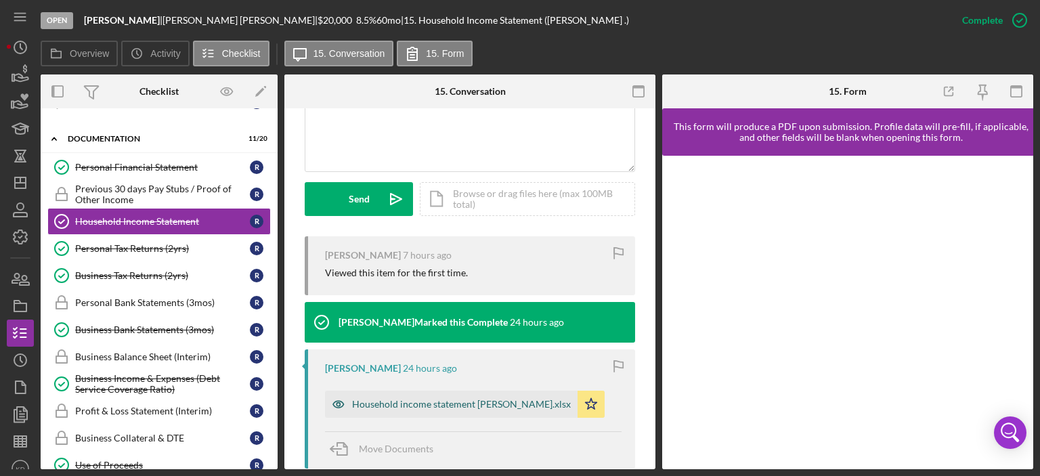
click at [536, 404] on div "Household income statement [PERSON_NAME].xlsx" at bounding box center [461, 404] width 219 height 11
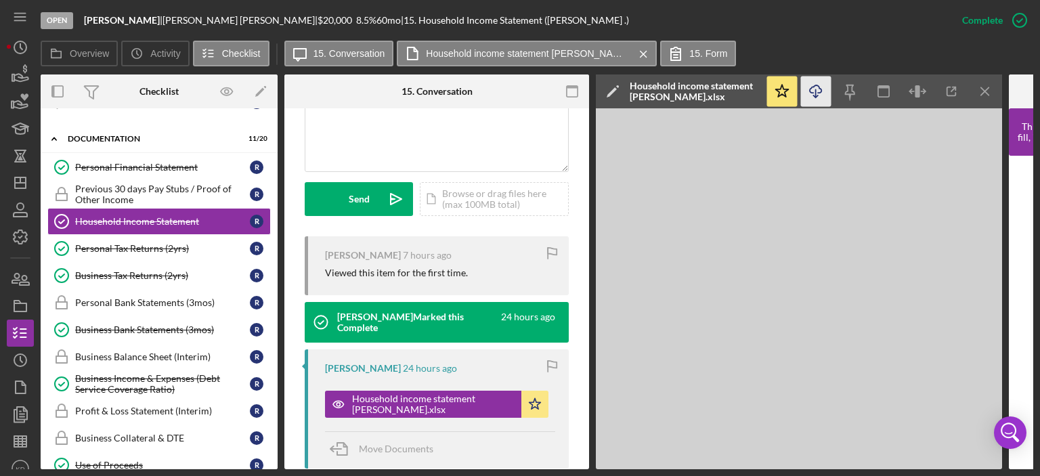
click at [813, 89] on icon "Icon/Download" at bounding box center [816, 92] width 30 height 30
click at [136, 243] on div "Personal Tax Returns (2yrs)" at bounding box center [162, 248] width 175 height 11
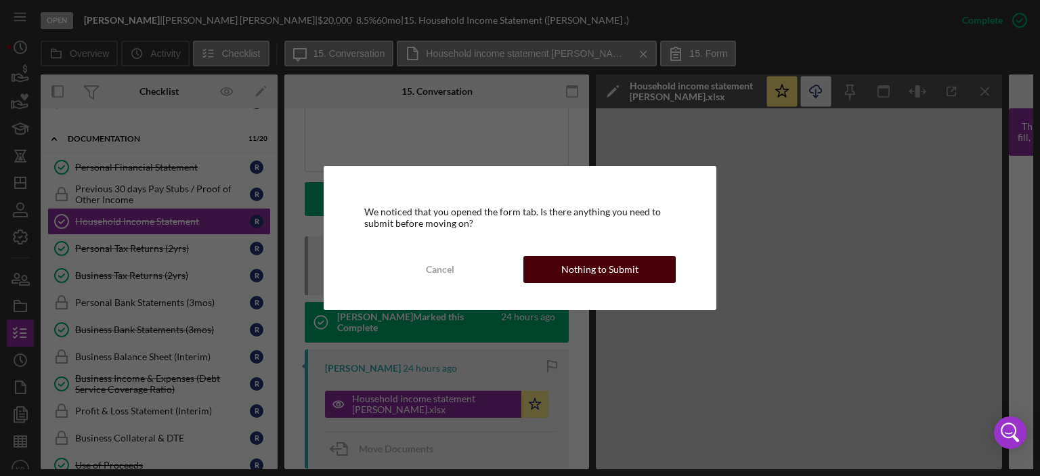
click at [601, 267] on div "Nothing to Submit" at bounding box center [599, 269] width 77 height 27
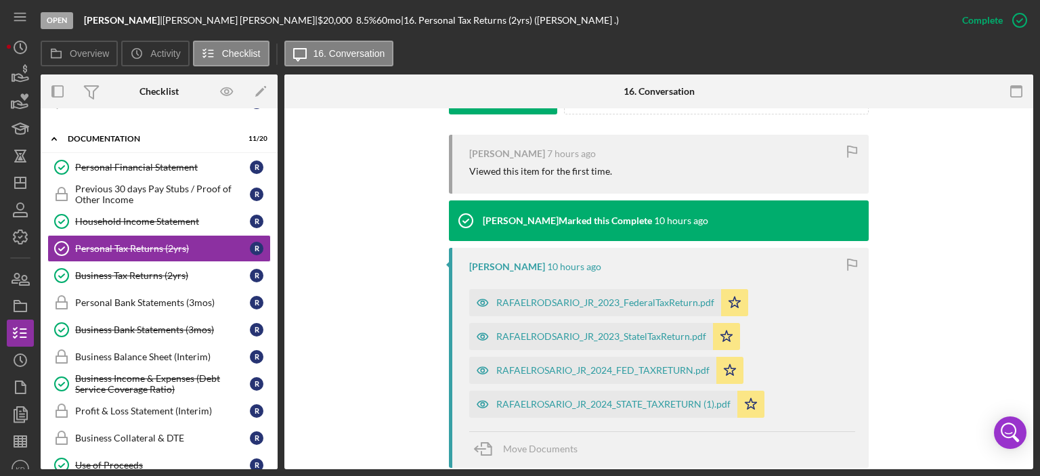
scroll to position [438, 0]
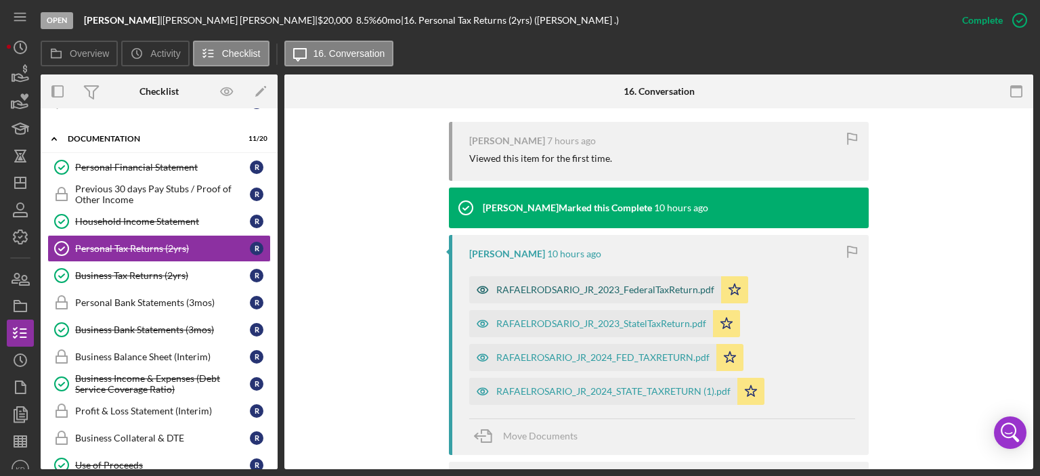
click at [565, 289] on div "RAFAELRODSARIO_JR_2023_FederalTaxReturn.pdf" at bounding box center [605, 289] width 218 height 11
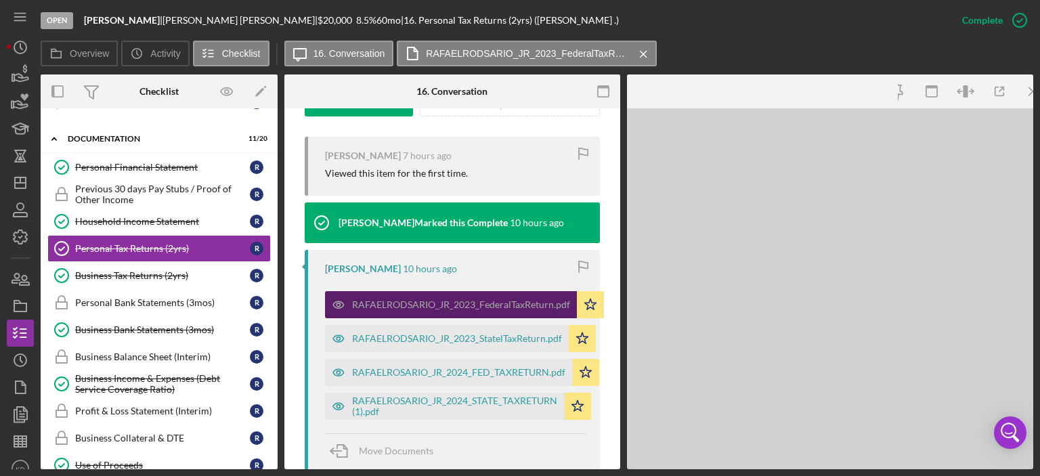
scroll to position [453, 0]
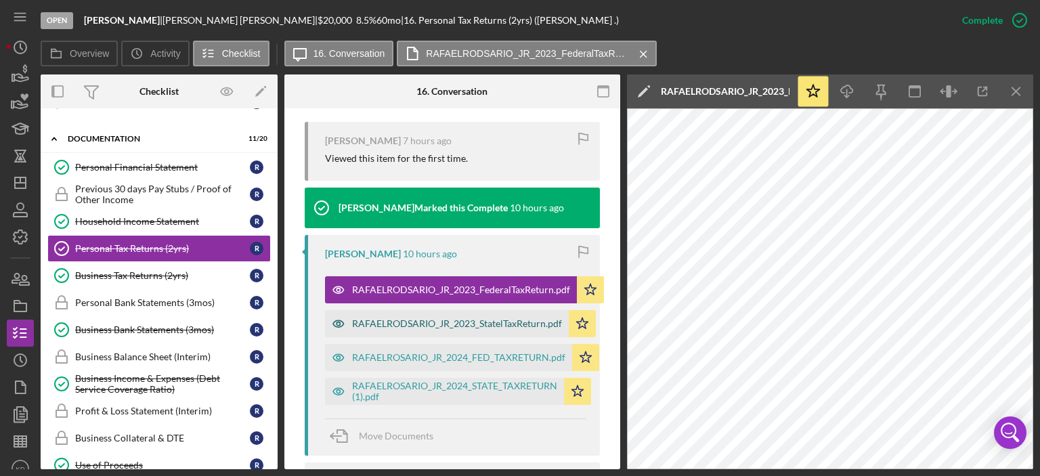
click at [449, 324] on div "RAFAELRODSARIO_JR_2023_StatelTaxReturn.pdf" at bounding box center [457, 323] width 210 height 11
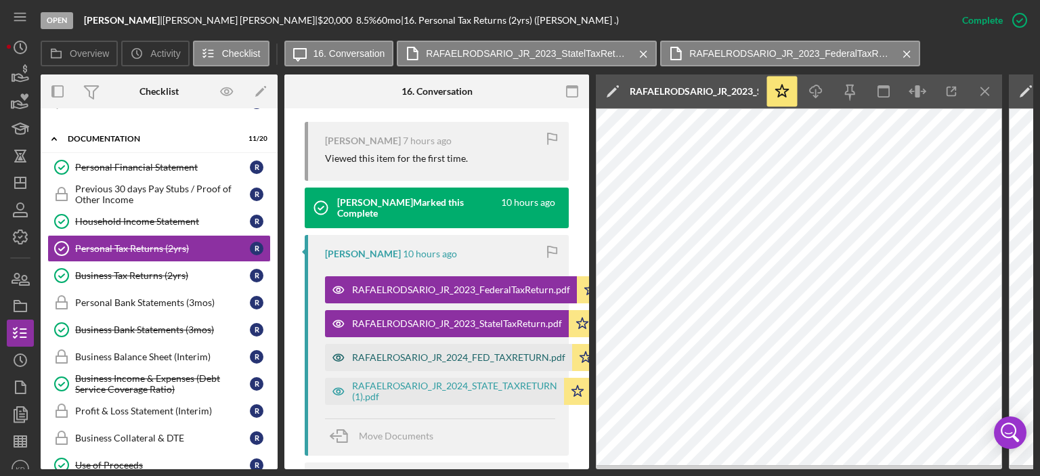
click at [448, 353] on div "RAFAELROSARIO_JR_2024_FED_TAXRETURN.pdf" at bounding box center [458, 357] width 213 height 11
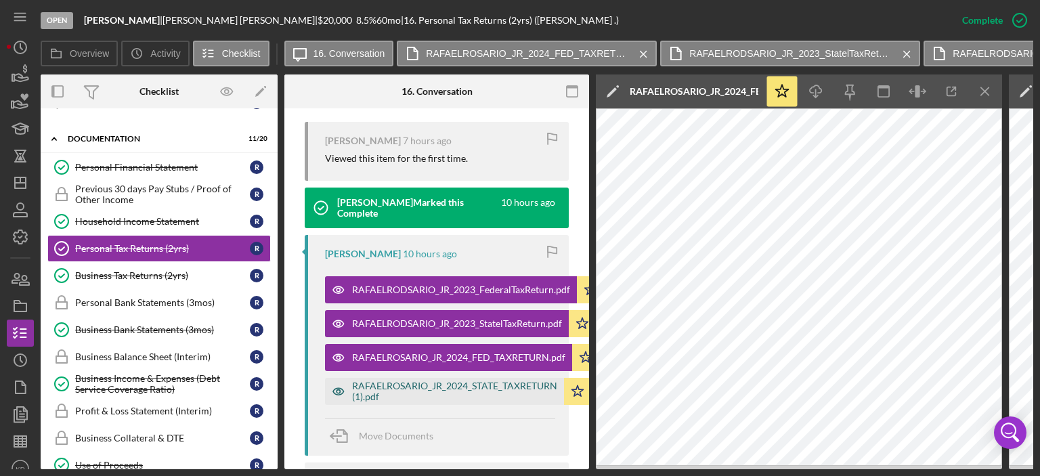
click at [433, 385] on div "RAFAELROSARIO_JR_2024_STATE_TAXRETURN (1).pdf" at bounding box center [454, 392] width 205 height 22
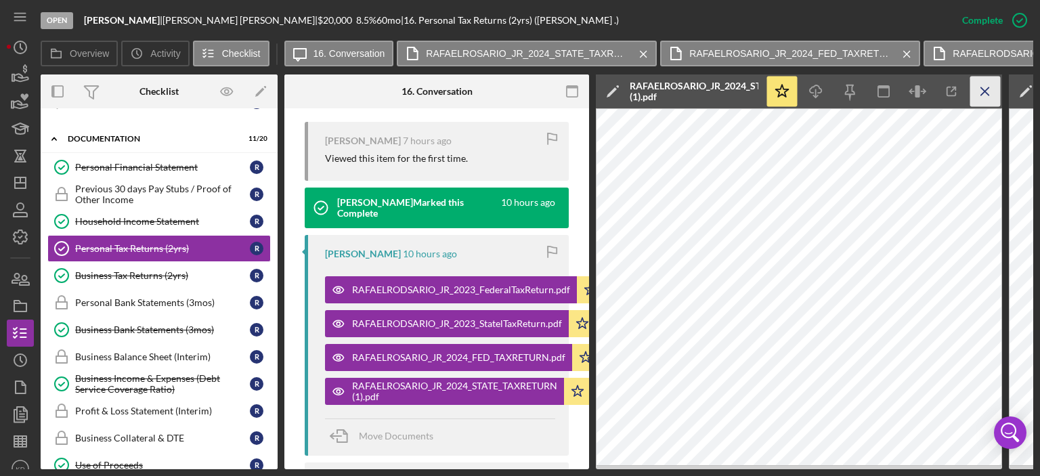
click at [986, 93] on line "button" at bounding box center [984, 90] width 7 height 7
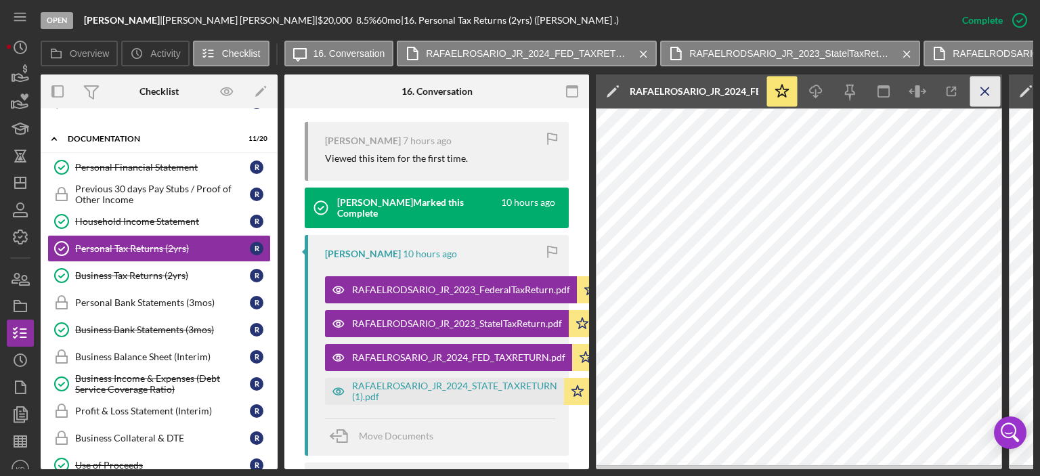
click at [986, 92] on line "button" at bounding box center [984, 90] width 7 height 7
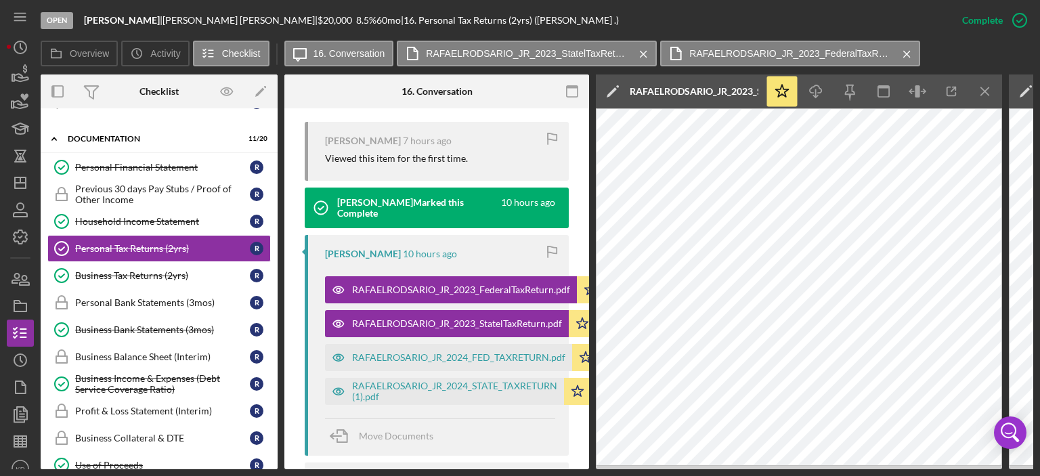
click at [986, 92] on line "button" at bounding box center [984, 90] width 7 height 7
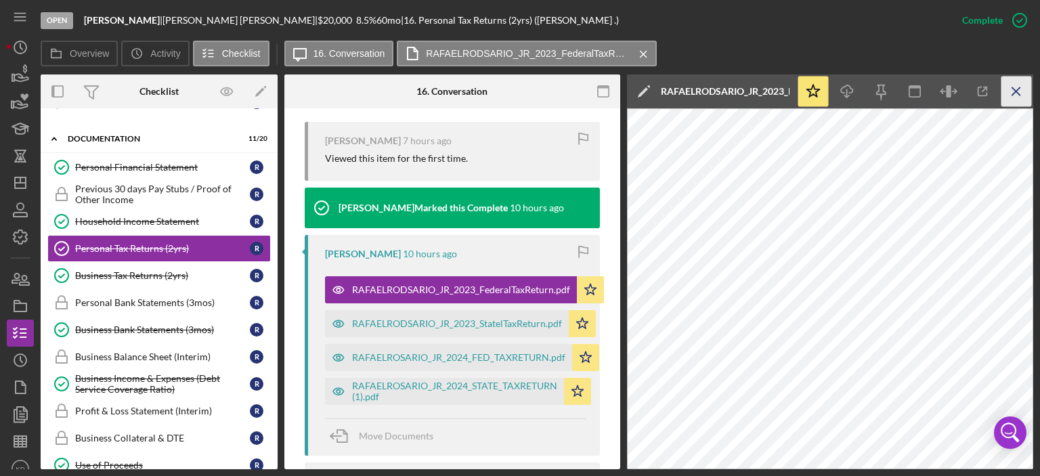
click at [1013, 91] on icon "Icon/Menu Close" at bounding box center [1016, 92] width 30 height 30
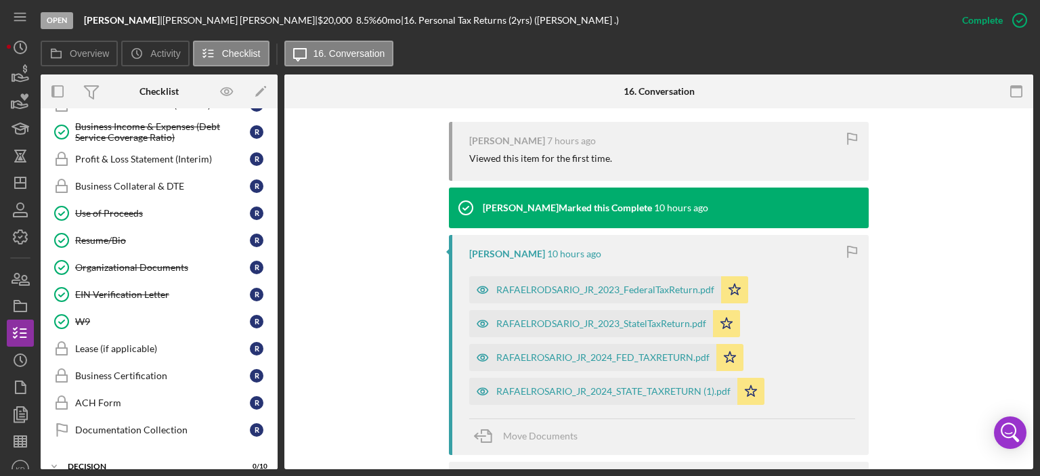
scroll to position [747, 0]
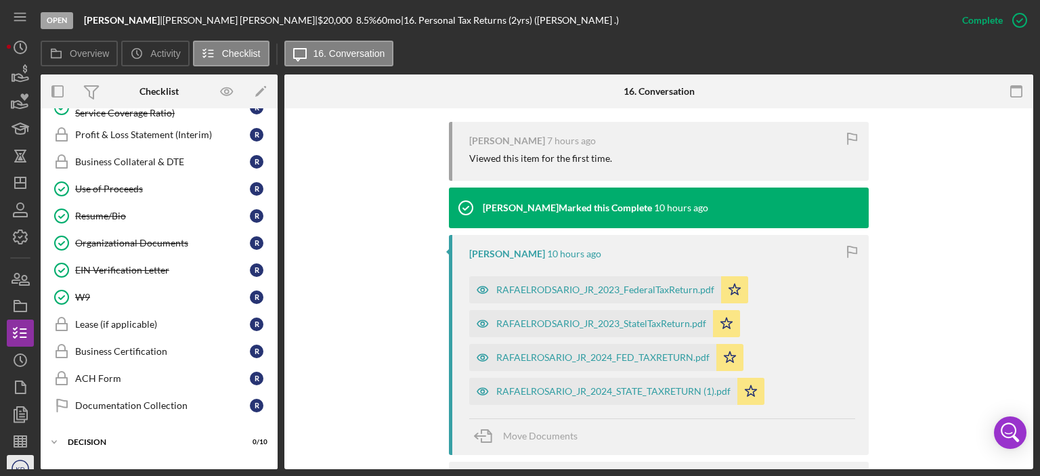
click at [22, 463] on icon "KD" at bounding box center [20, 469] width 27 height 34
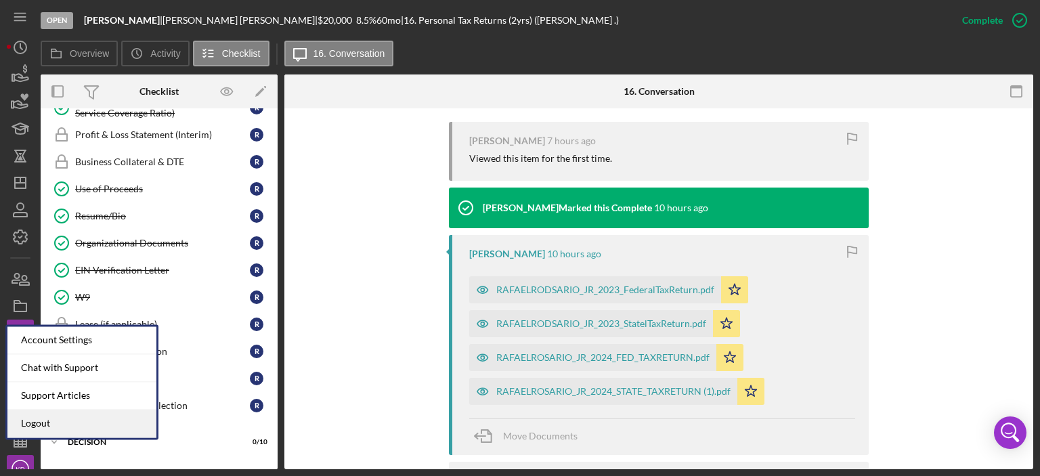
click at [47, 423] on link "Logout" at bounding box center [81, 424] width 149 height 28
